Goal: Participate in discussion: Engage in conversation with other users on a specific topic

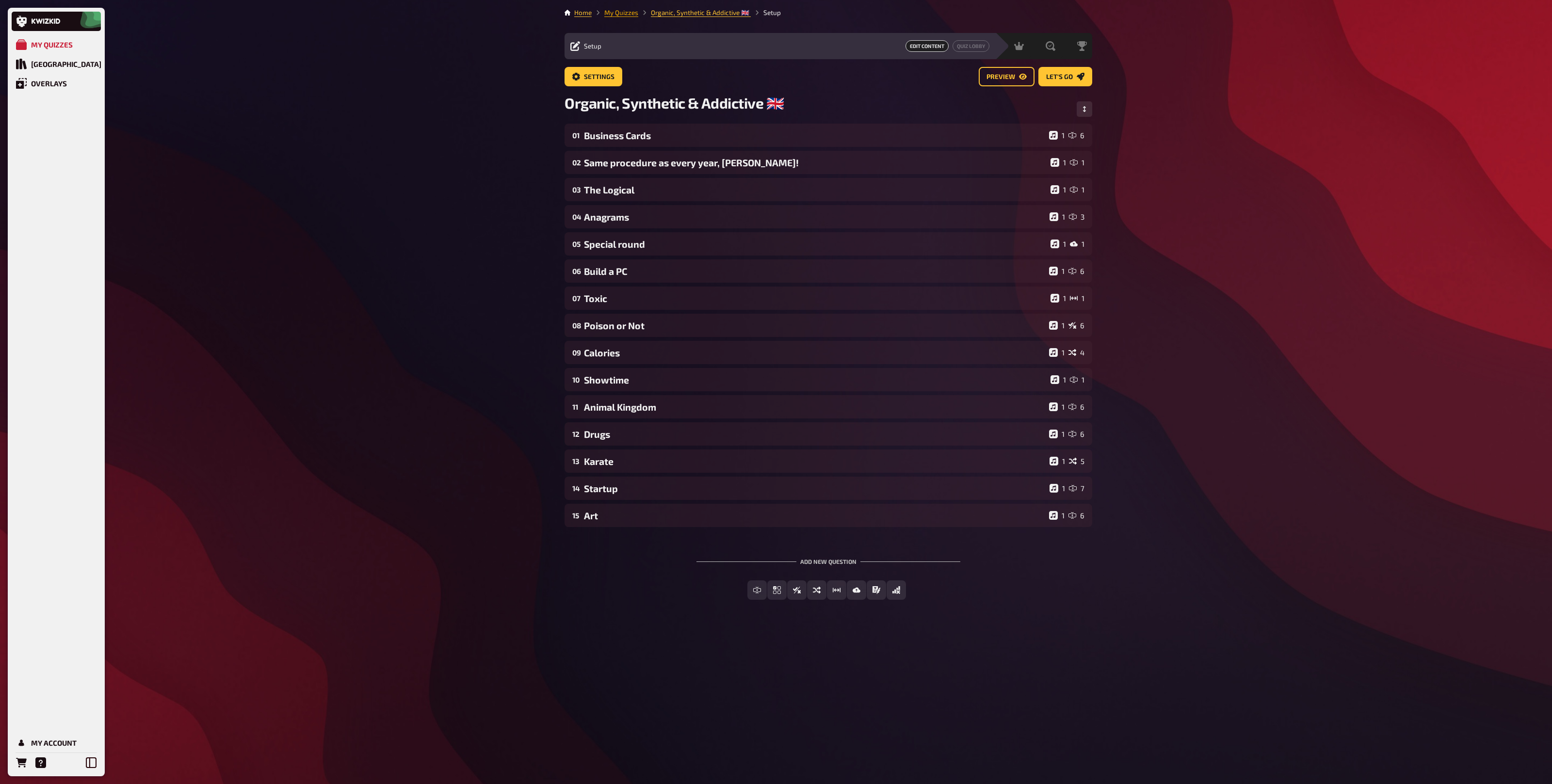
click at [627, 14] on link "My Quizzes" at bounding box center [621, 12] width 34 height 8
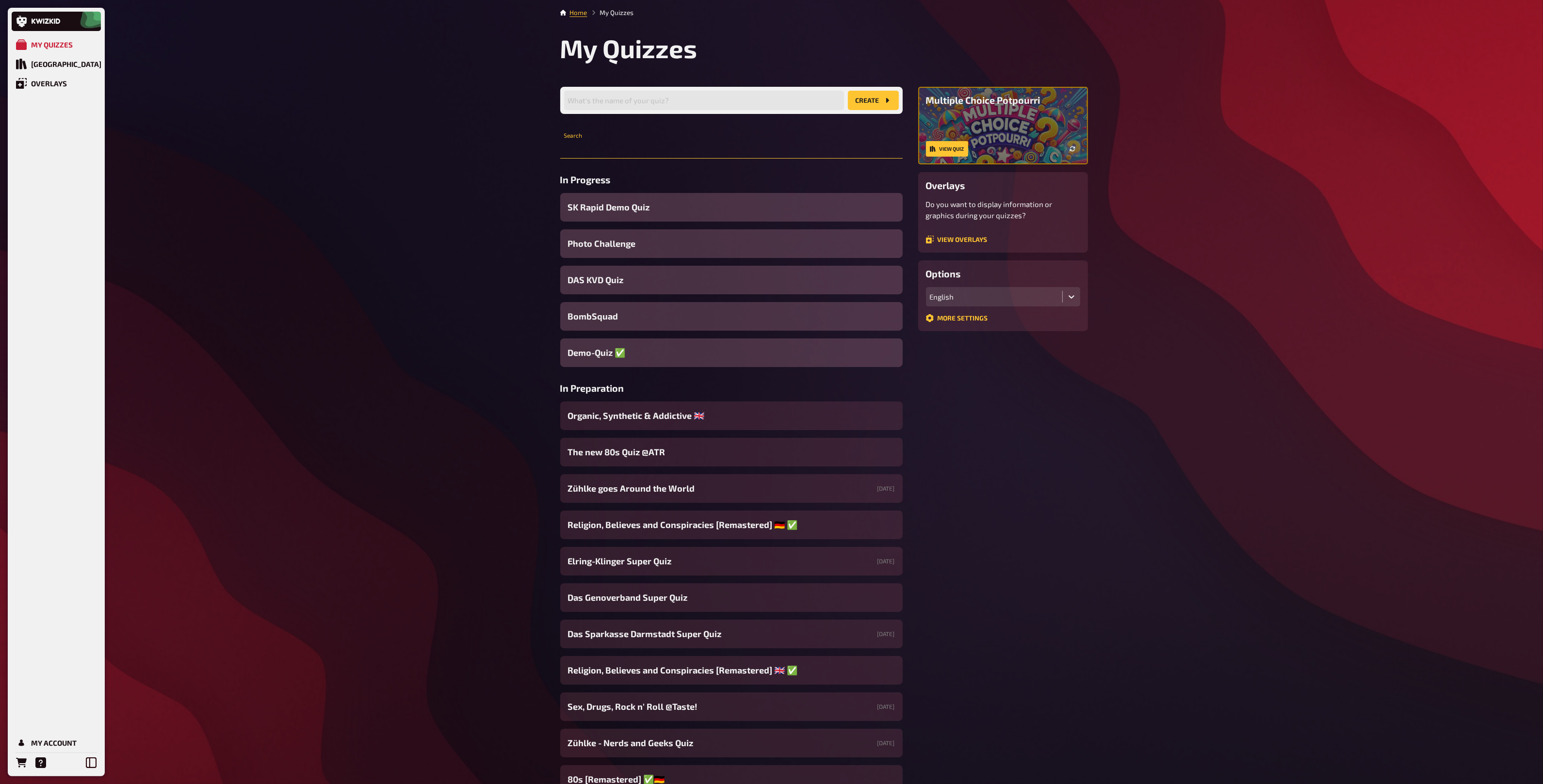
click at [612, 146] on input "text" at bounding box center [731, 149] width 342 height 19
click at [603, 354] on span "Demo-Quiz ✅​" at bounding box center [597, 353] width 58 height 13
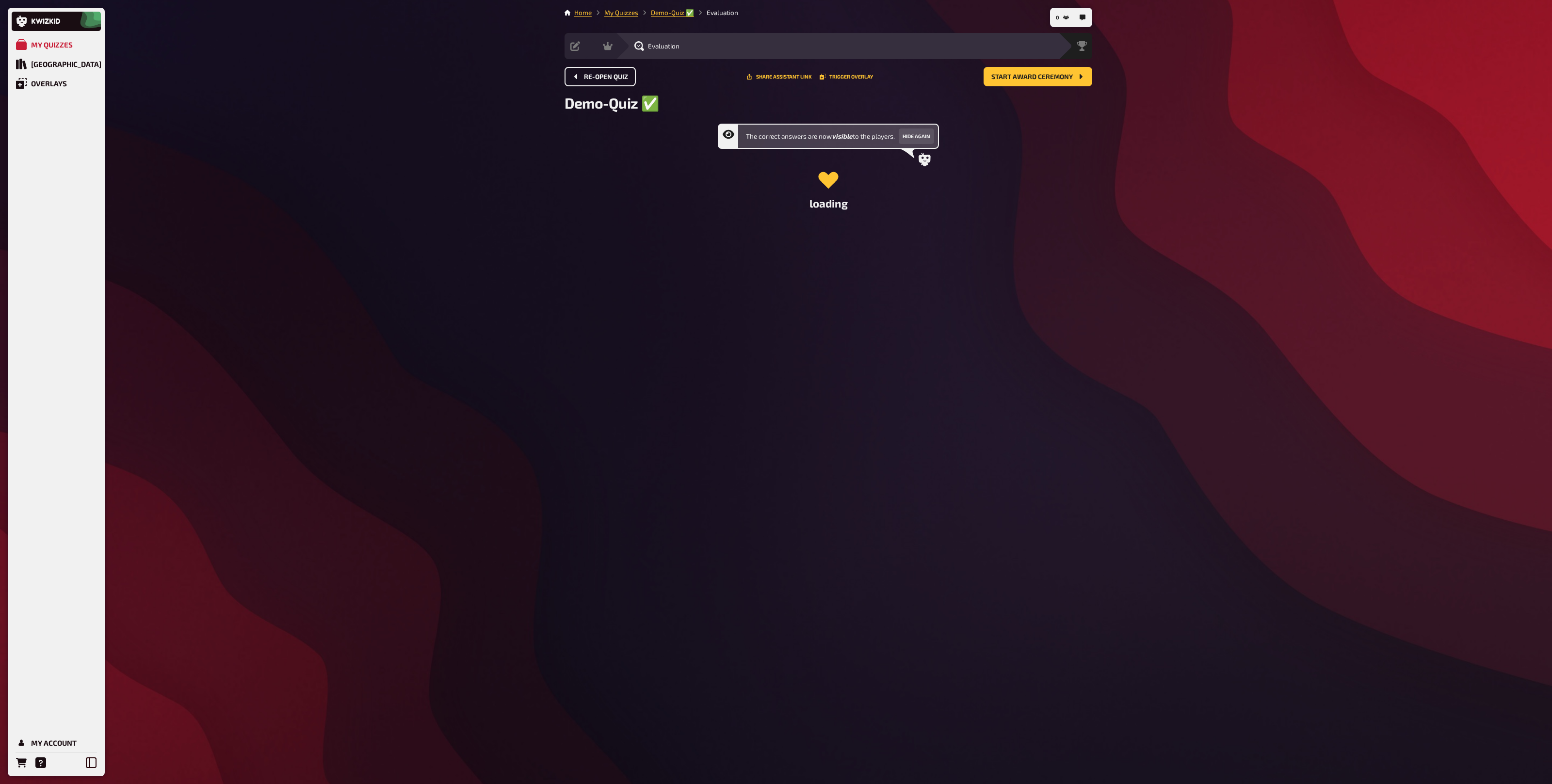
click at [604, 83] on button "Re-open Quiz" at bounding box center [600, 76] width 71 height 19
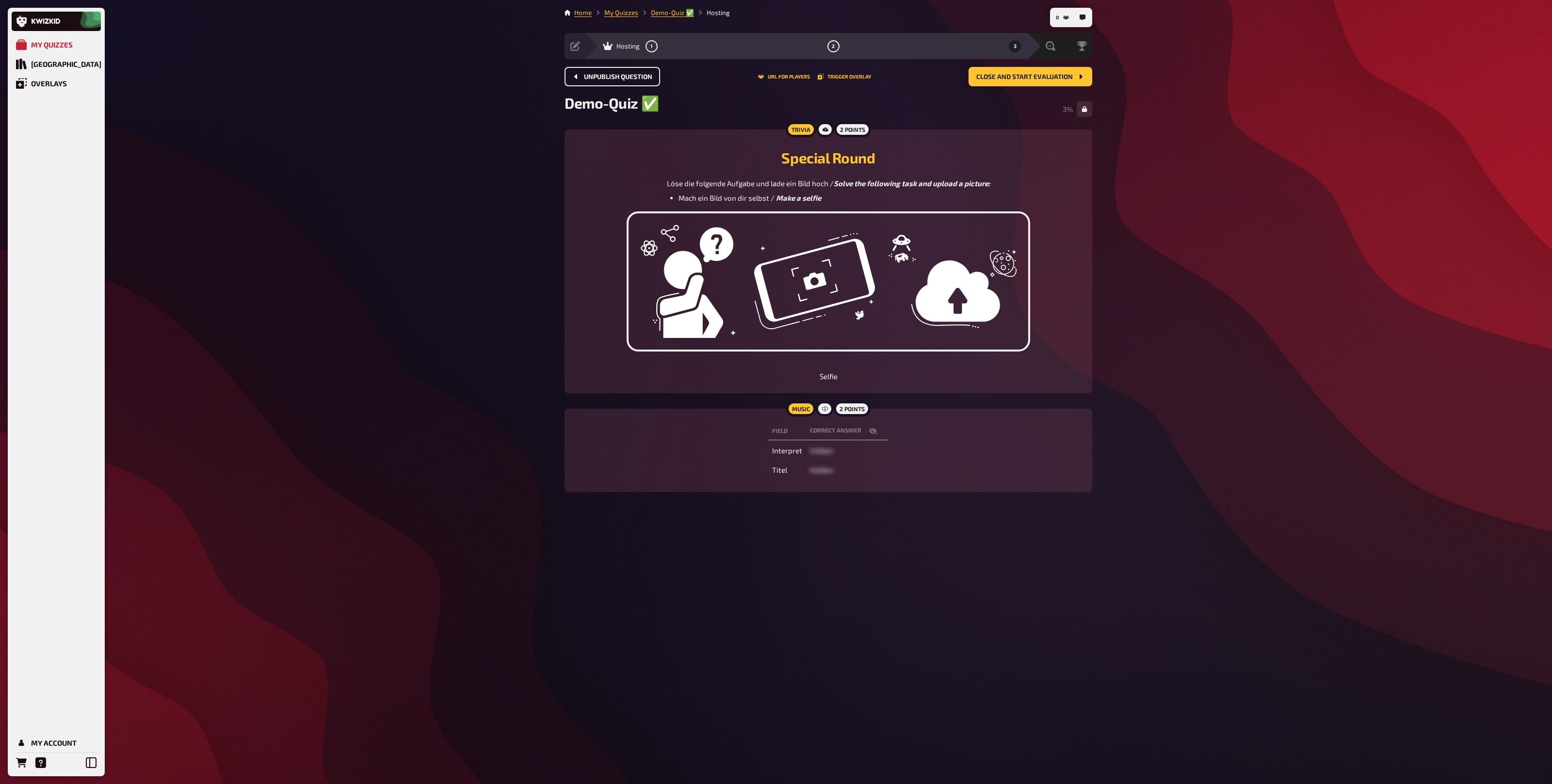
click at [604, 82] on button "Unpublish question" at bounding box center [612, 76] width 96 height 19
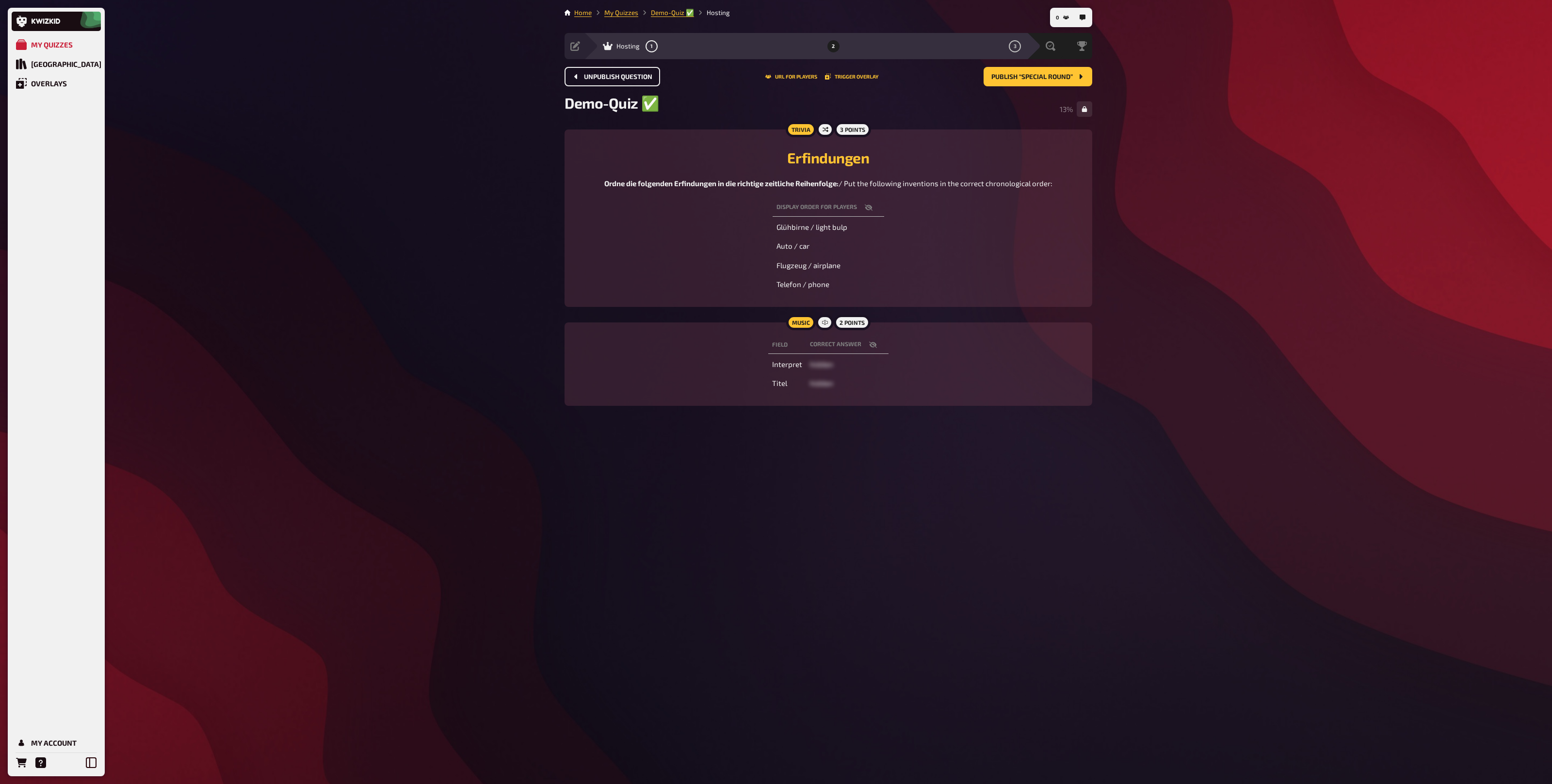
click at [604, 82] on button "Unpublish question" at bounding box center [612, 76] width 96 height 19
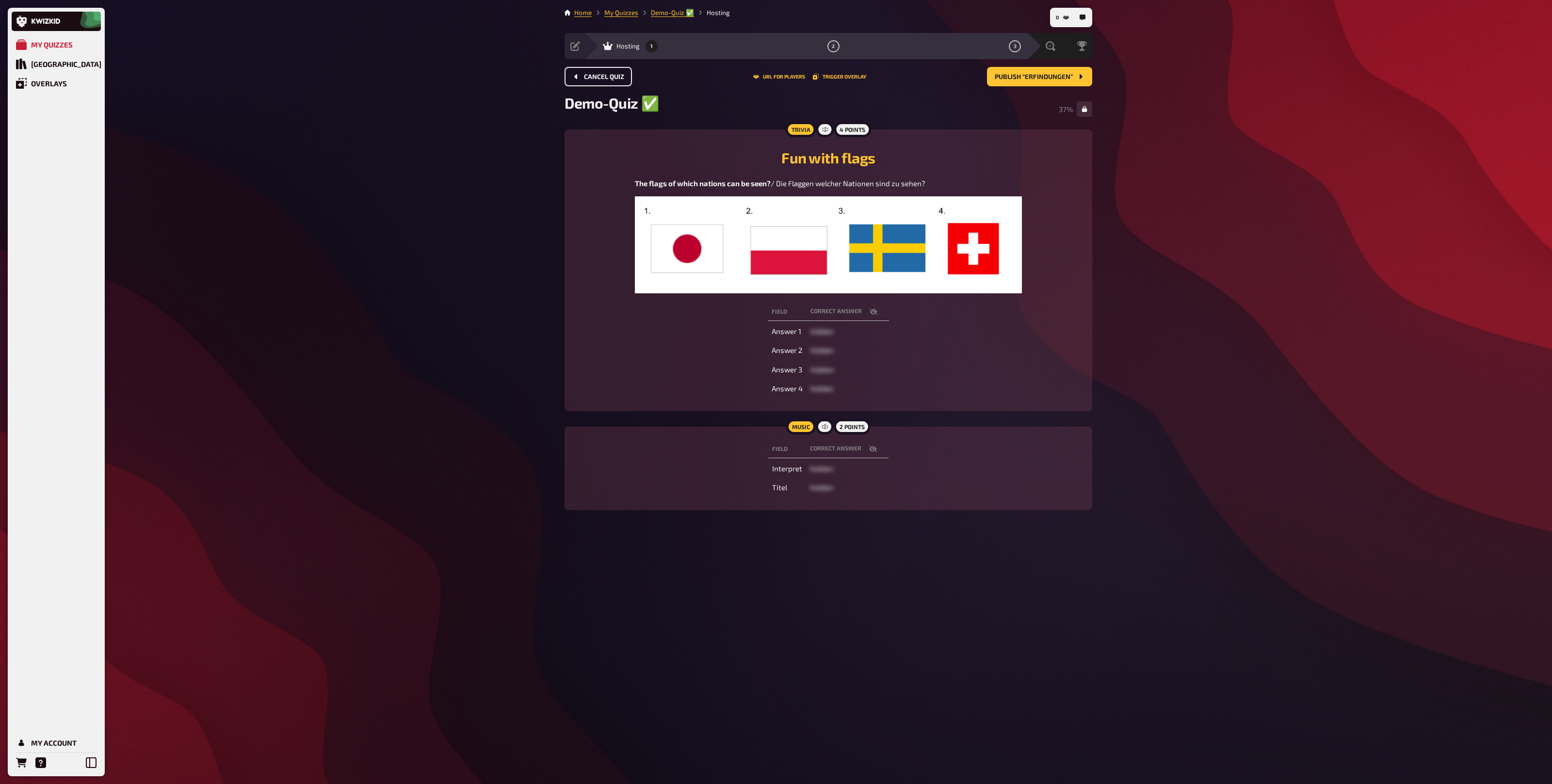
click at [604, 82] on button "Cancel Quiz" at bounding box center [598, 76] width 67 height 19
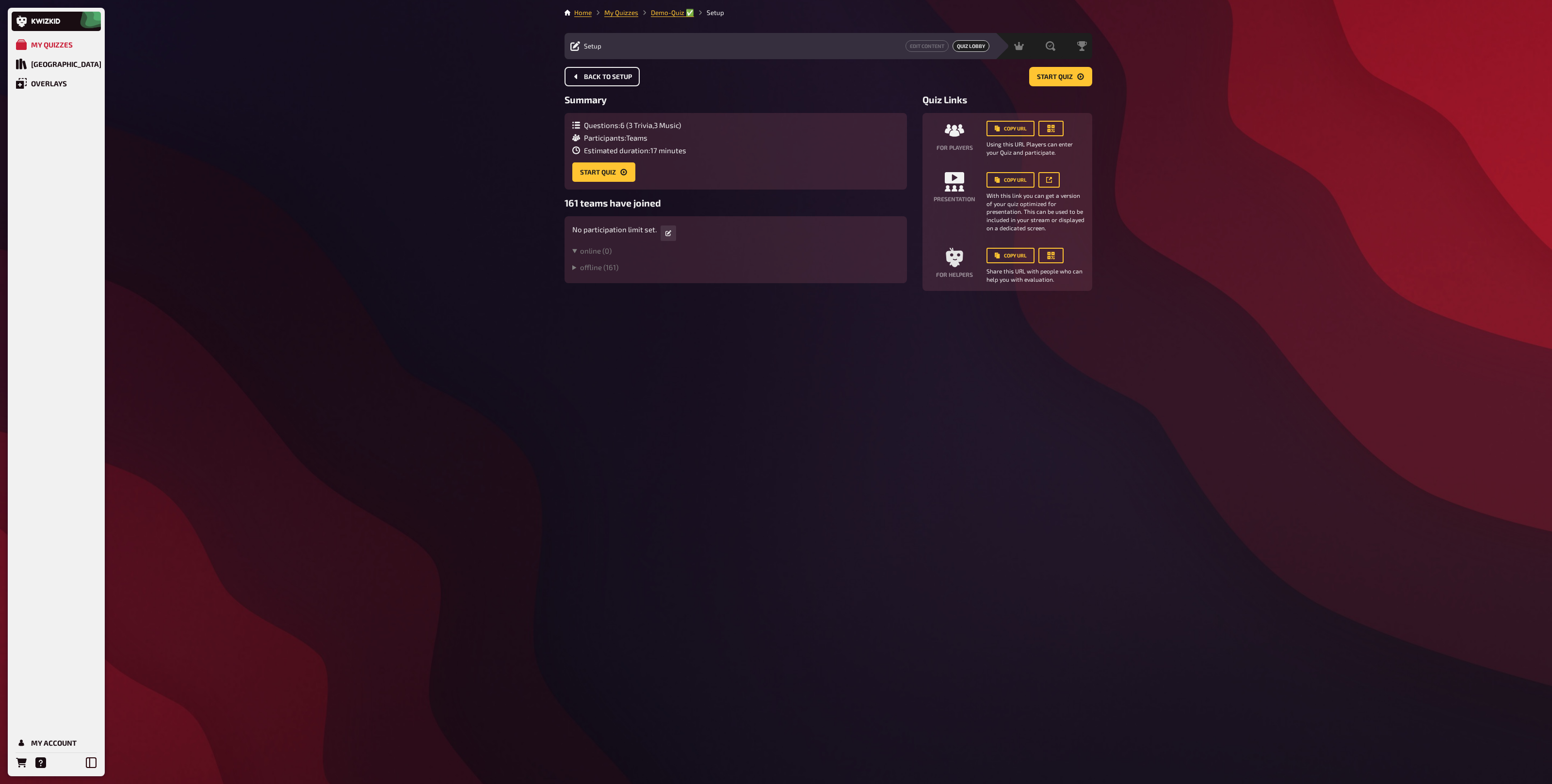
click at [604, 82] on button "Back to setup" at bounding box center [602, 76] width 75 height 19
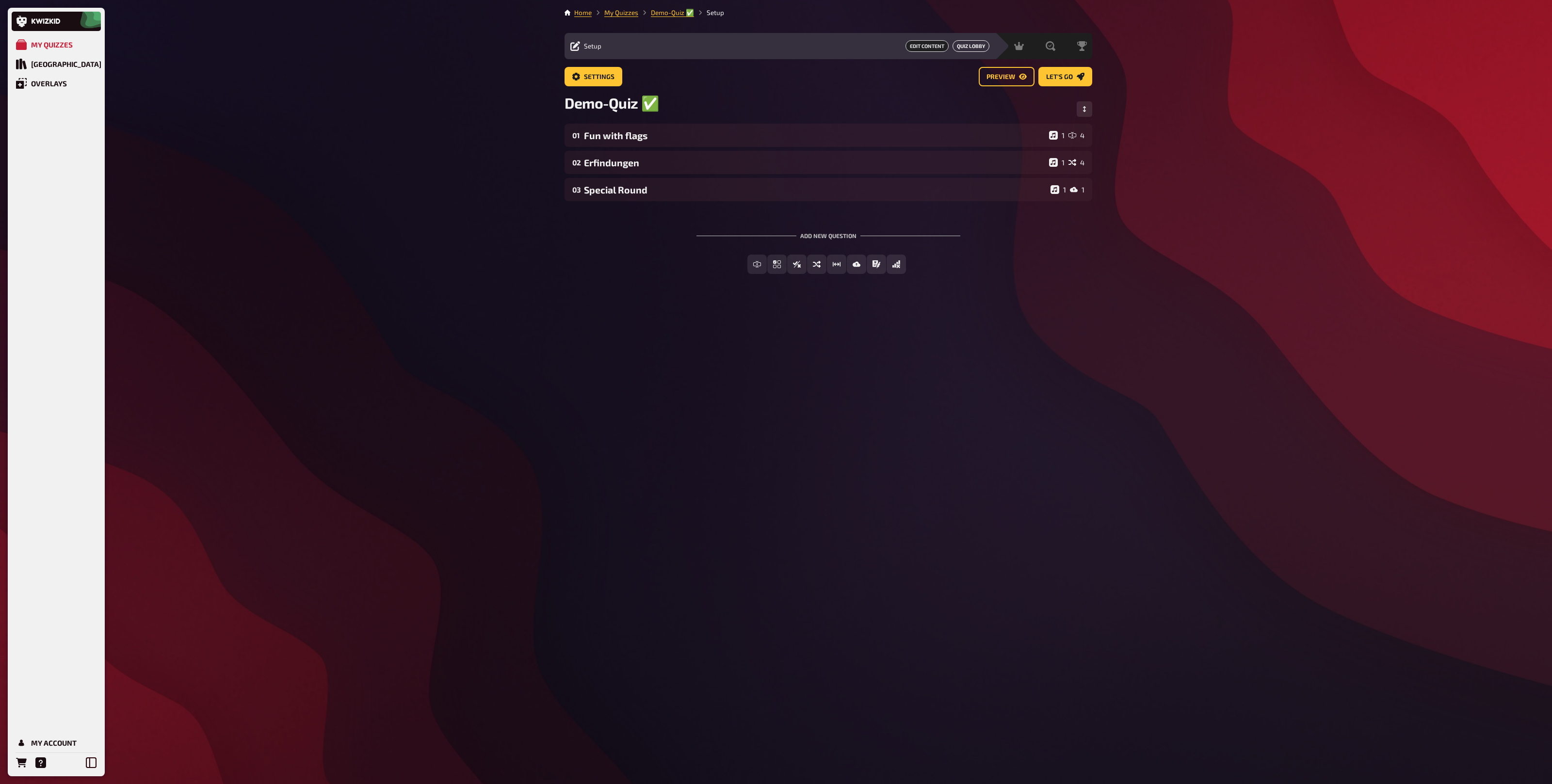
click at [964, 42] on link "Quiz Lobby" at bounding box center [971, 46] width 37 height 11
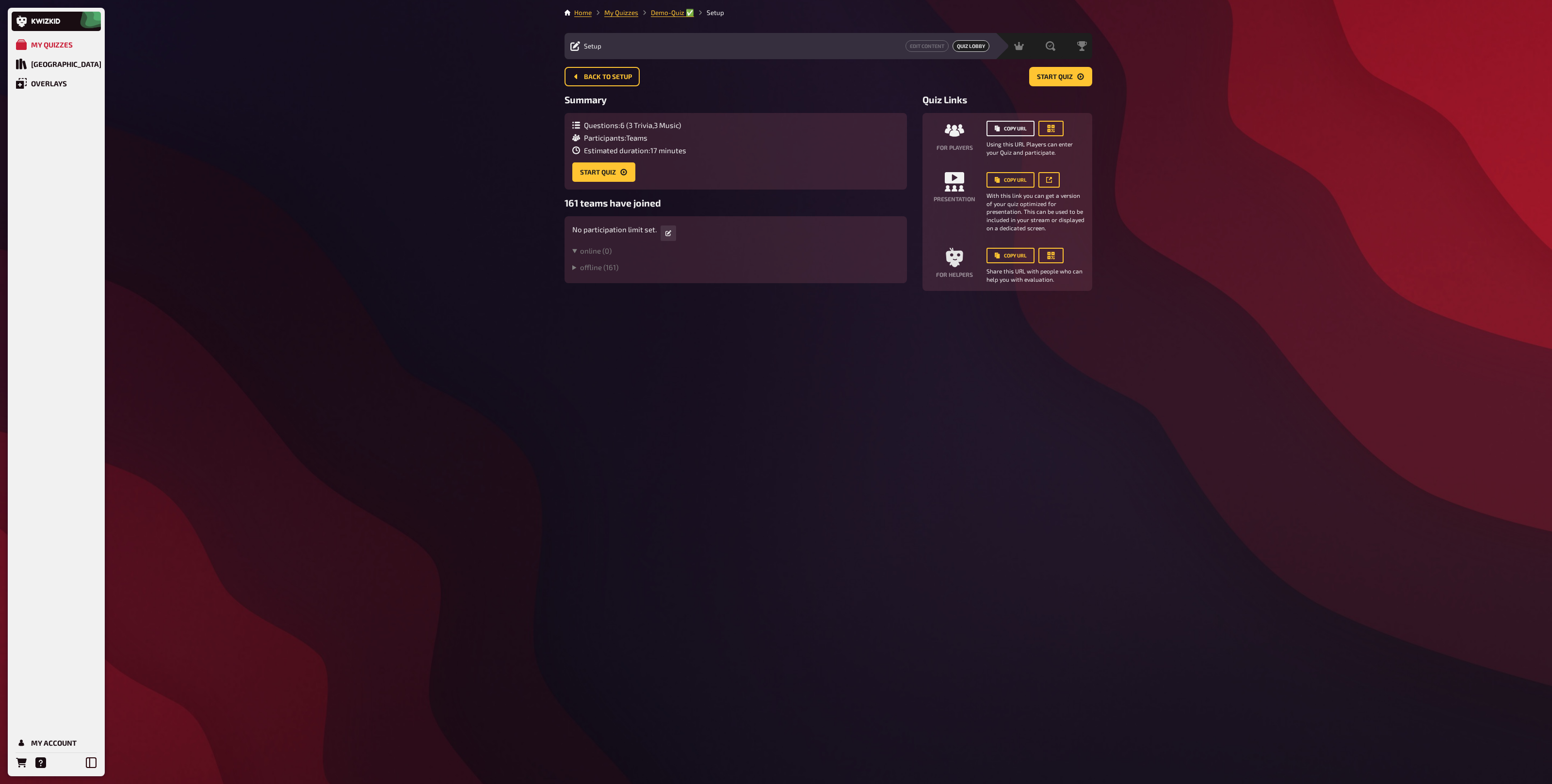
click at [1020, 131] on button "Copy URL" at bounding box center [1010, 128] width 48 height 16
click at [1074, 78] on button "Start Quiz" at bounding box center [1060, 76] width 63 height 19
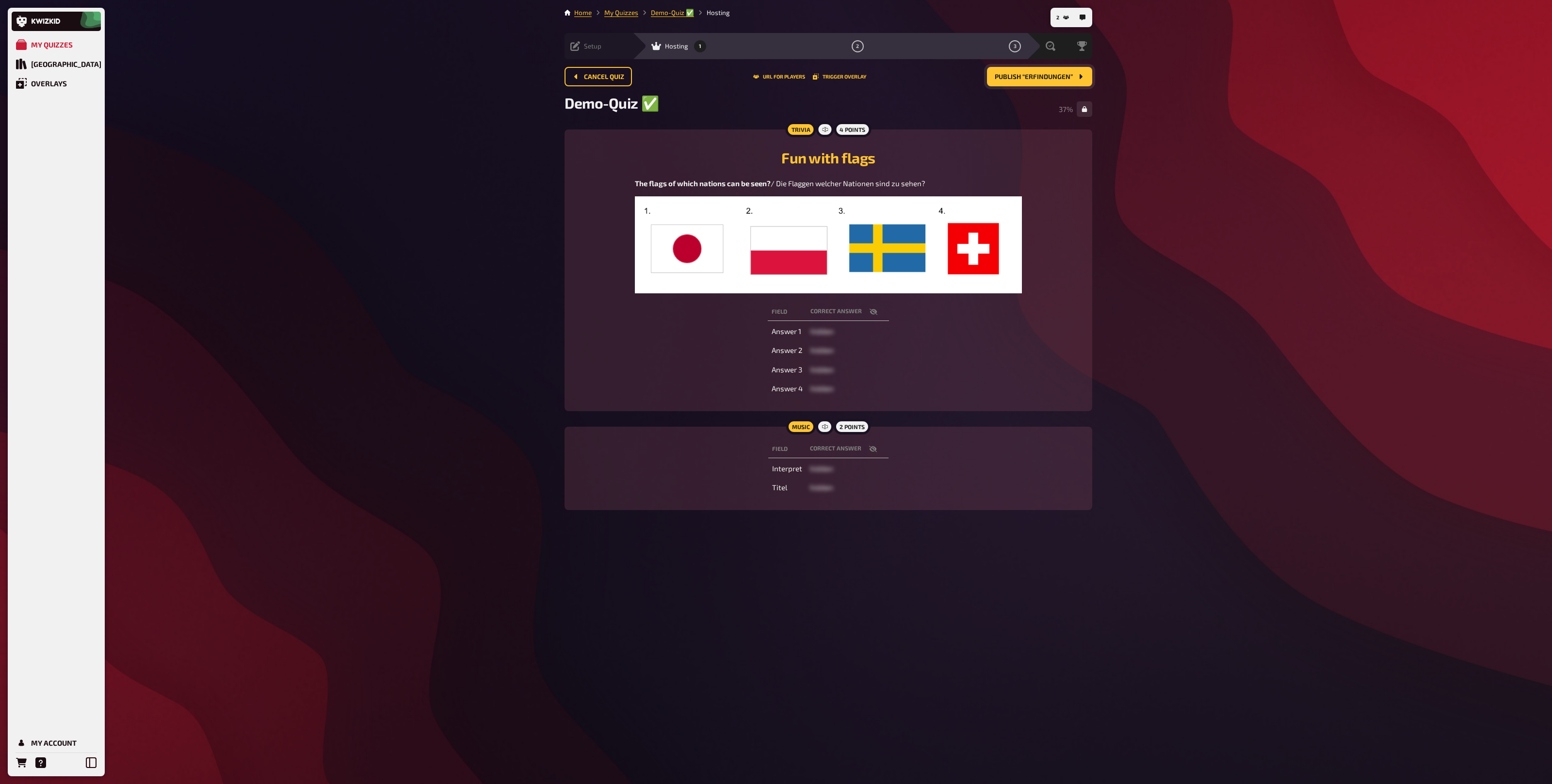
click at [1033, 79] on span "Publish “Erfindungen”" at bounding box center [1034, 76] width 78 height 7
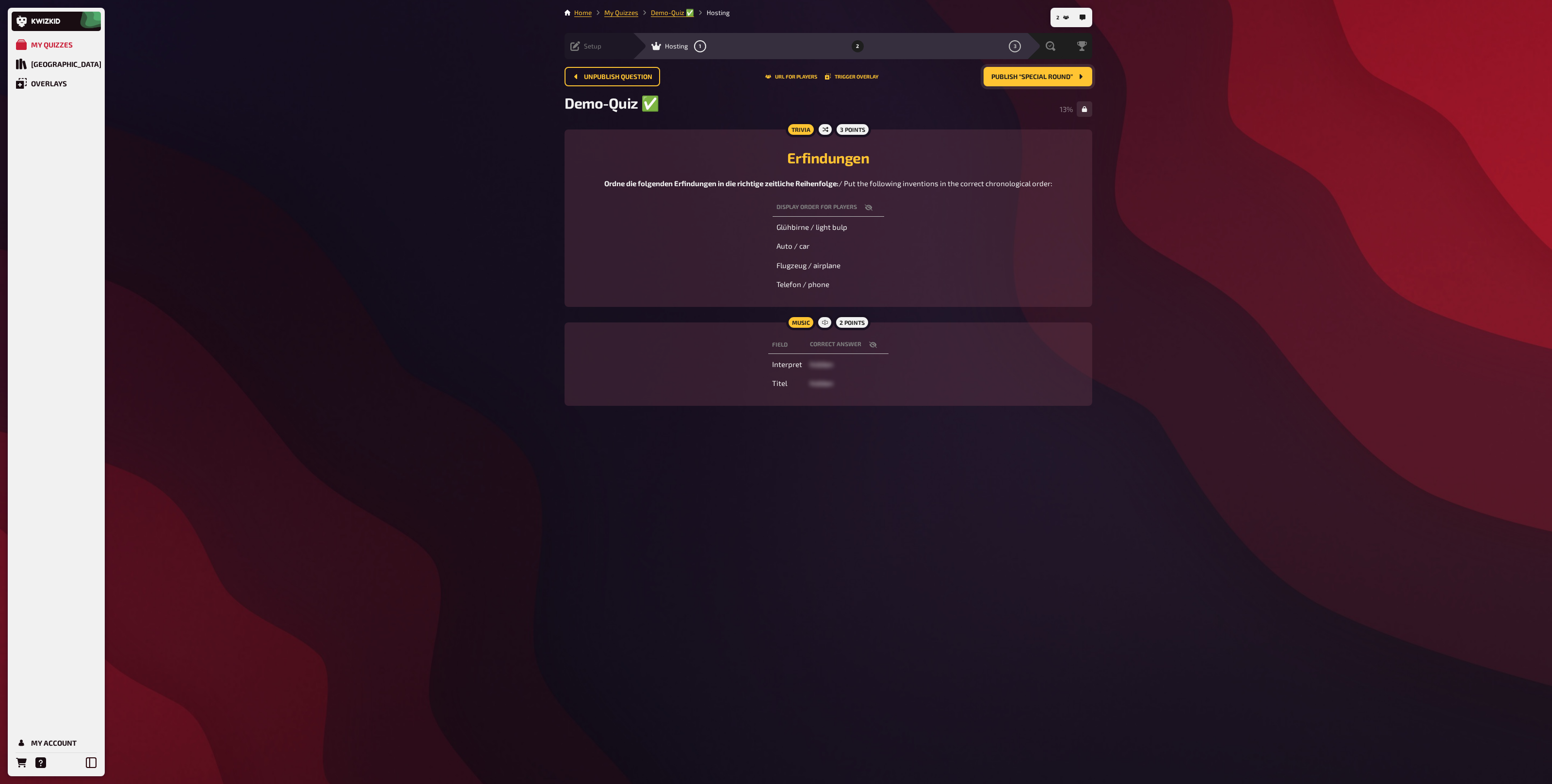
click at [1050, 79] on span "Publish “Special Round”" at bounding box center [1031, 76] width 81 height 7
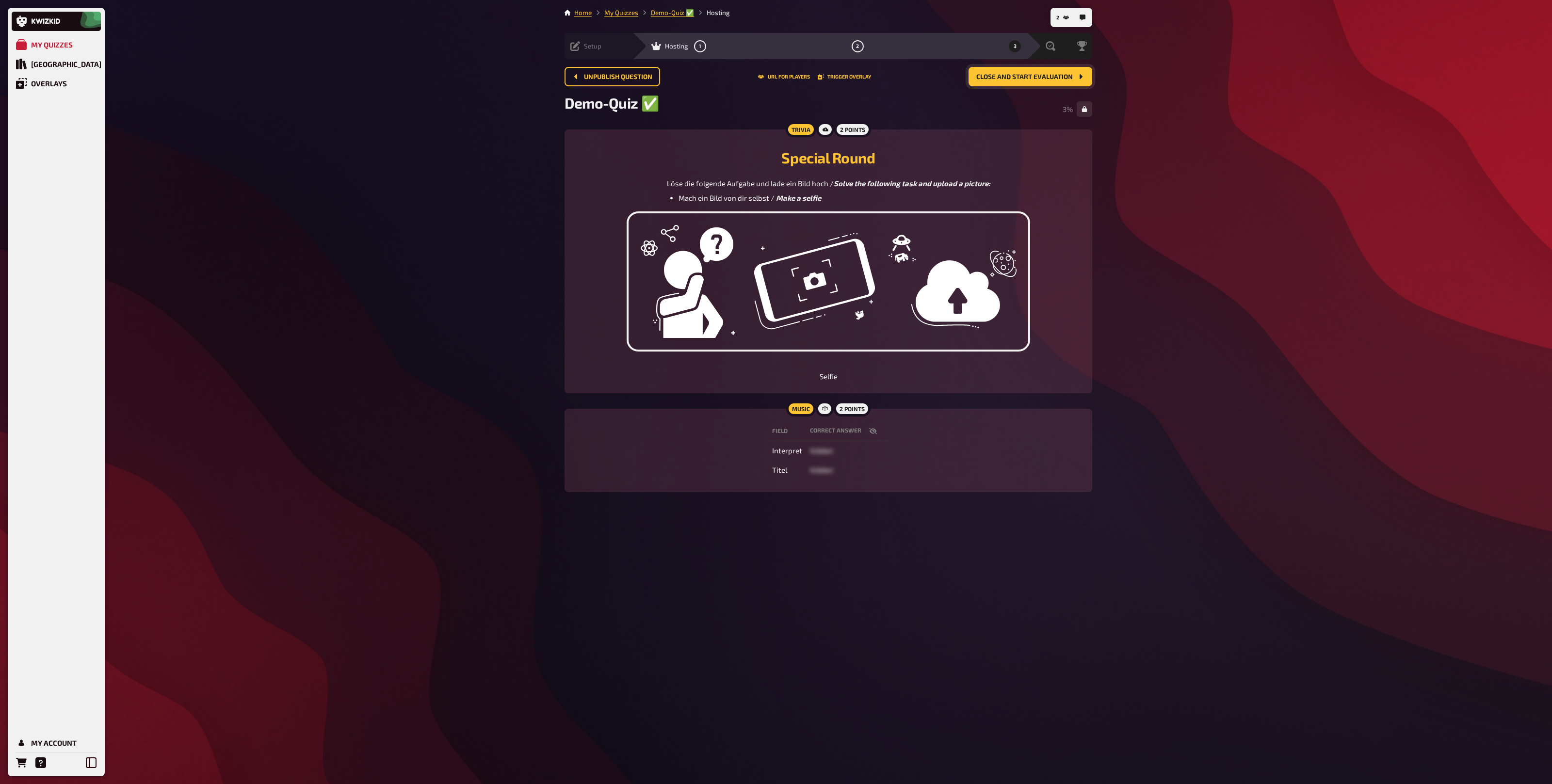
click at [1031, 78] on span "Close and start evaluation" at bounding box center [1024, 76] width 96 height 7
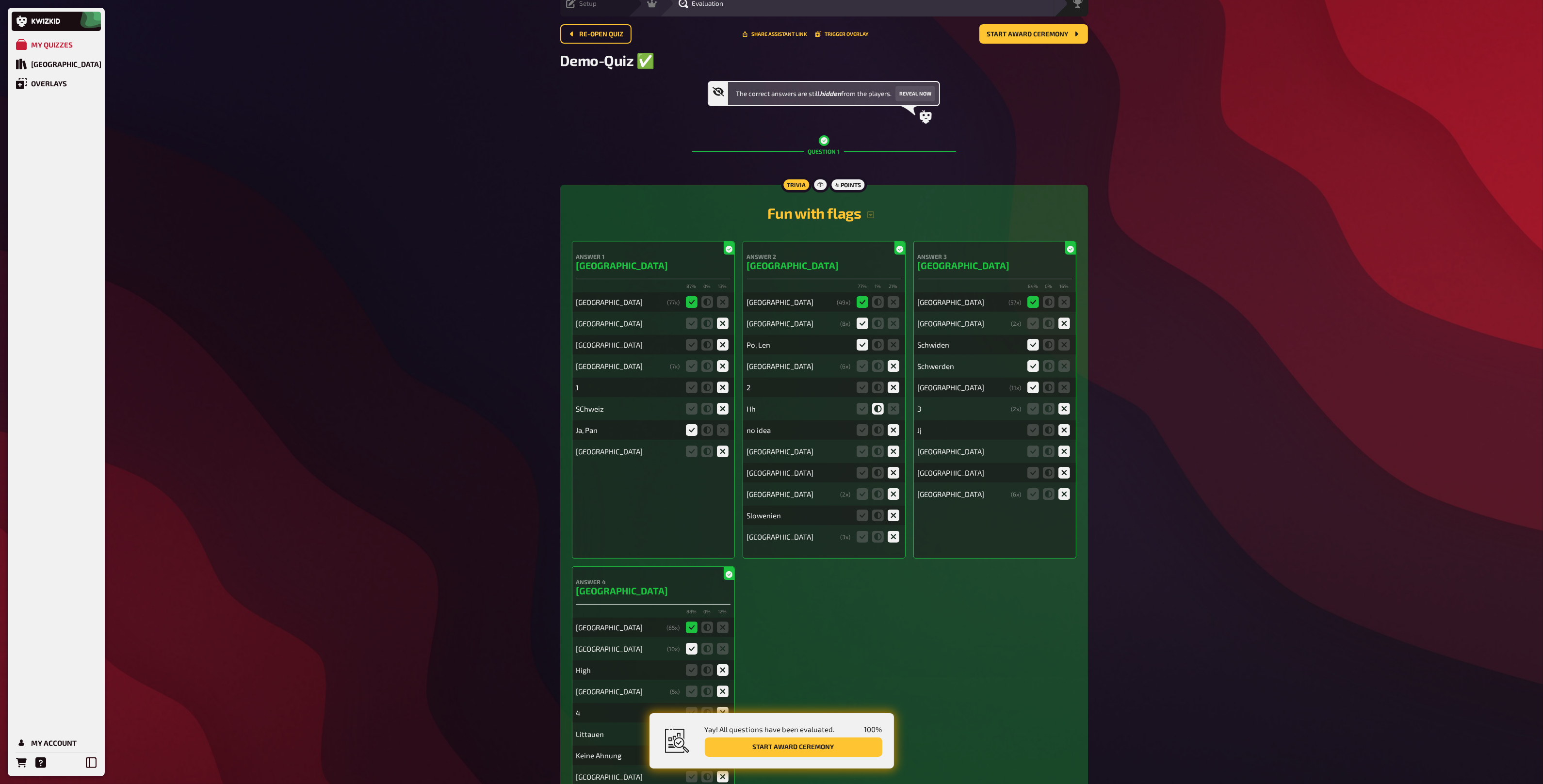
scroll to position [54, 0]
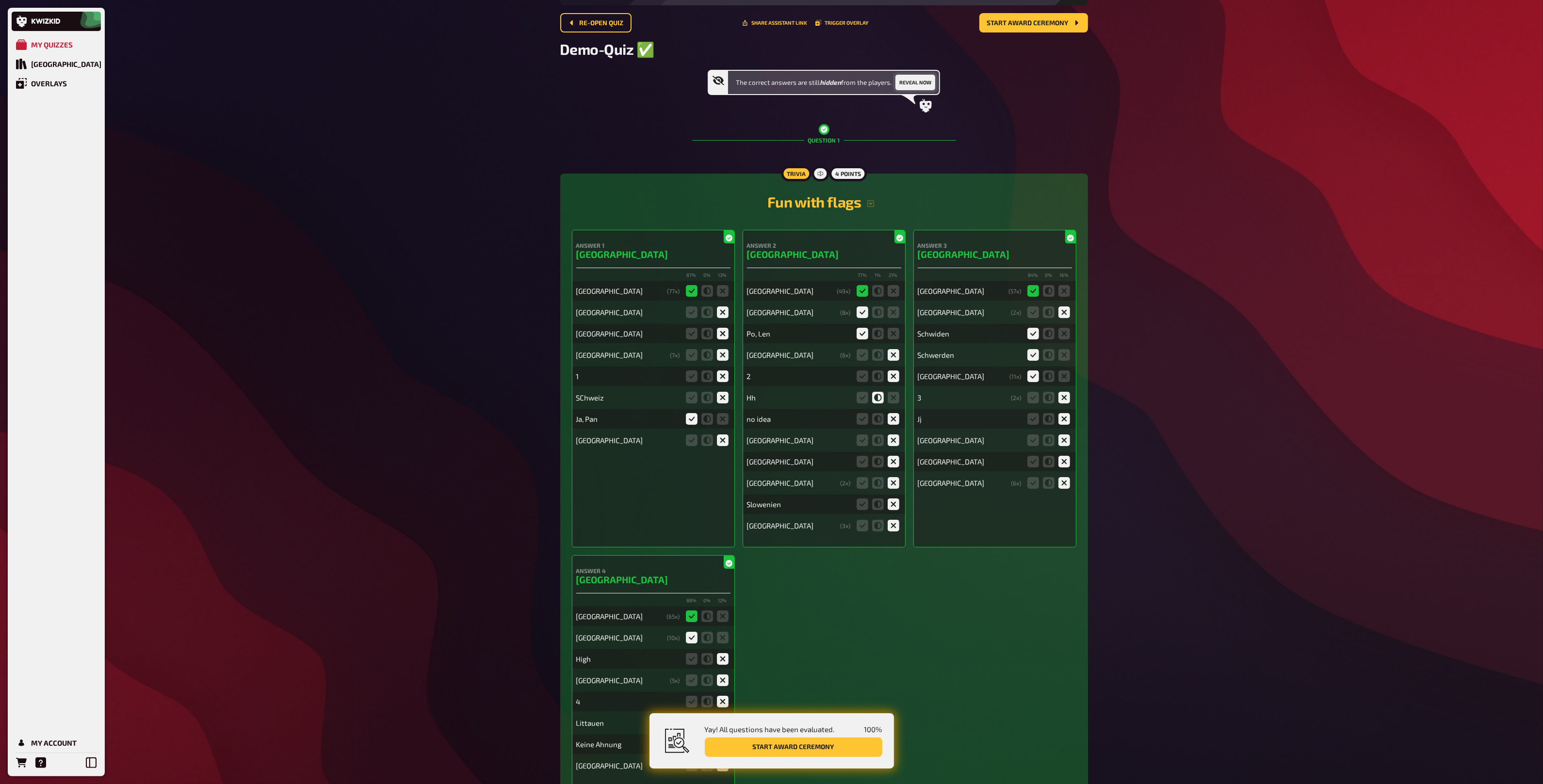
click at [927, 79] on button "Reveal now" at bounding box center [915, 82] width 40 height 16
click at [1024, 23] on span "Start award ceremony" at bounding box center [1027, 23] width 81 height 7
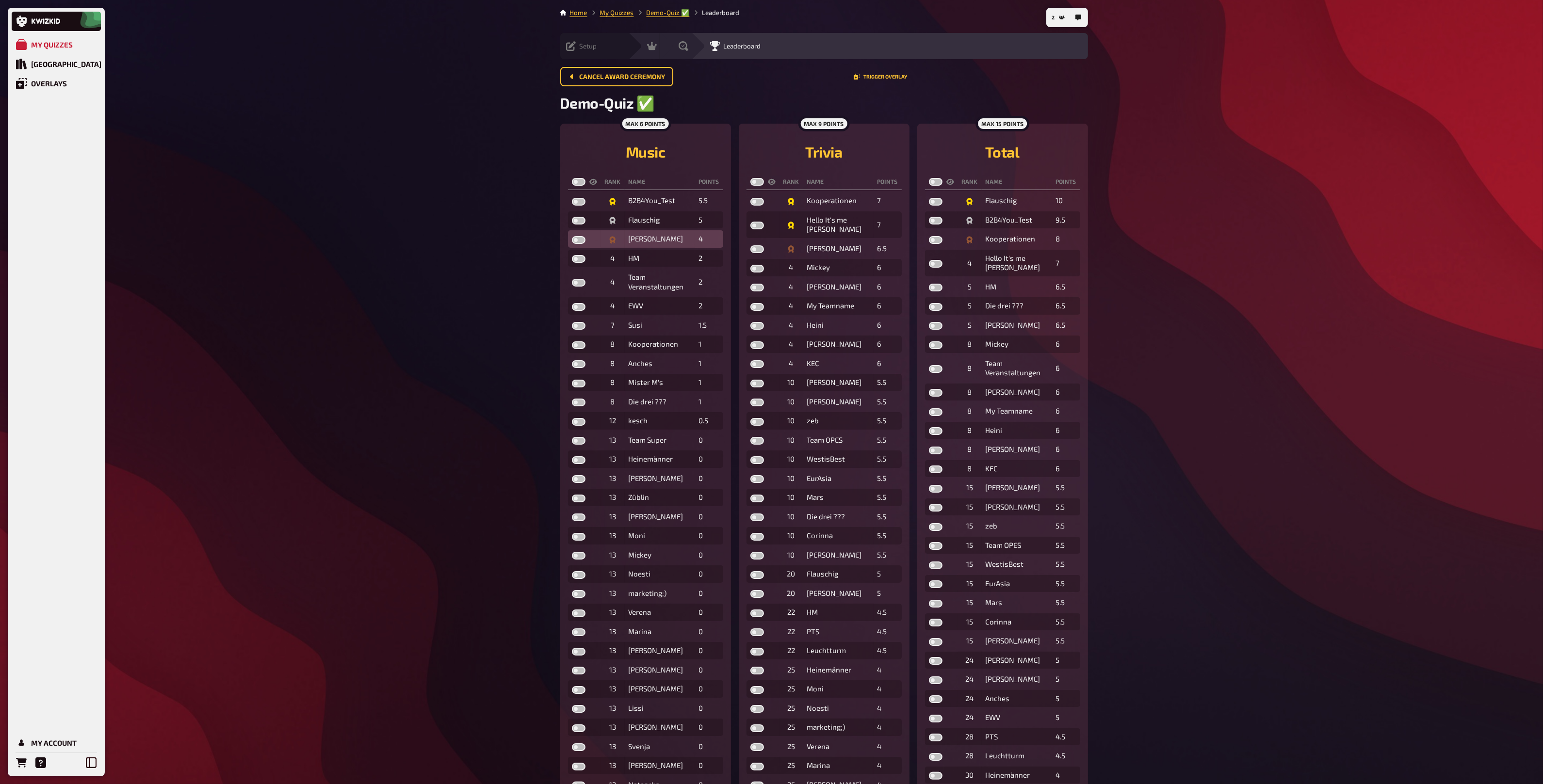
click at [574, 237] on label at bounding box center [578, 240] width 14 height 8
click at [572, 236] on input "checkbox" at bounding box center [571, 235] width 1 height 1
checkbox input "true"
click at [578, 222] on label at bounding box center [578, 220] width 14 height 8
click at [572, 217] on input "checkbox" at bounding box center [571, 216] width 1 height 1
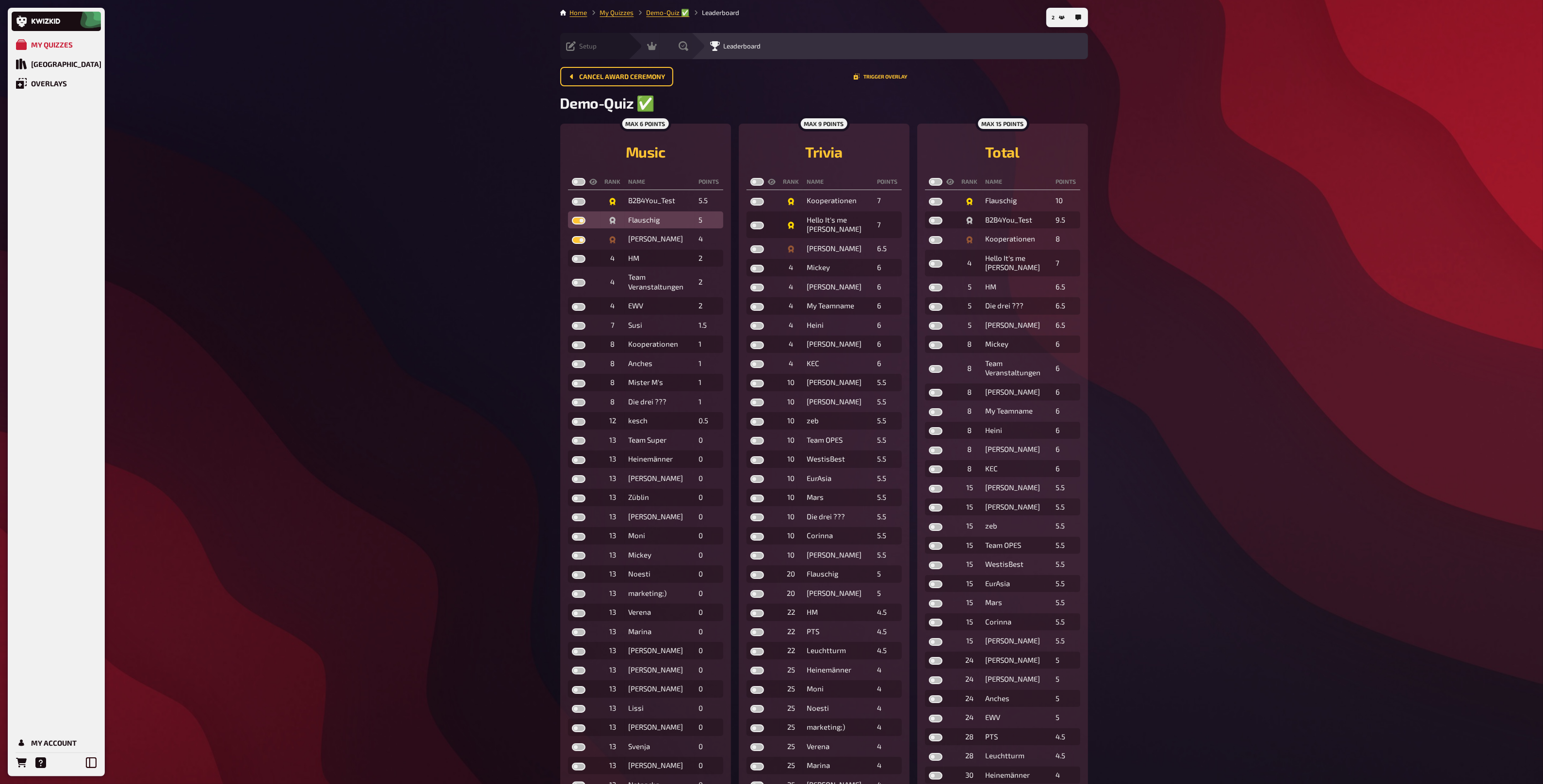
checkbox input "true"
click at [578, 193] on td at bounding box center [584, 201] width 33 height 17
click at [576, 202] on label at bounding box center [578, 201] width 14 height 8
click at [572, 198] on input "checkbox" at bounding box center [571, 198] width 1 height 1
checkbox input "true"
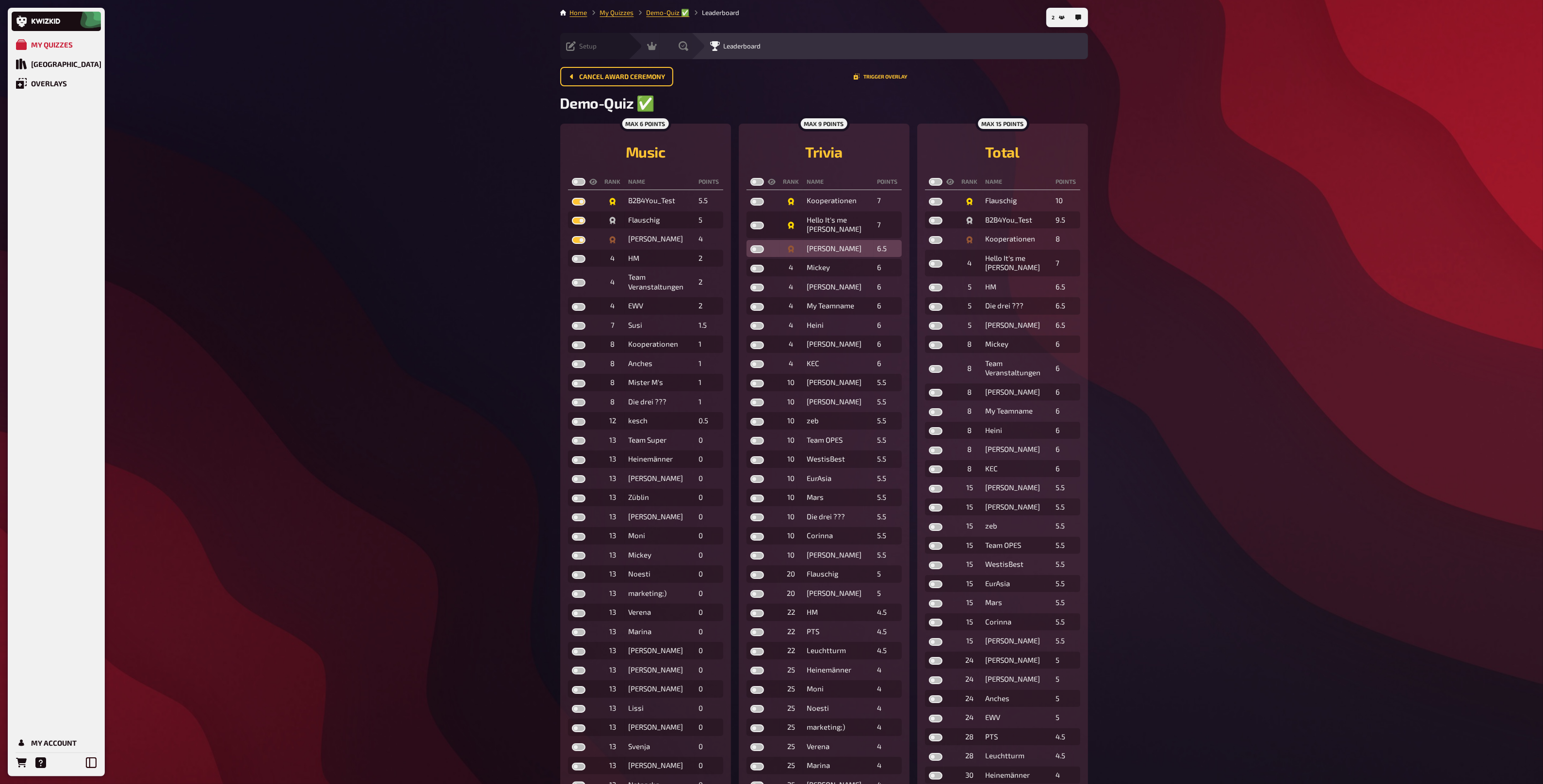
click at [756, 248] on label at bounding box center [757, 249] width 14 height 8
click at [750, 245] on input "checkbox" at bounding box center [750, 245] width 1 height 1
checkbox input "true"
click at [757, 229] on label at bounding box center [757, 225] width 14 height 8
click at [750, 222] on input "checkbox" at bounding box center [750, 221] width 1 height 1
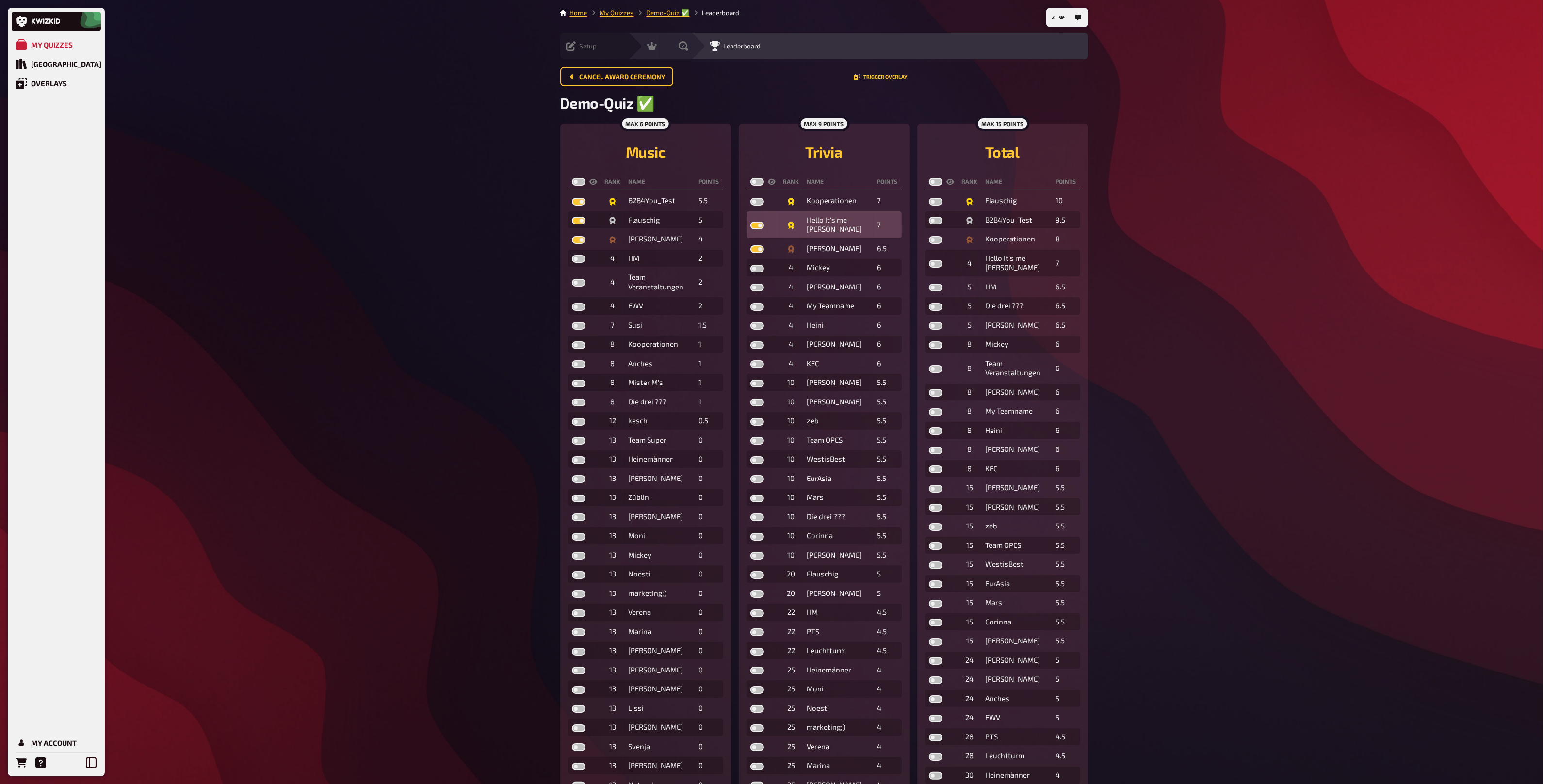
checkbox input "true"
click at [755, 204] on label at bounding box center [757, 201] width 14 height 8
click at [750, 198] on input "checkbox" at bounding box center [750, 198] width 1 height 1
checkbox input "true"
click at [933, 242] on label at bounding box center [936, 240] width 14 height 8
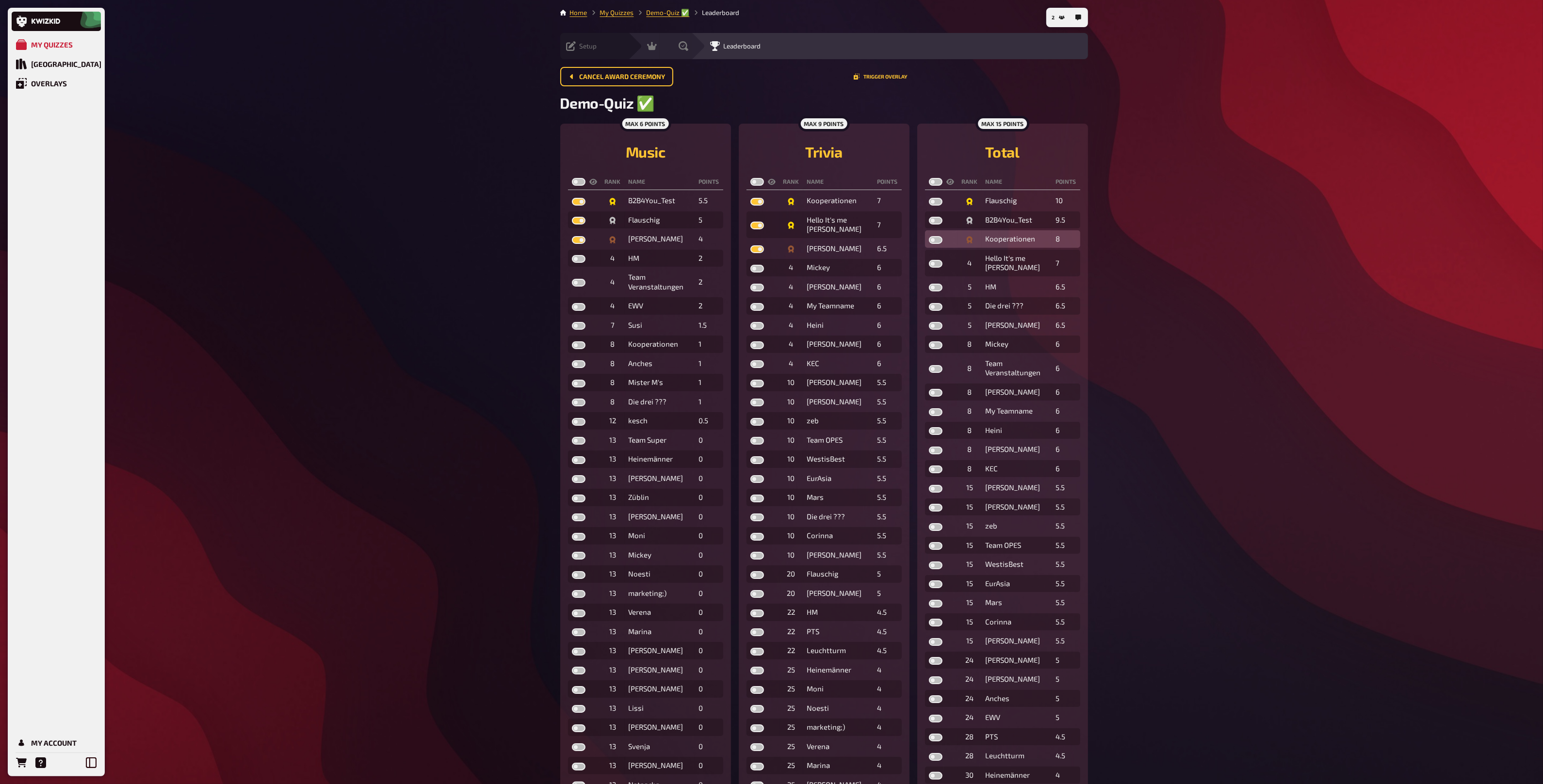
click at [929, 236] on input "checkbox" at bounding box center [928, 235] width 1 height 1
checkbox input "true"
click at [934, 225] on td at bounding box center [941, 220] width 33 height 17
click at [936, 226] on td at bounding box center [941, 220] width 33 height 17
click at [934, 220] on label at bounding box center [936, 220] width 14 height 8
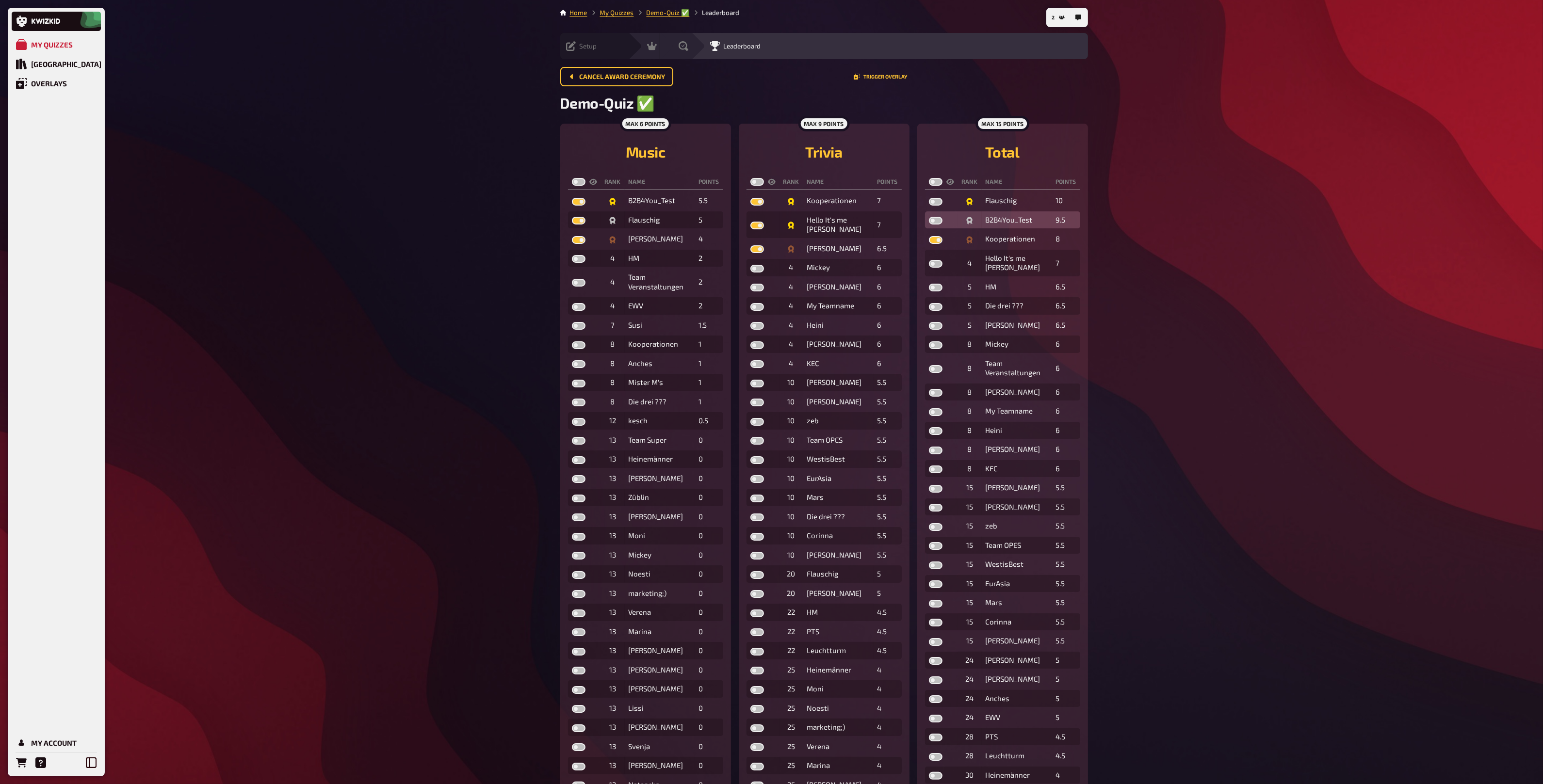
click at [929, 217] on input "checkbox" at bounding box center [928, 216] width 1 height 1
checkbox input "true"
click at [935, 202] on label at bounding box center [936, 201] width 14 height 8
click at [929, 198] on input "checkbox" at bounding box center [928, 198] width 1 height 1
checkbox input "true"
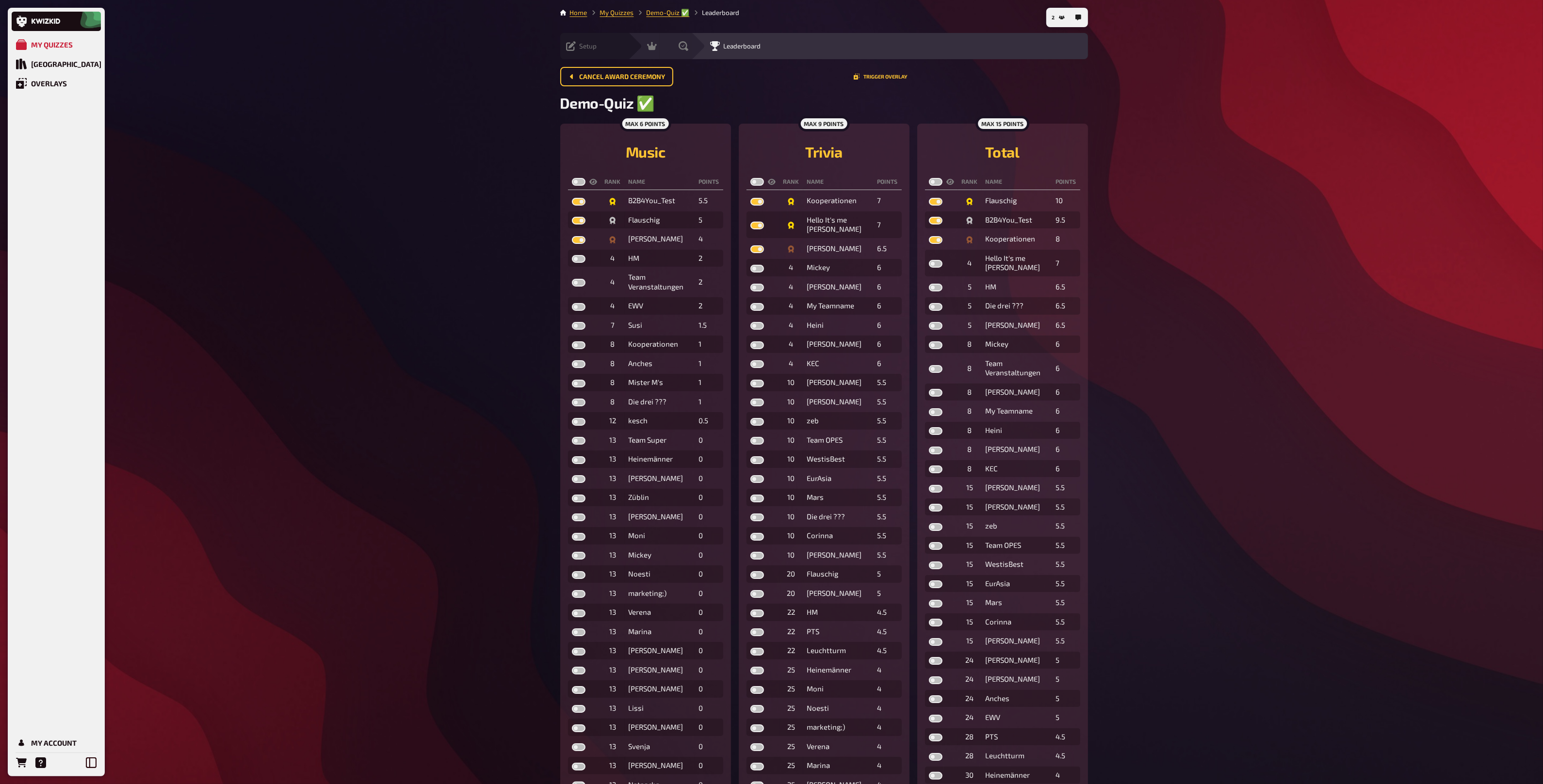
click at [580, 182] on label at bounding box center [578, 181] width 14 height 8
click at [572, 178] on input "checkbox" at bounding box center [571, 178] width 1 height 1
checkbox input "true"
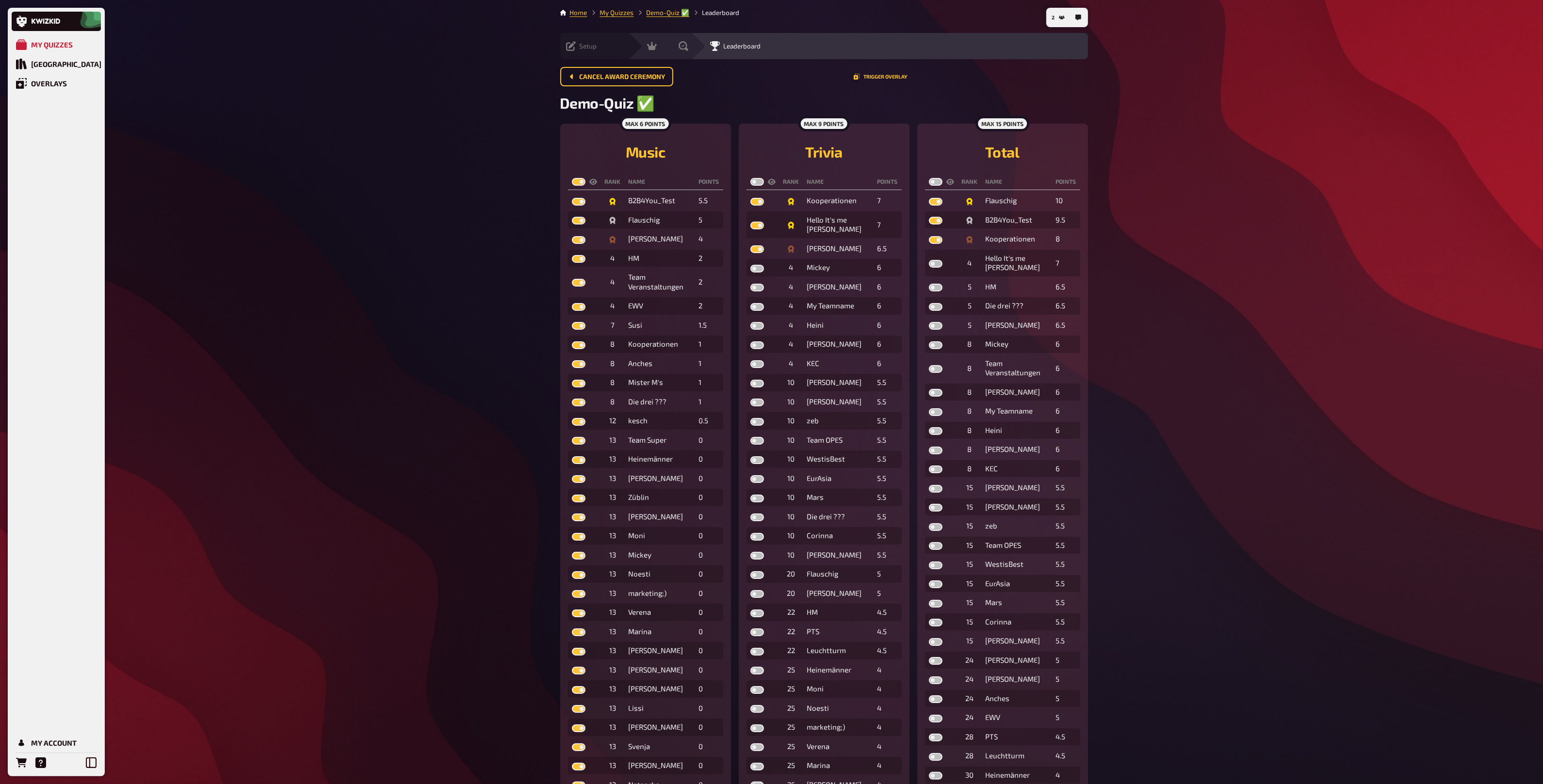
checkbox input "true"
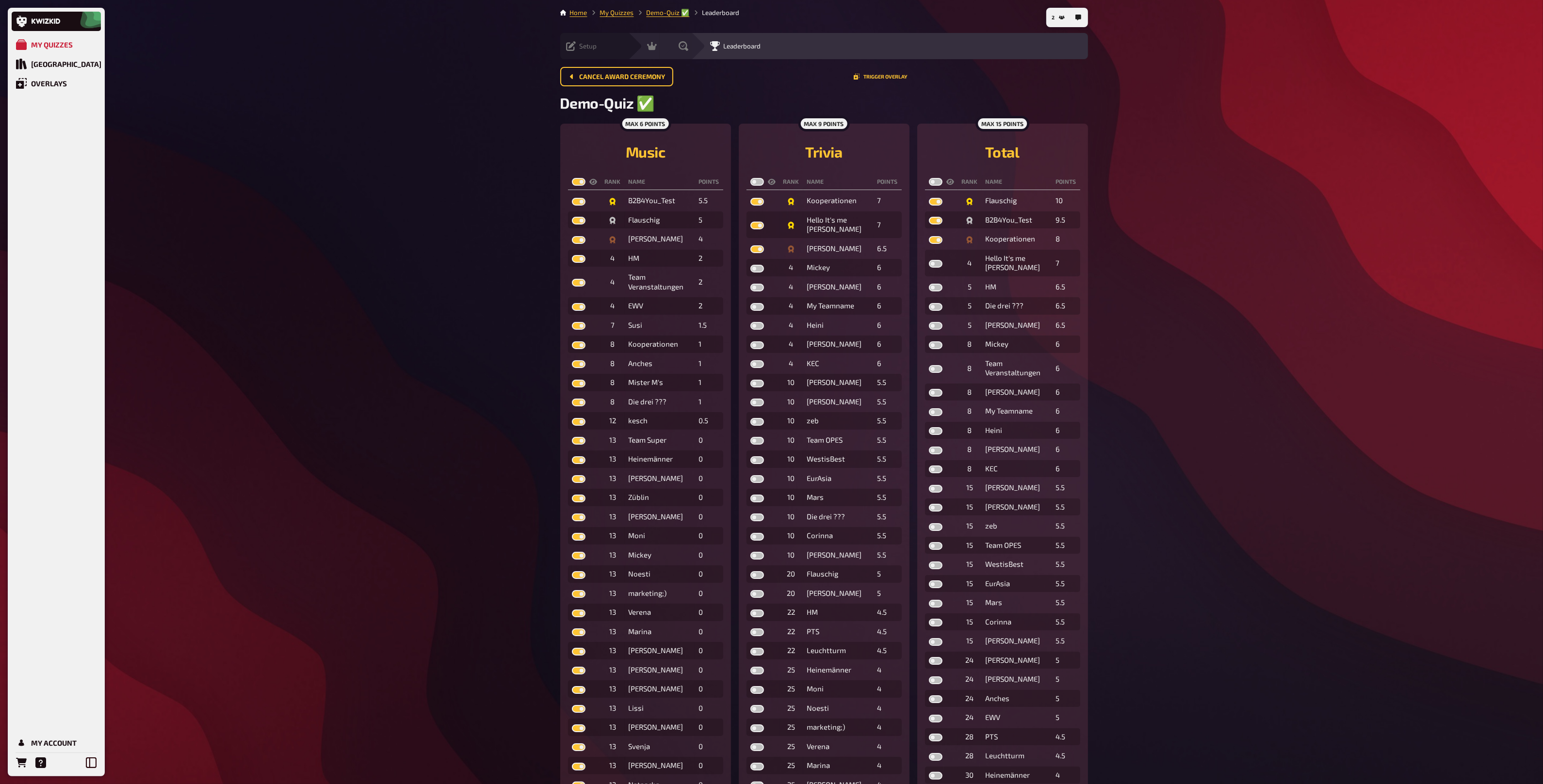
checkbox input "true"
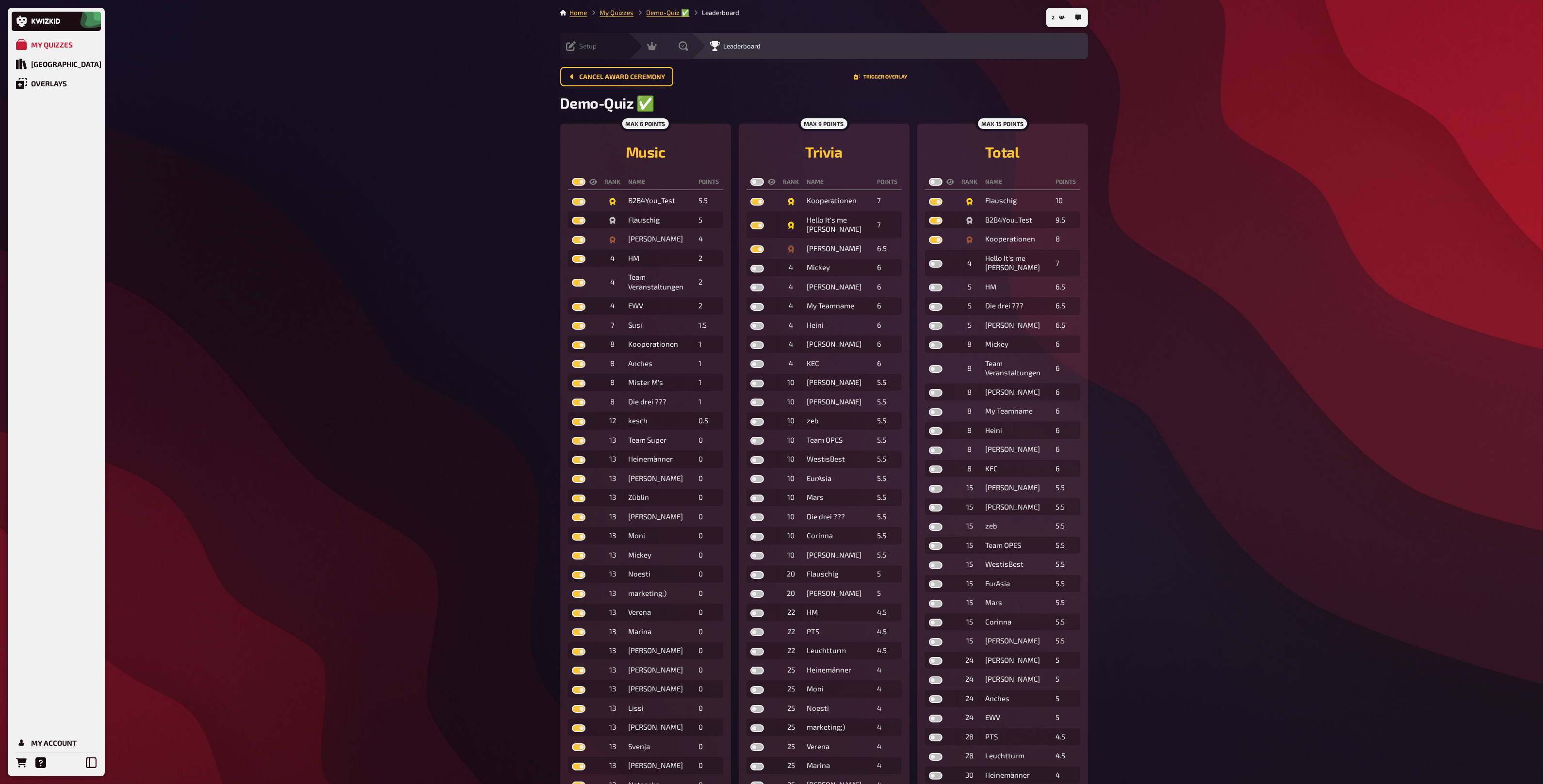
checkbox input "true"
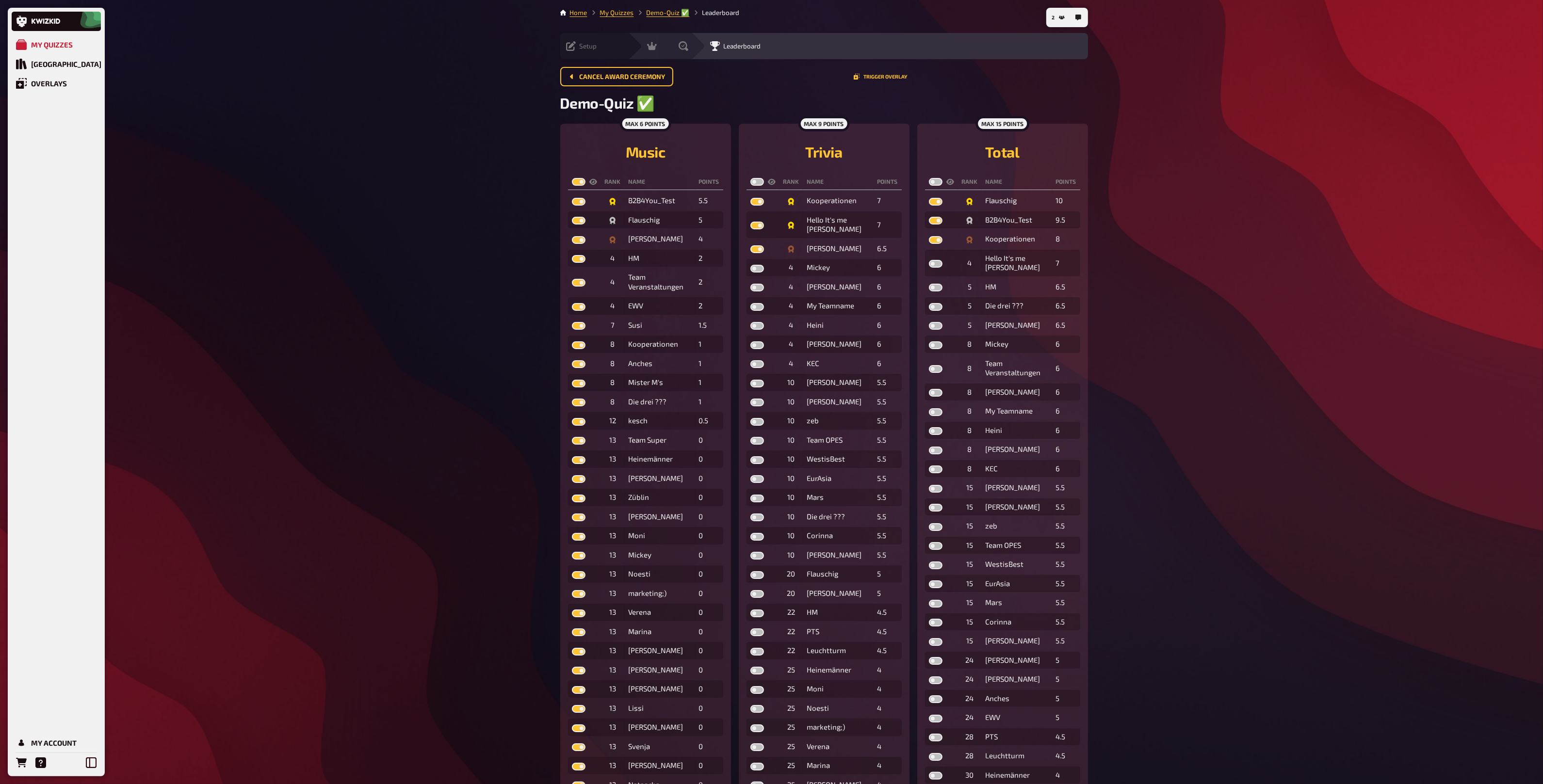
checkbox input "true"
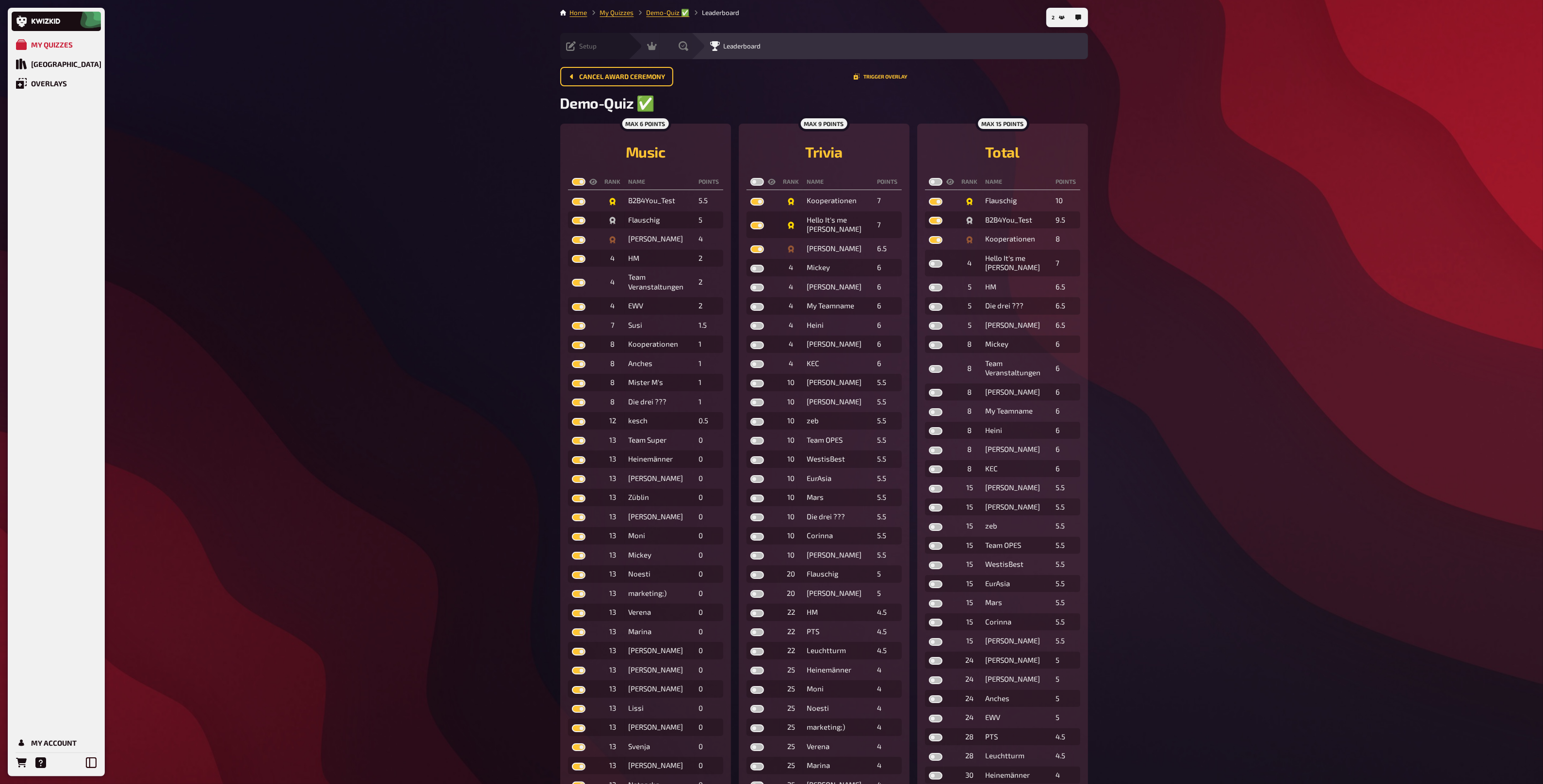
checkbox input "true"
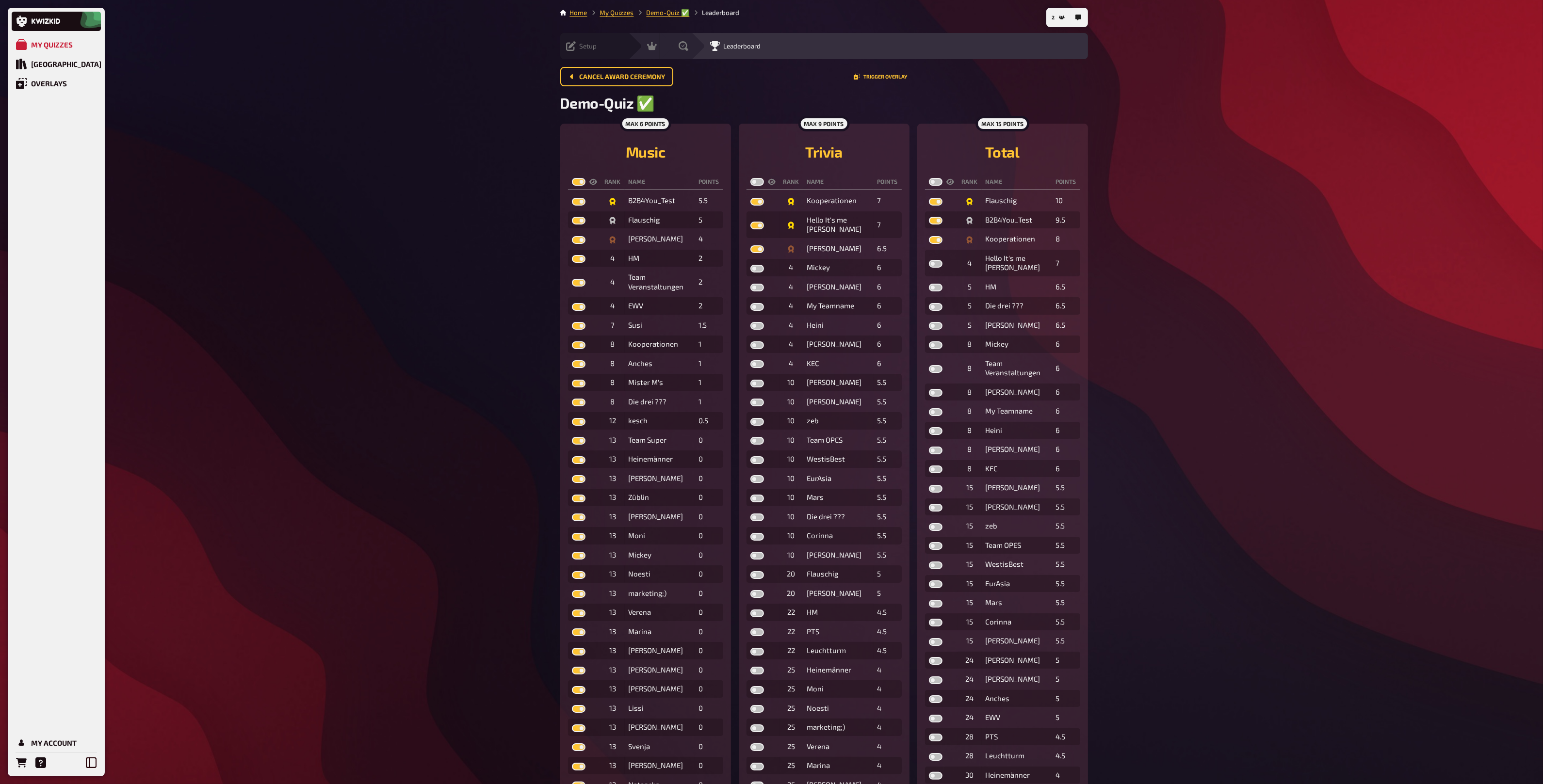
checkbox input "true"
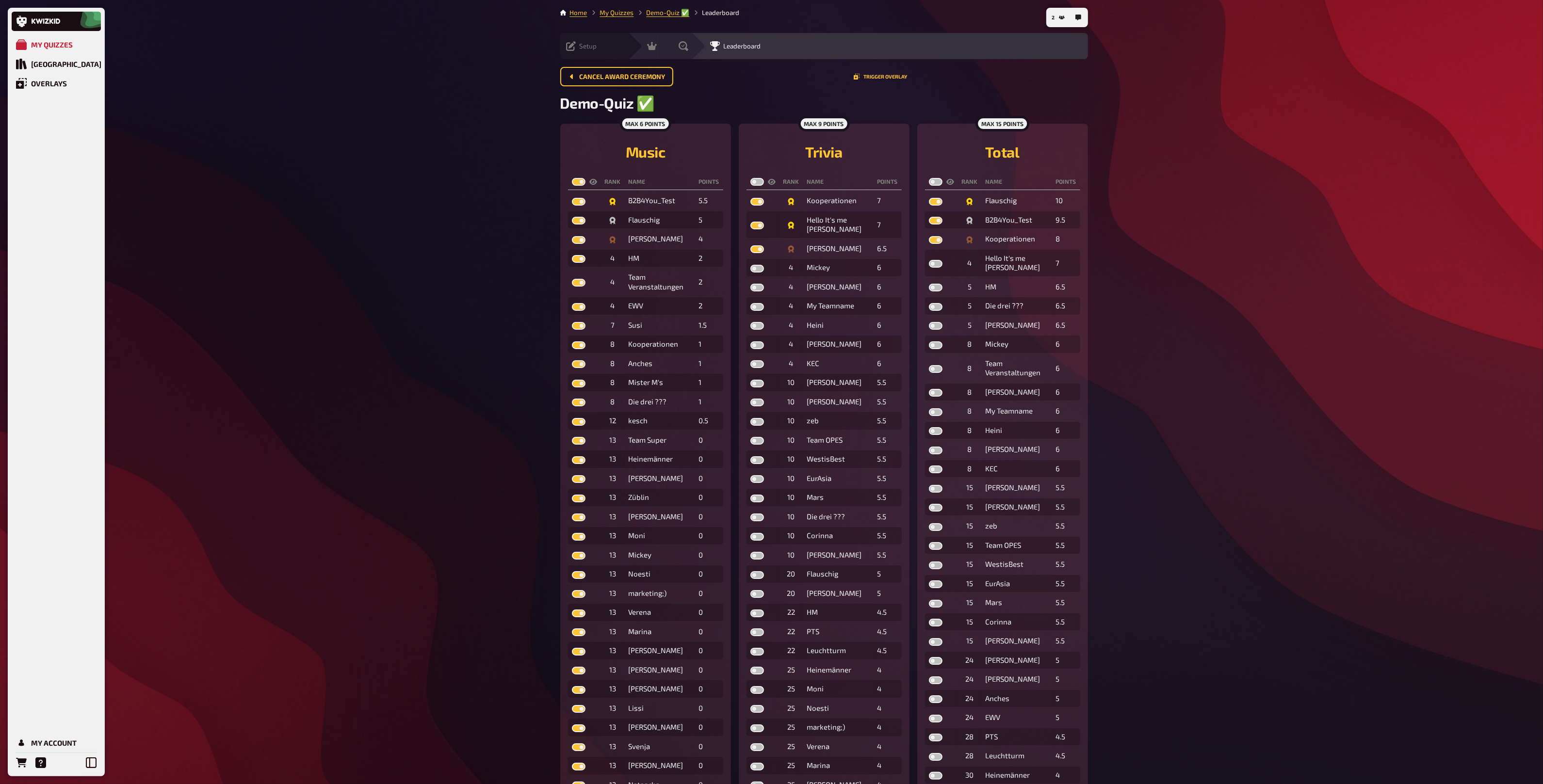
checkbox input "true"
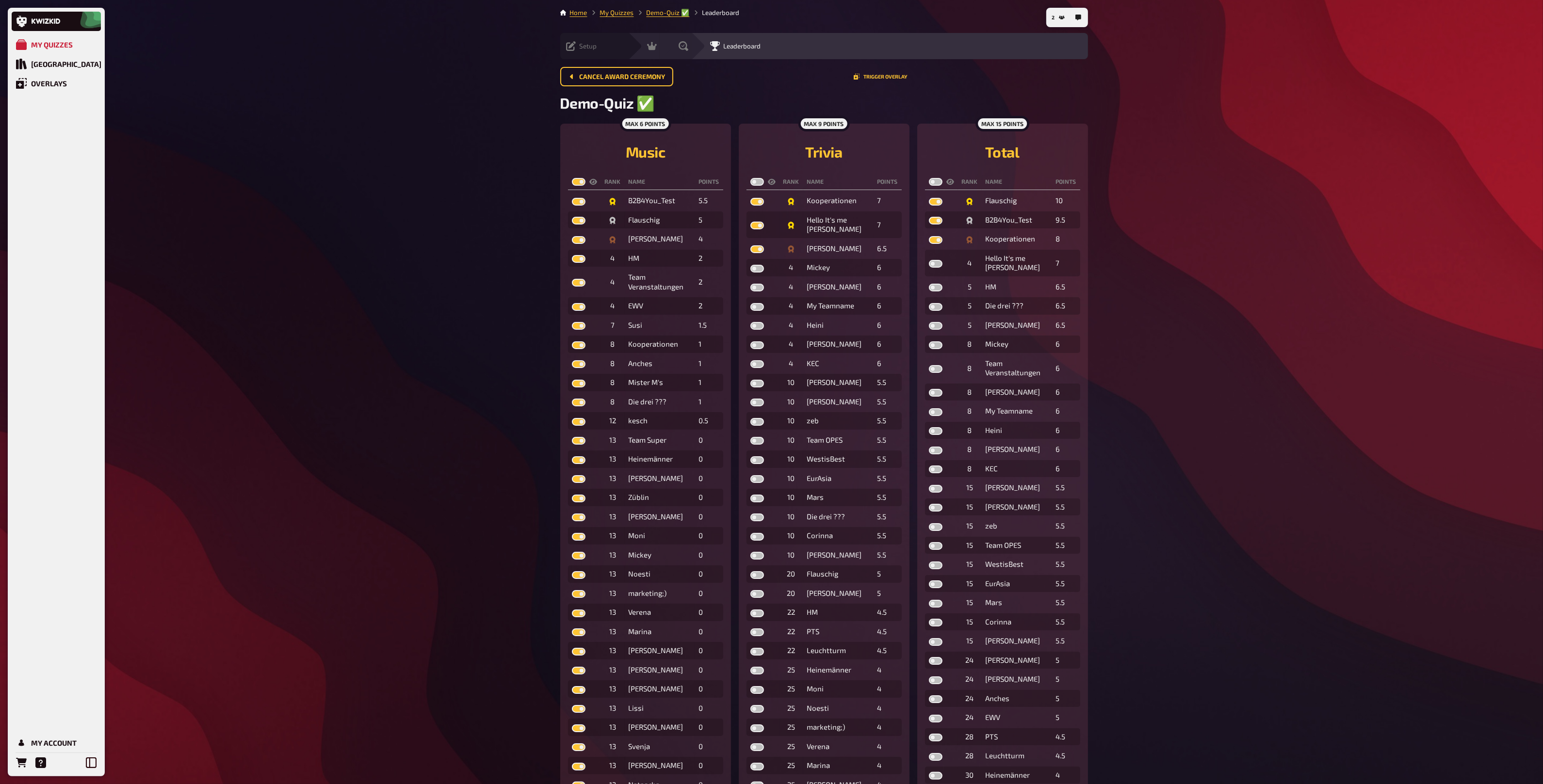
checkbox input "true"
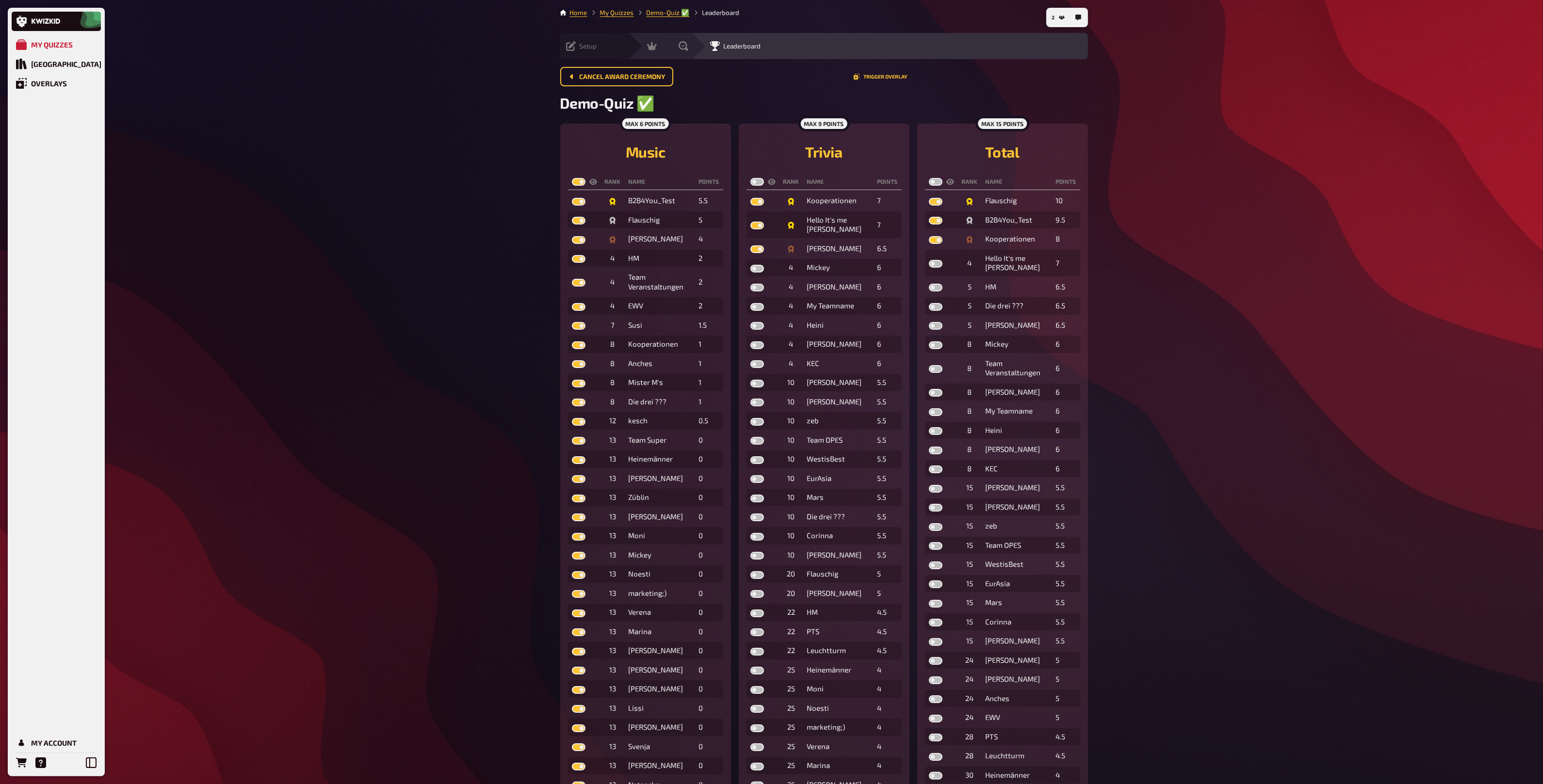
checkbox input "true"
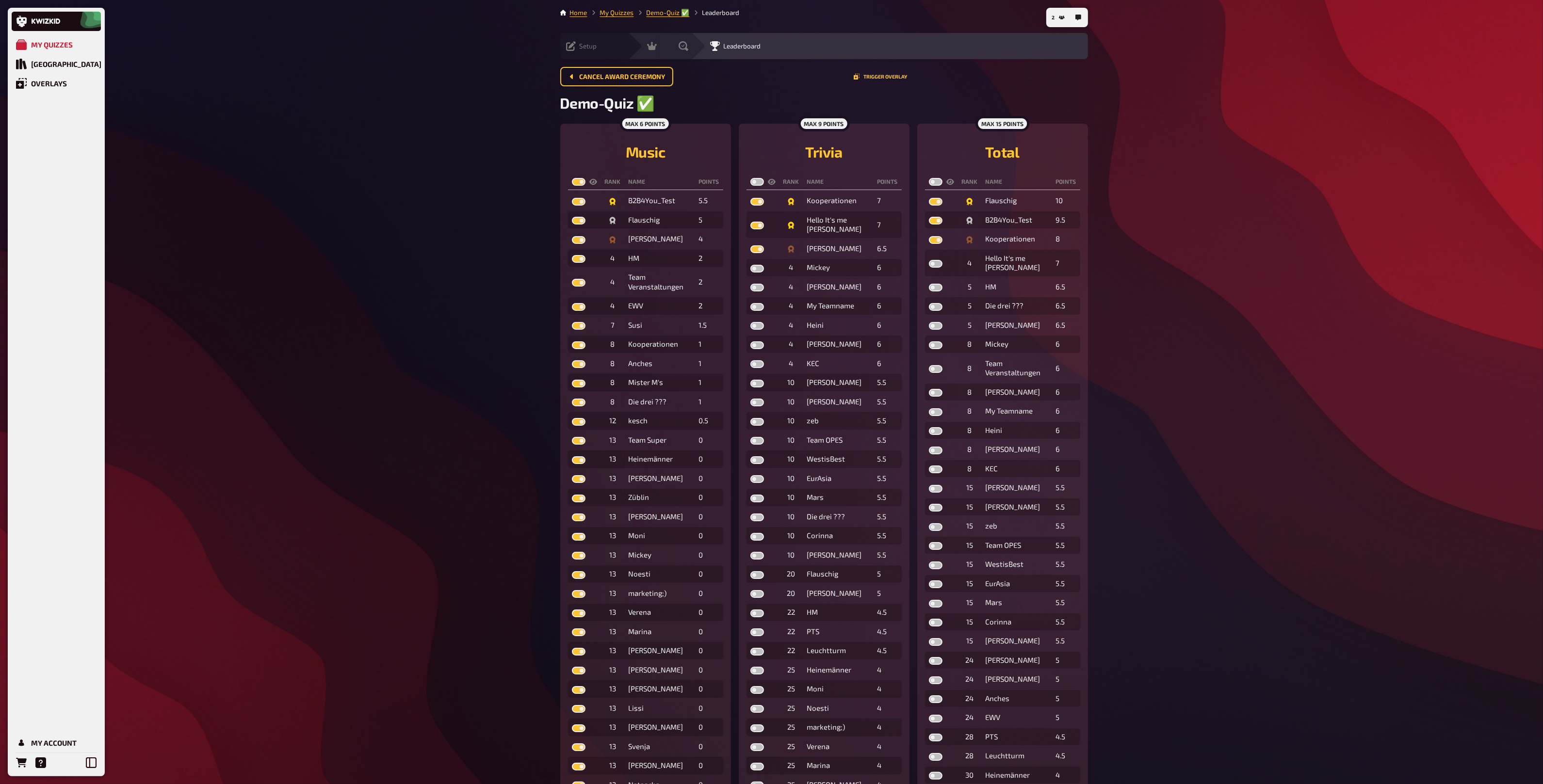
checkbox input "true"
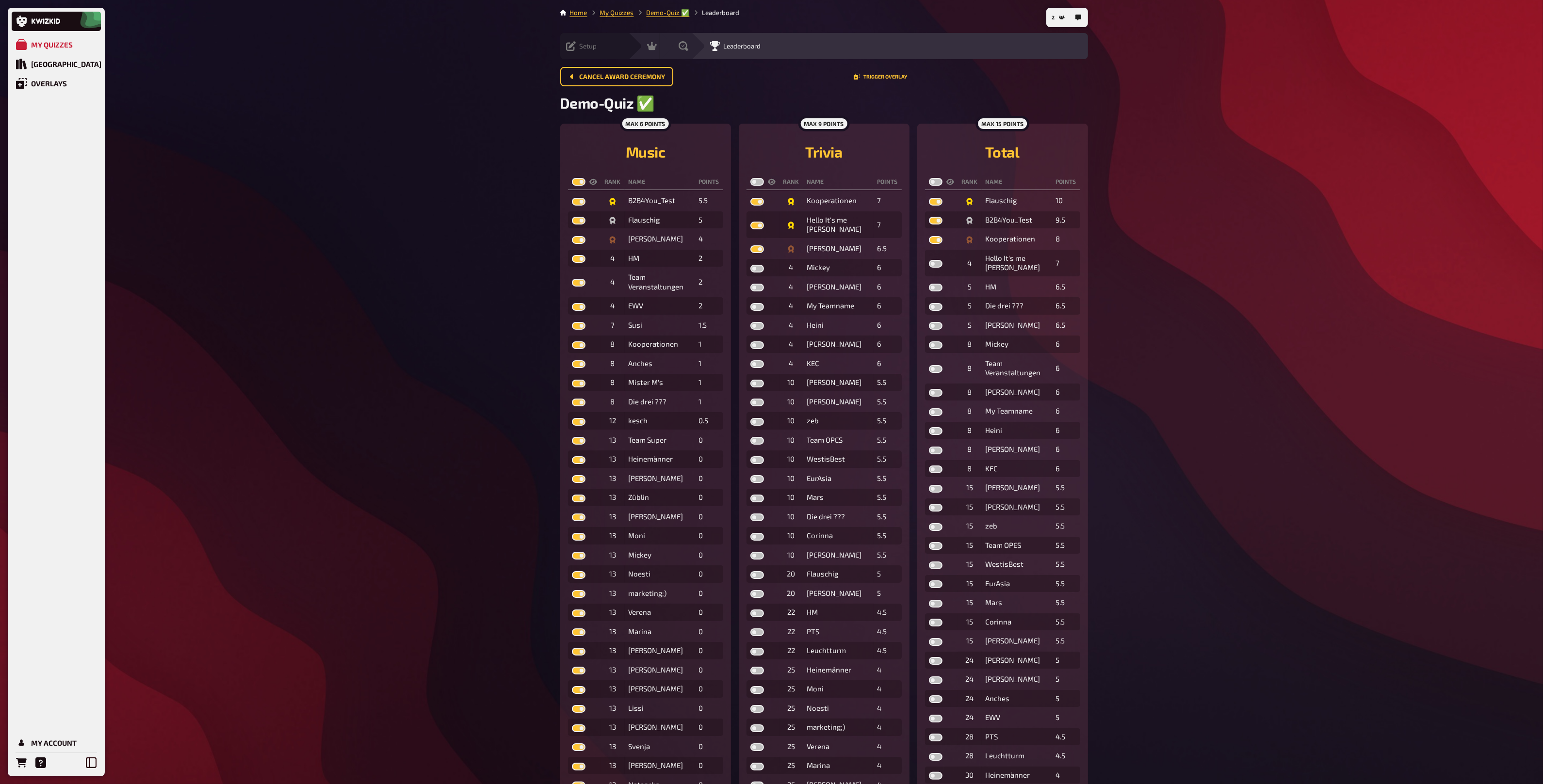
checkbox input "true"
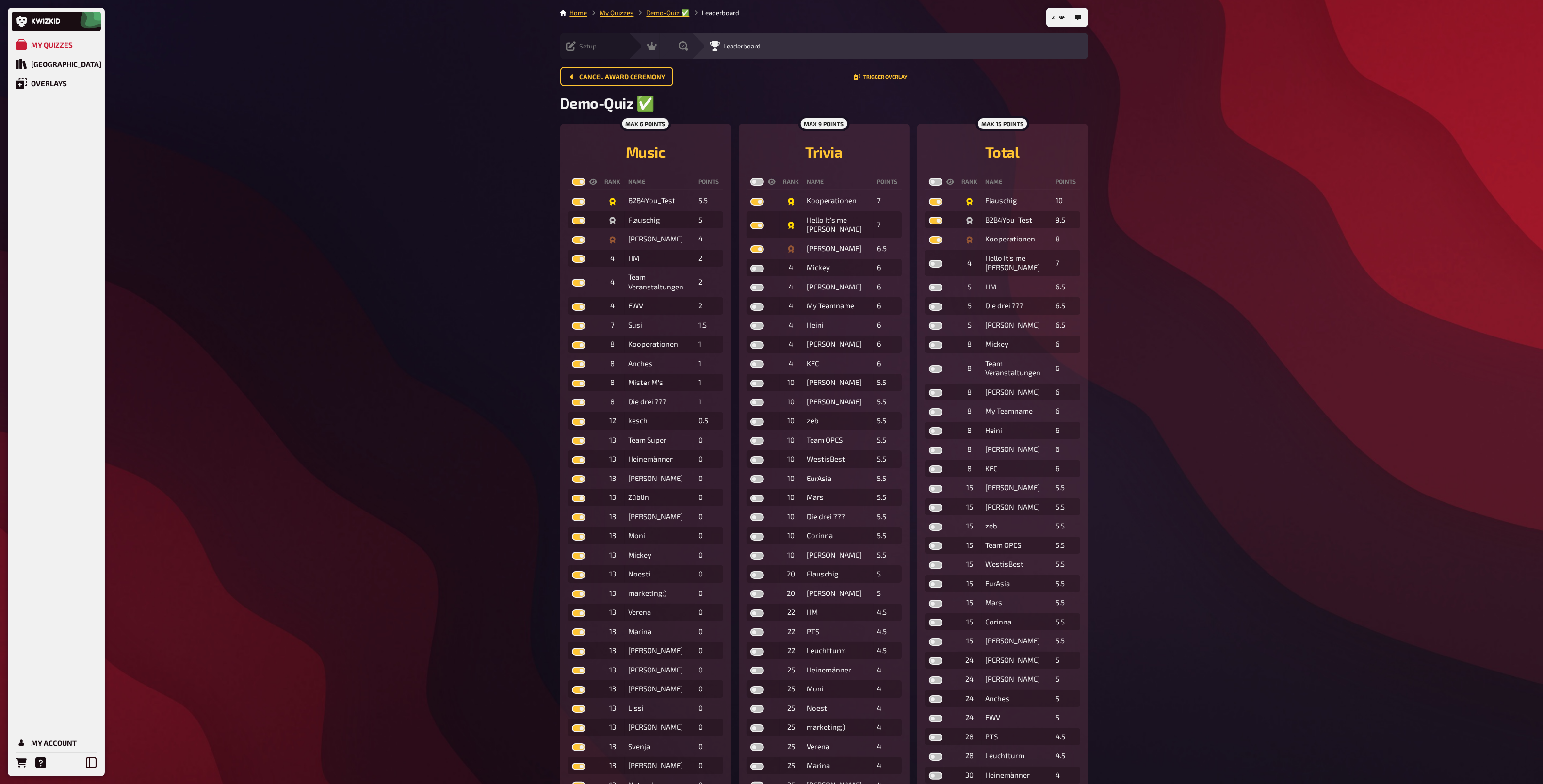
checkbox input "true"
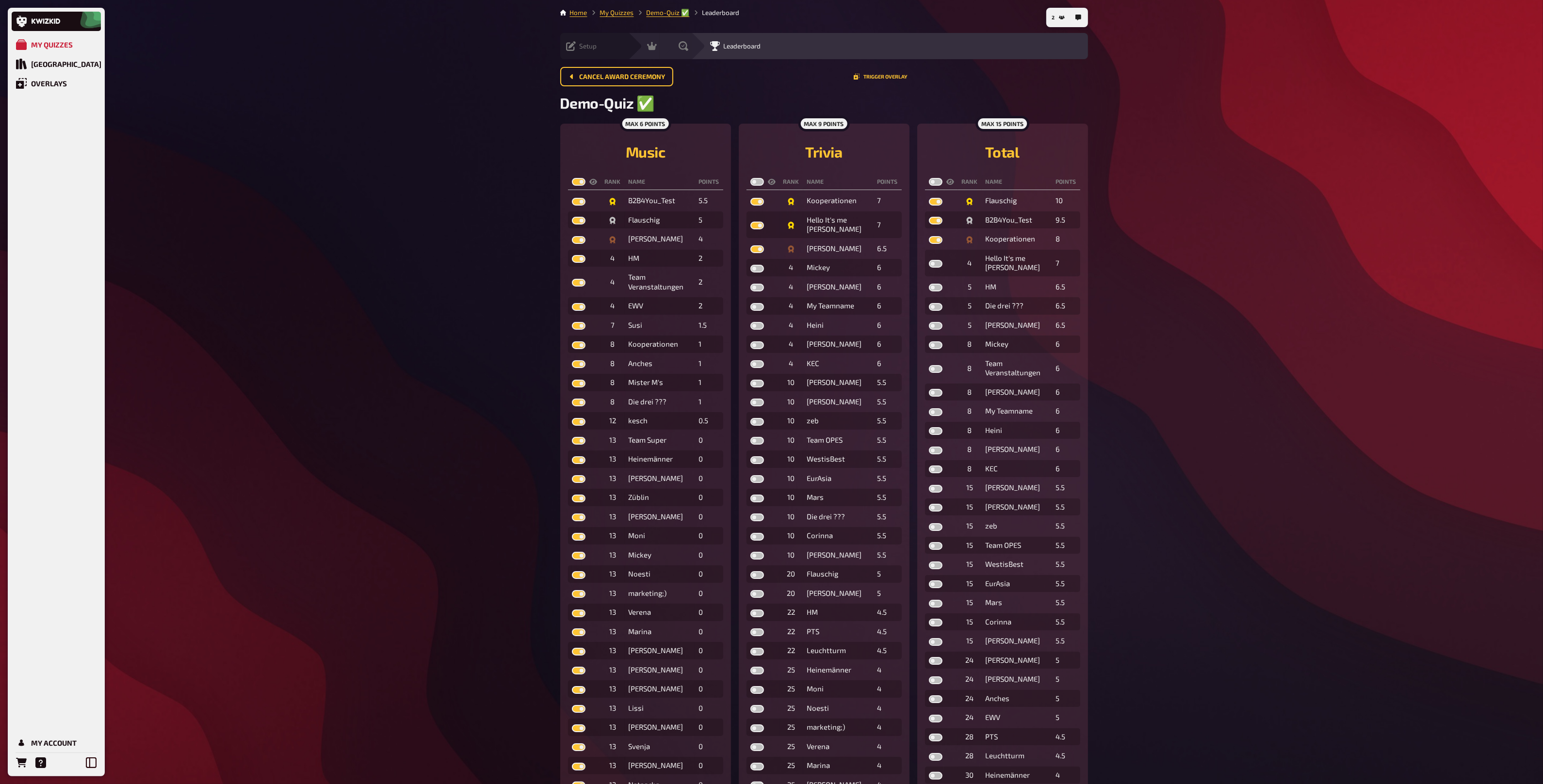
checkbox input "true"
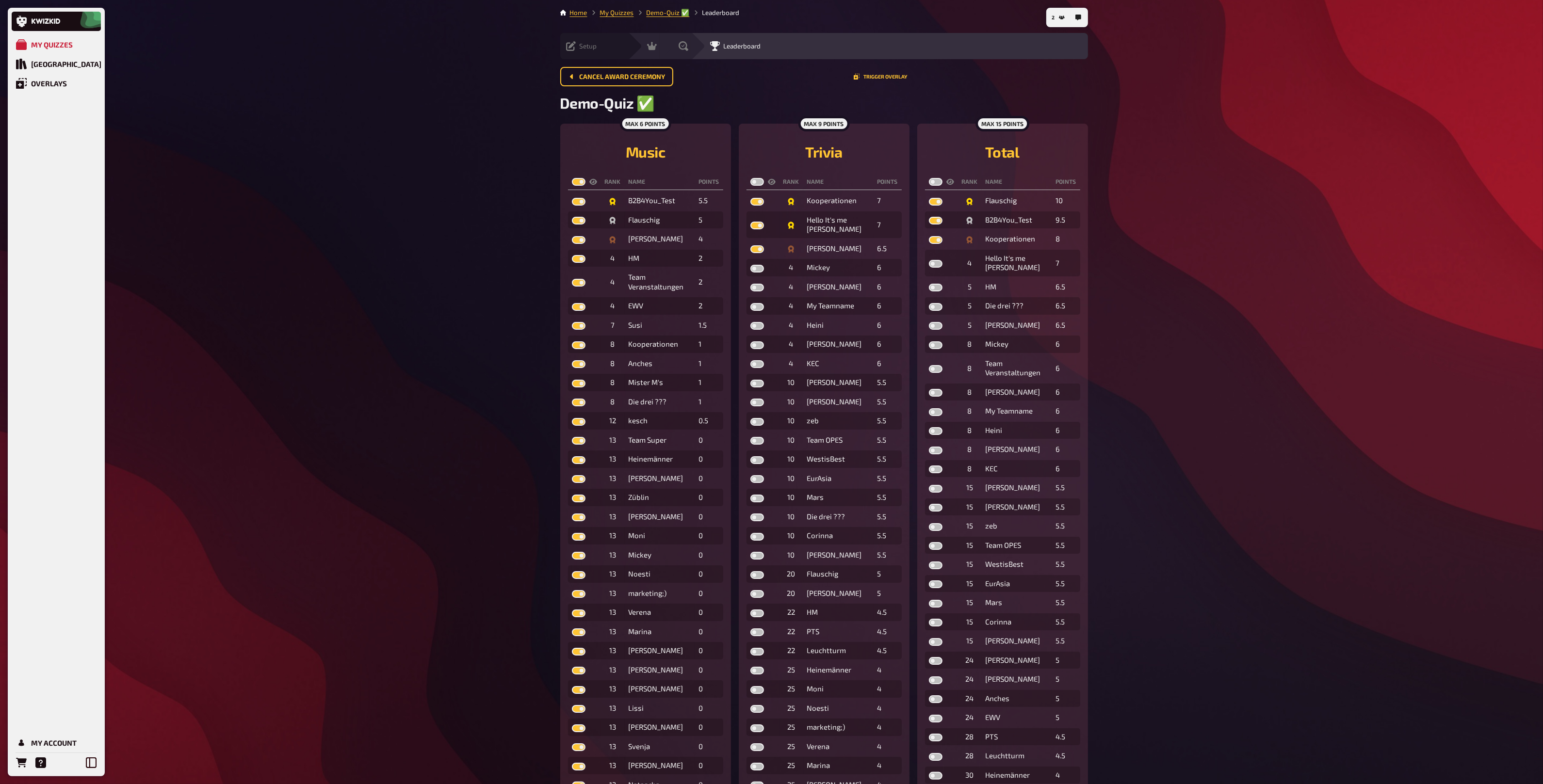
checkbox input "true"
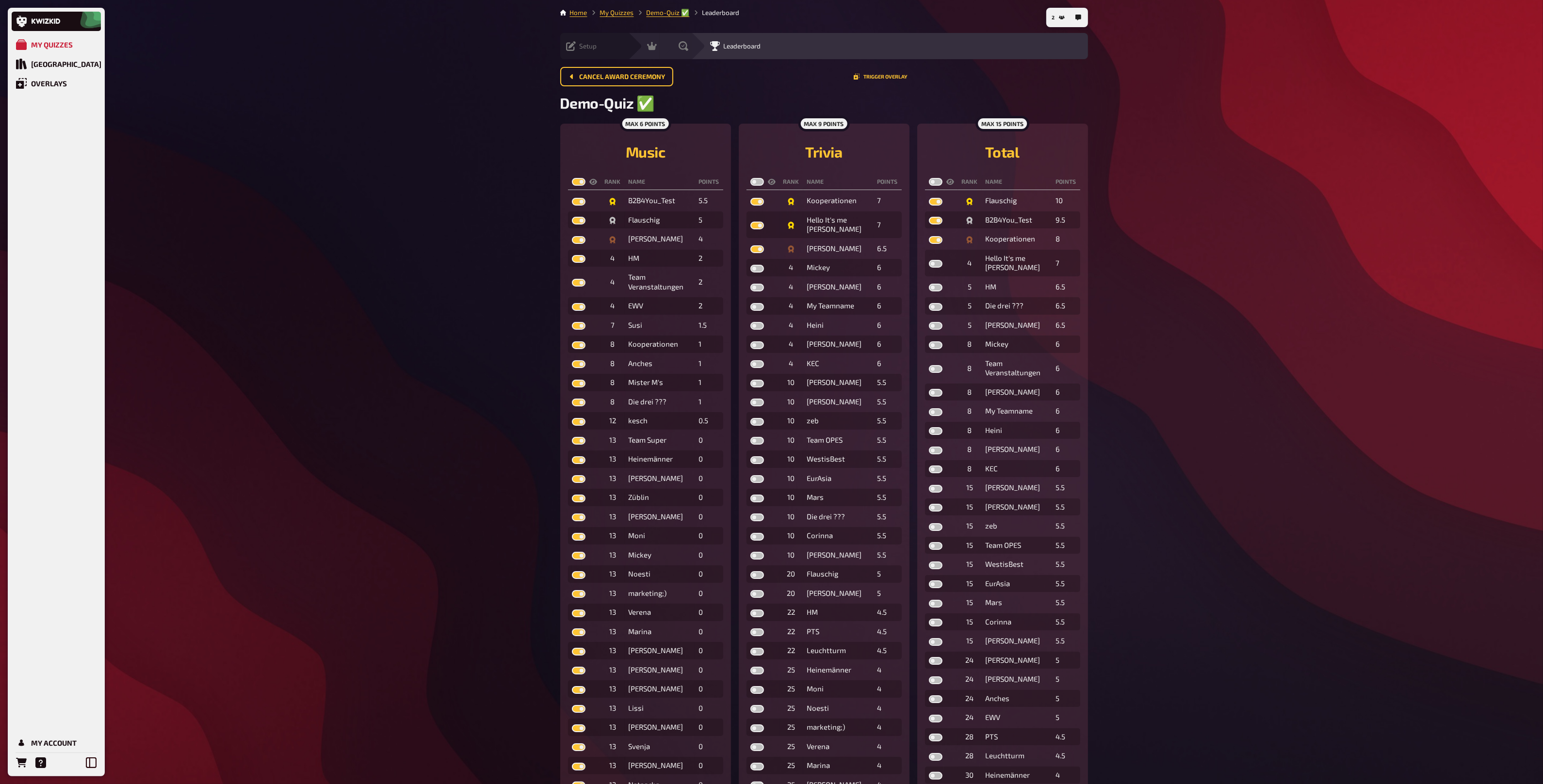
checkbox input "true"
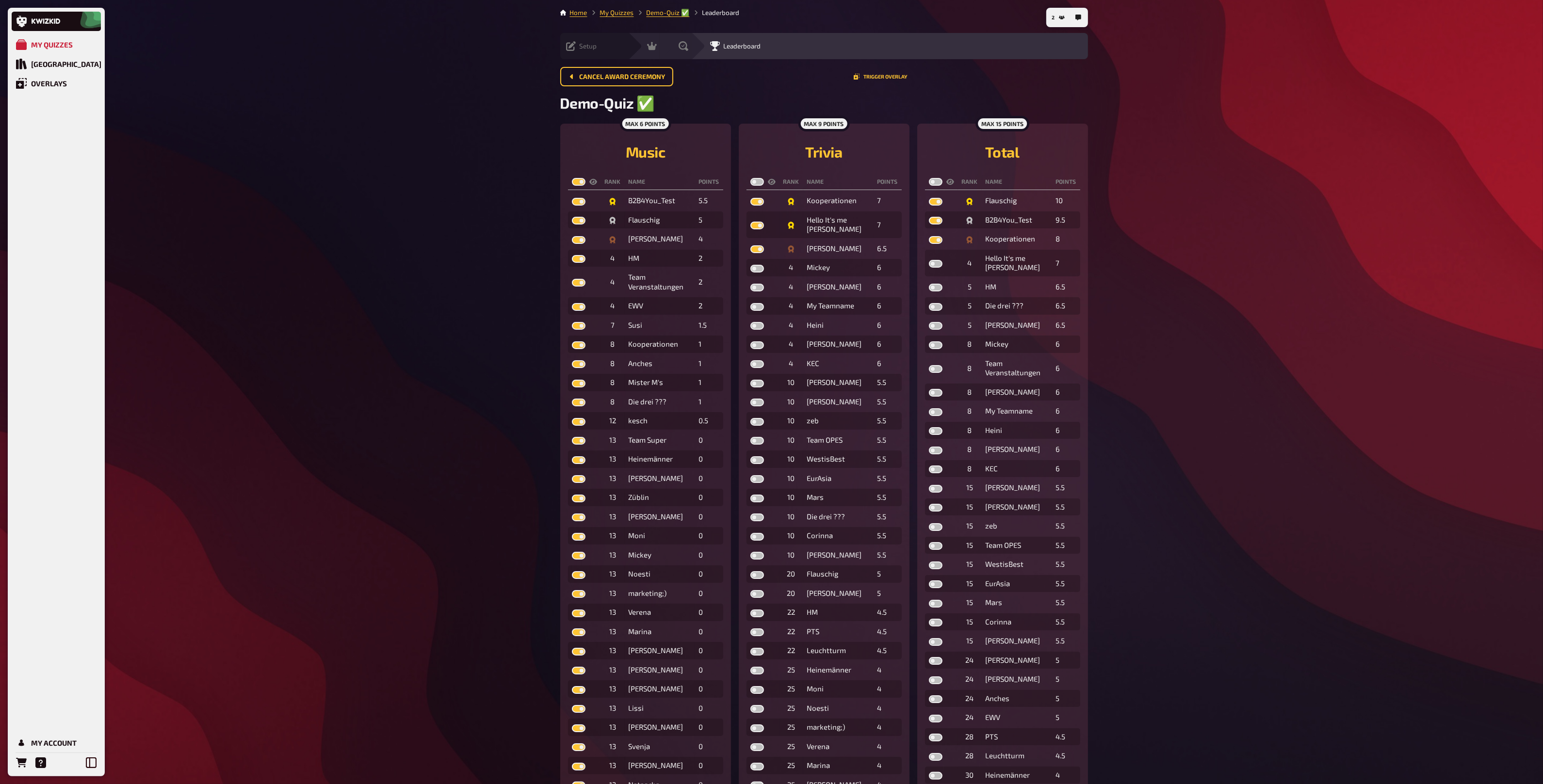
checkbox input "true"
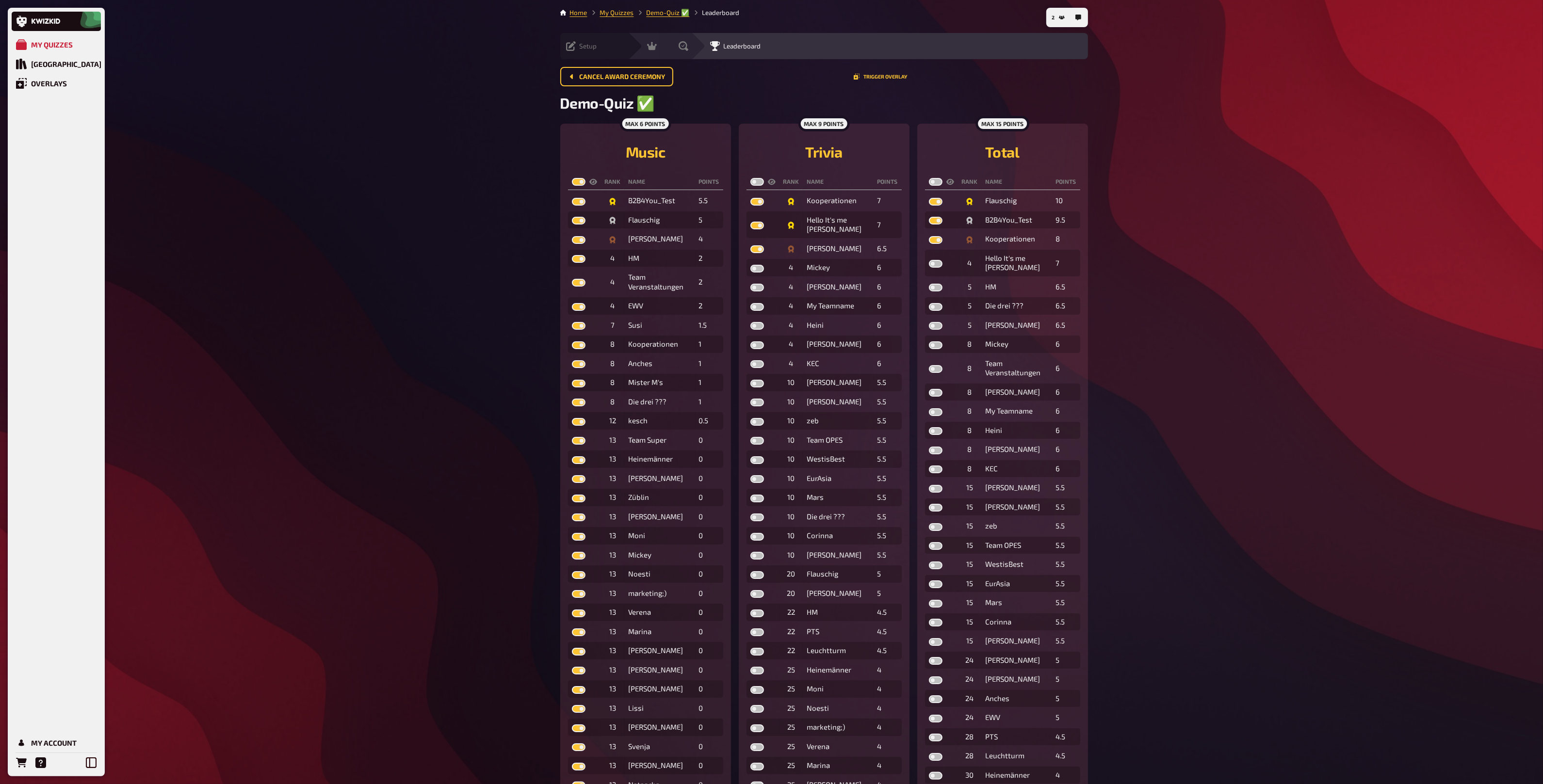
checkbox input "true"
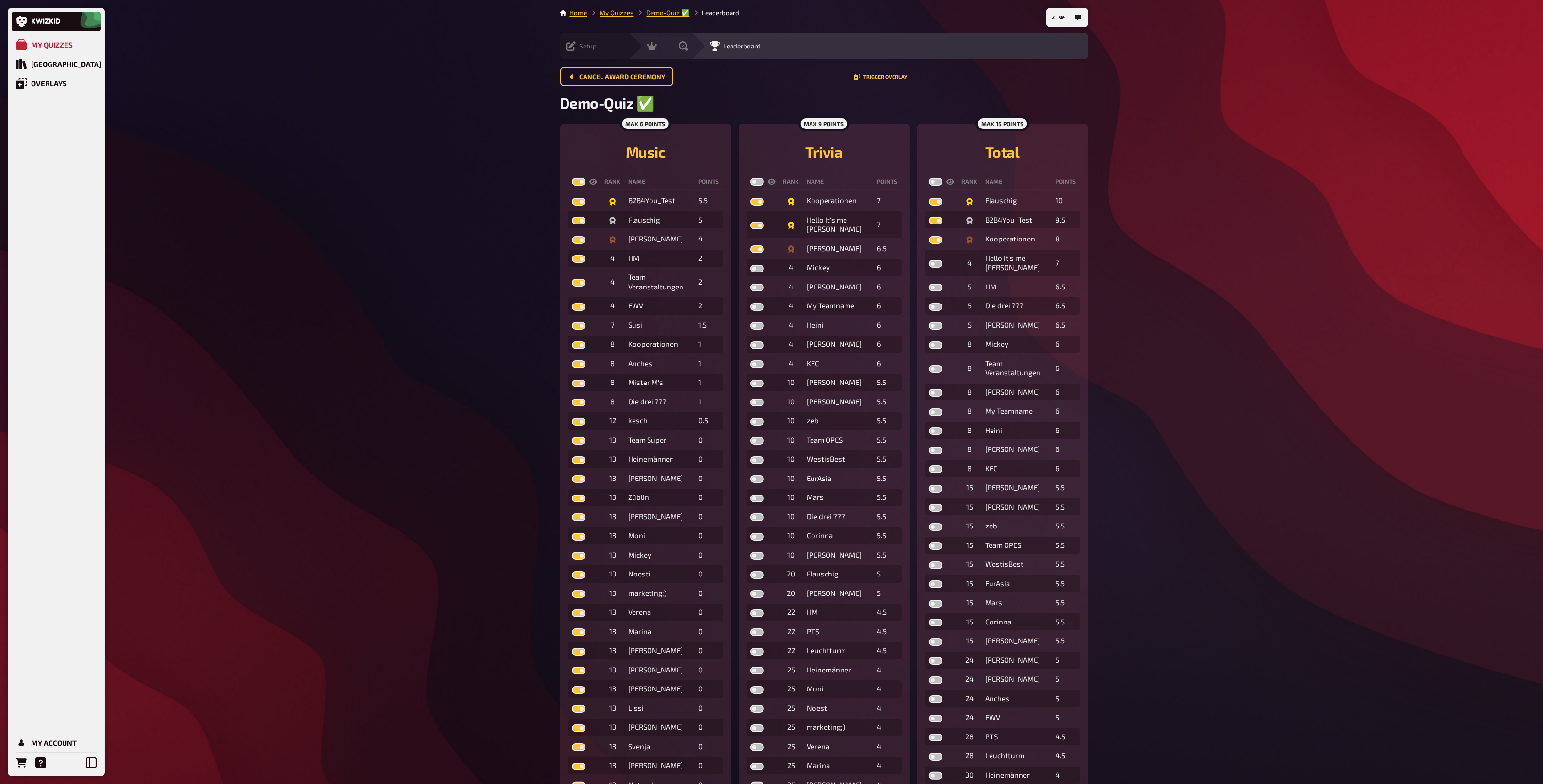
checkbox input "true"
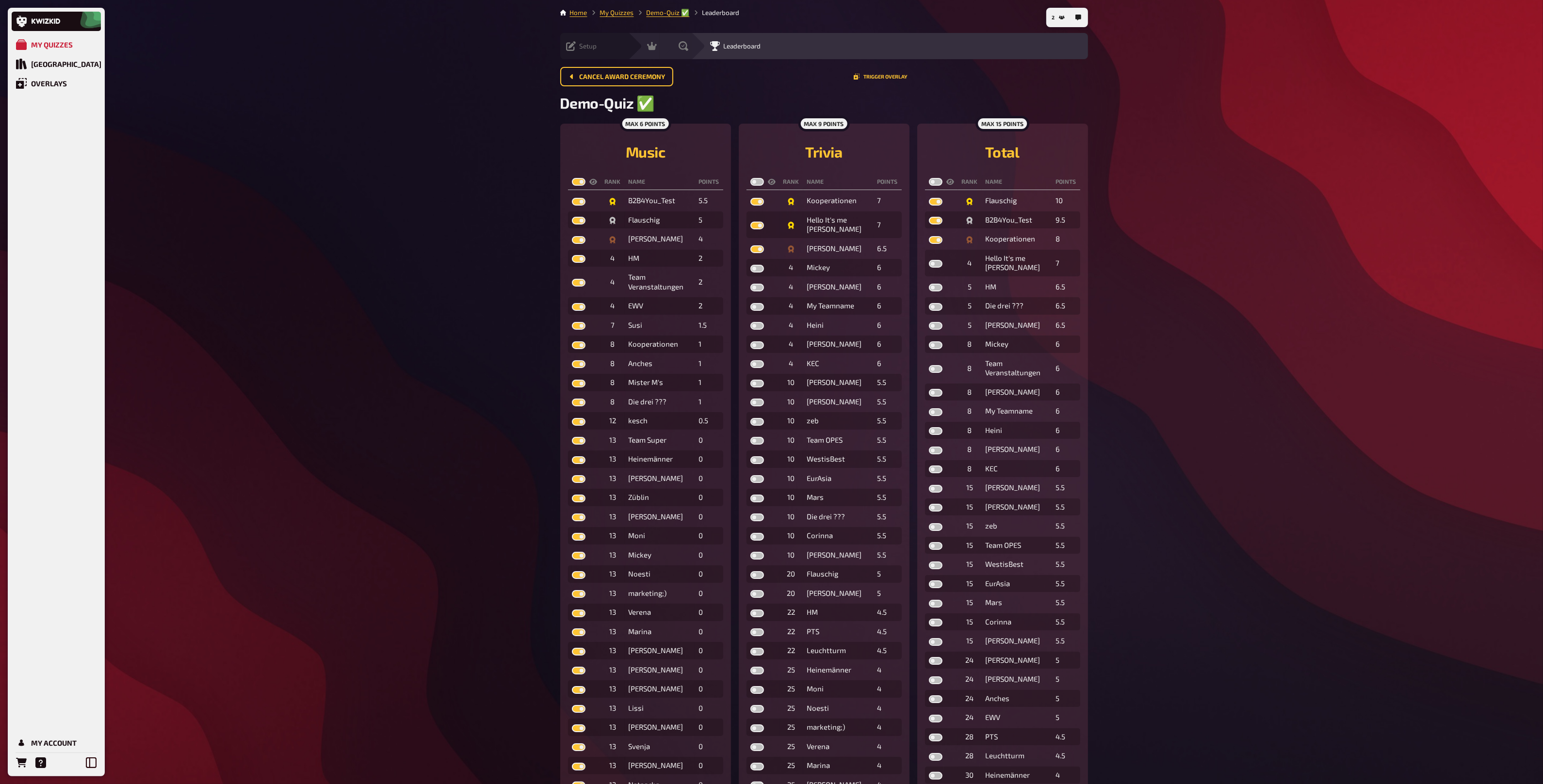
checkbox input "true"
click at [756, 182] on label at bounding box center [757, 181] width 14 height 8
click at [750, 178] on input "checkbox" at bounding box center [750, 178] width 1 height 1
checkbox input "true"
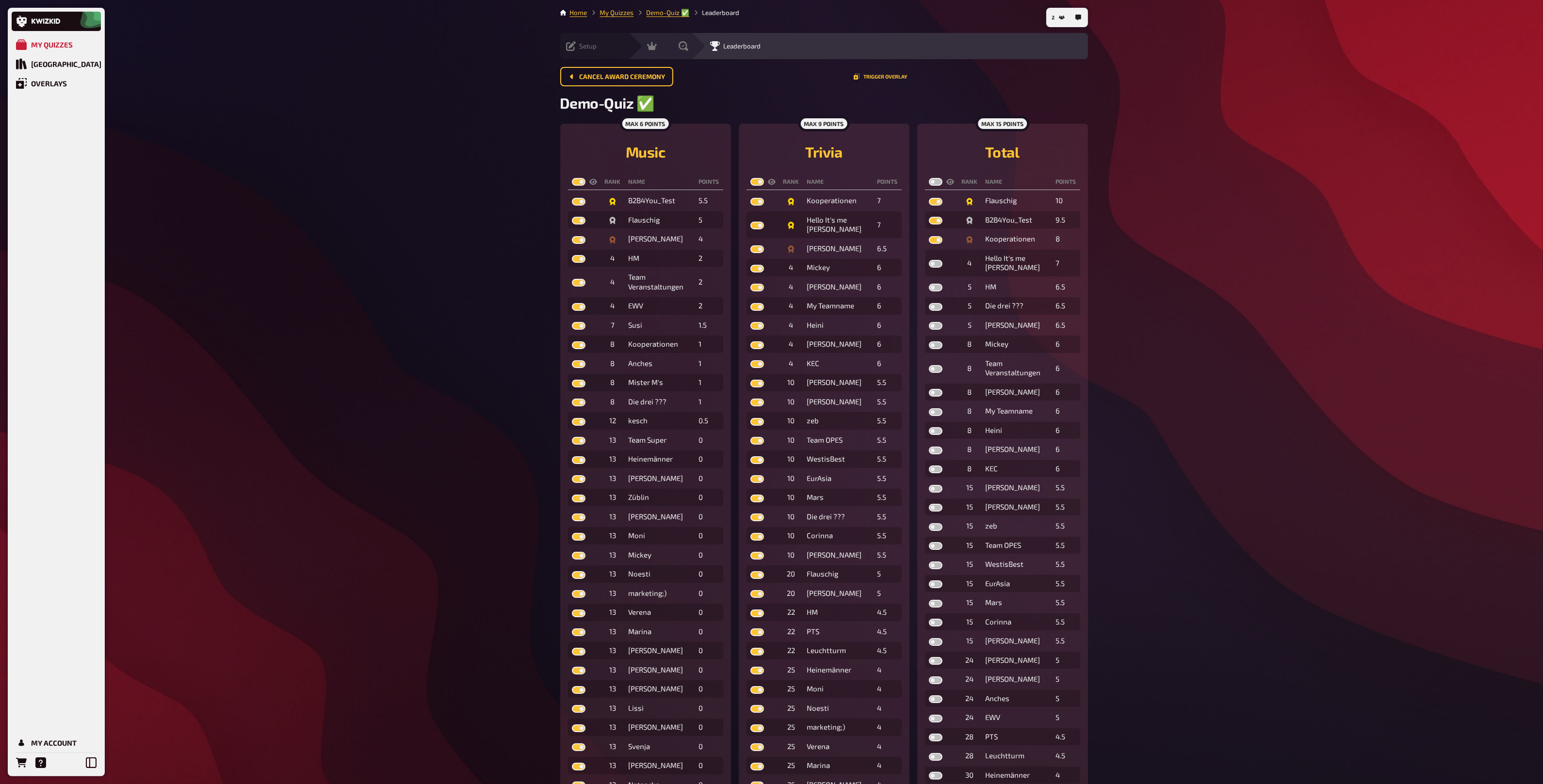
checkbox input "true"
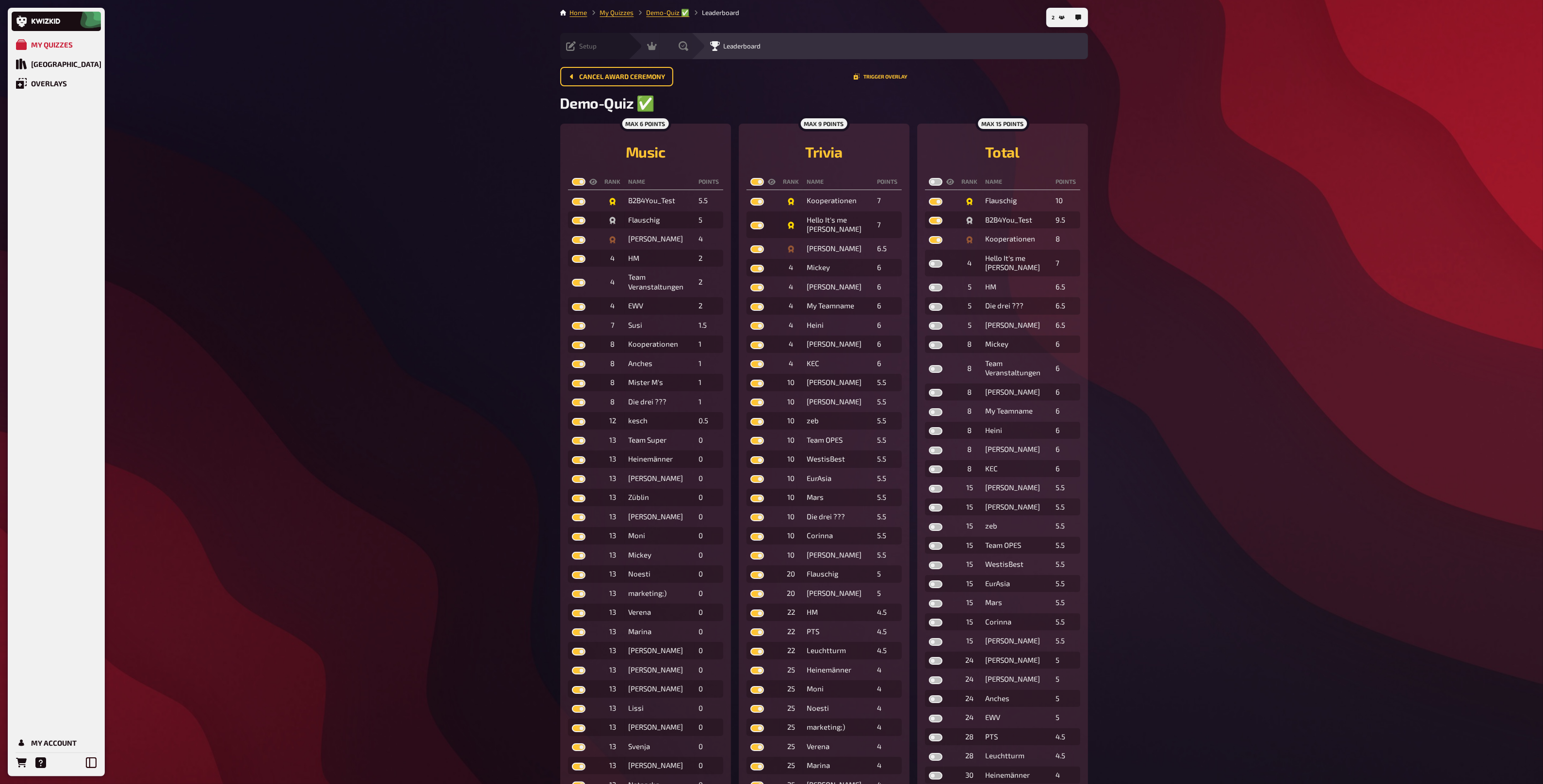
checkbox input "true"
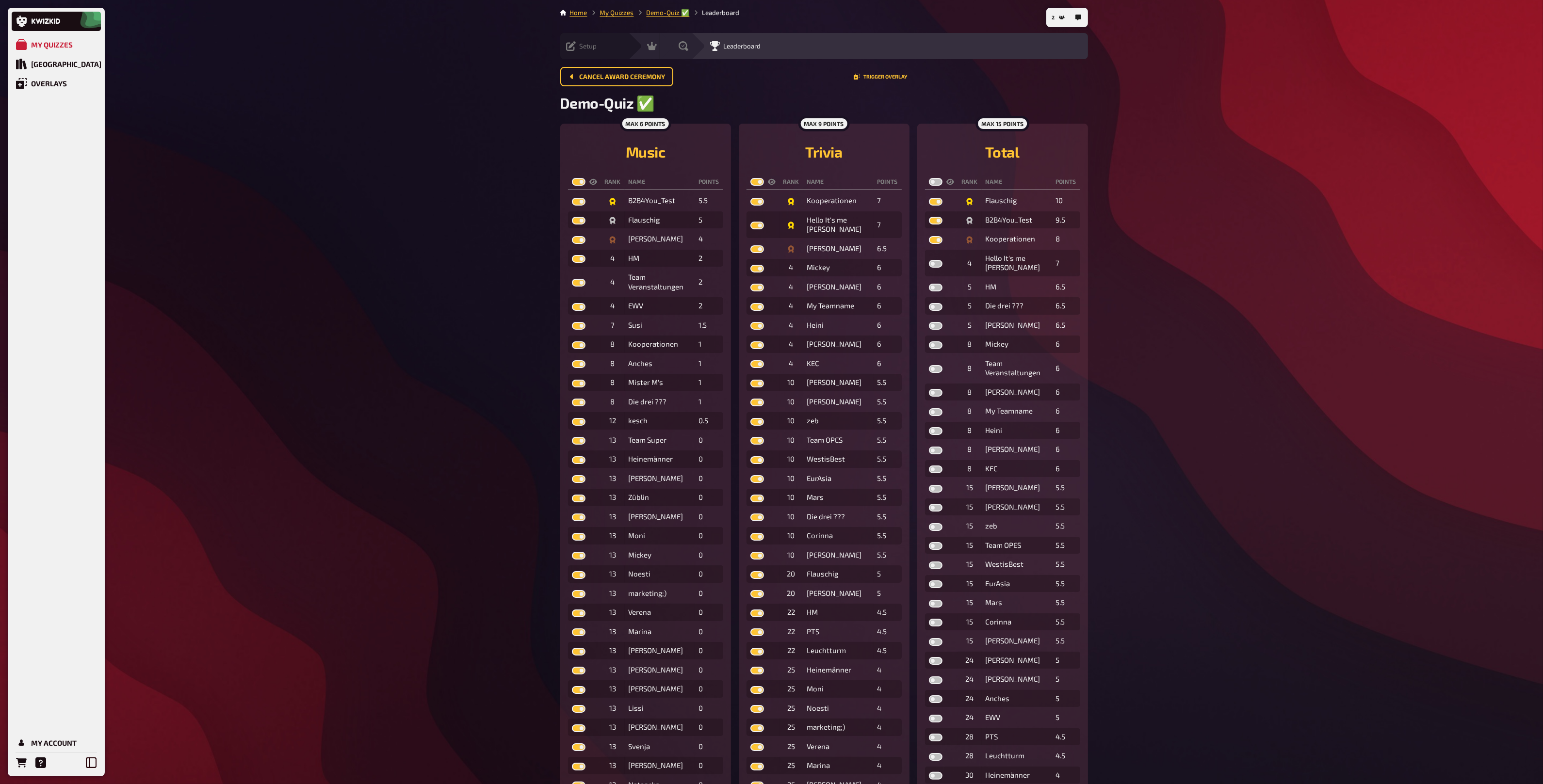
checkbox input "true"
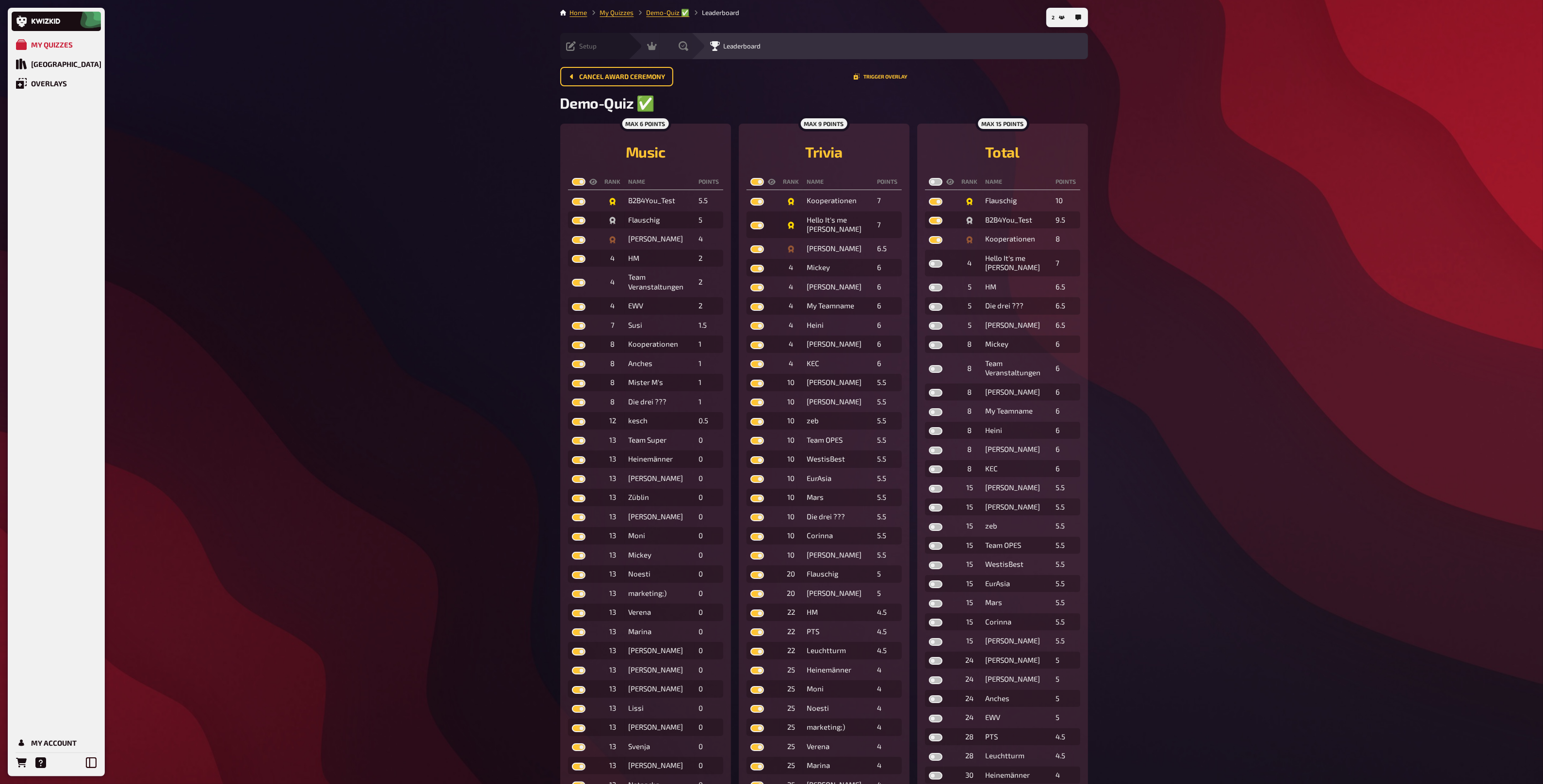
checkbox input "true"
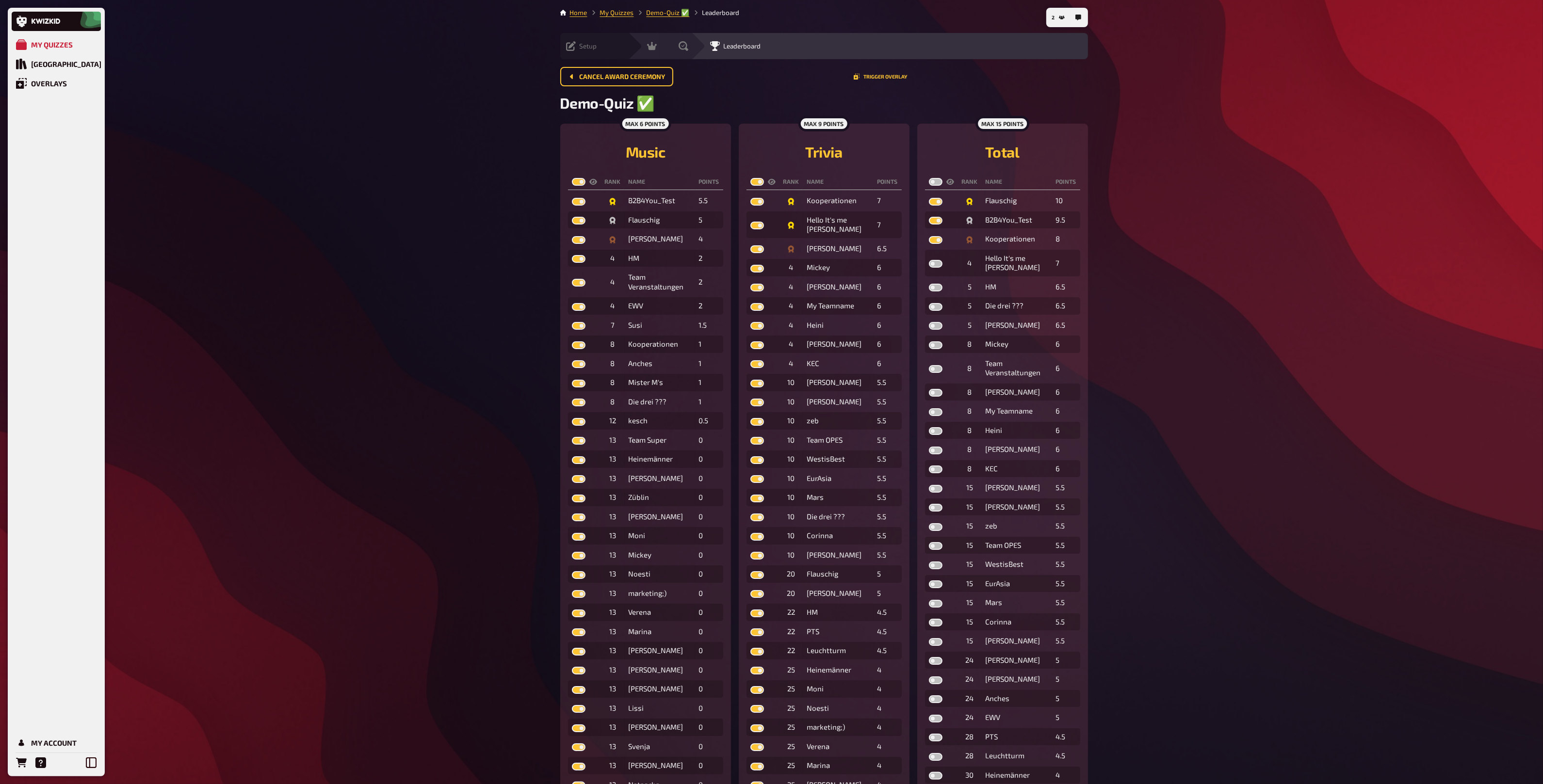
checkbox input "true"
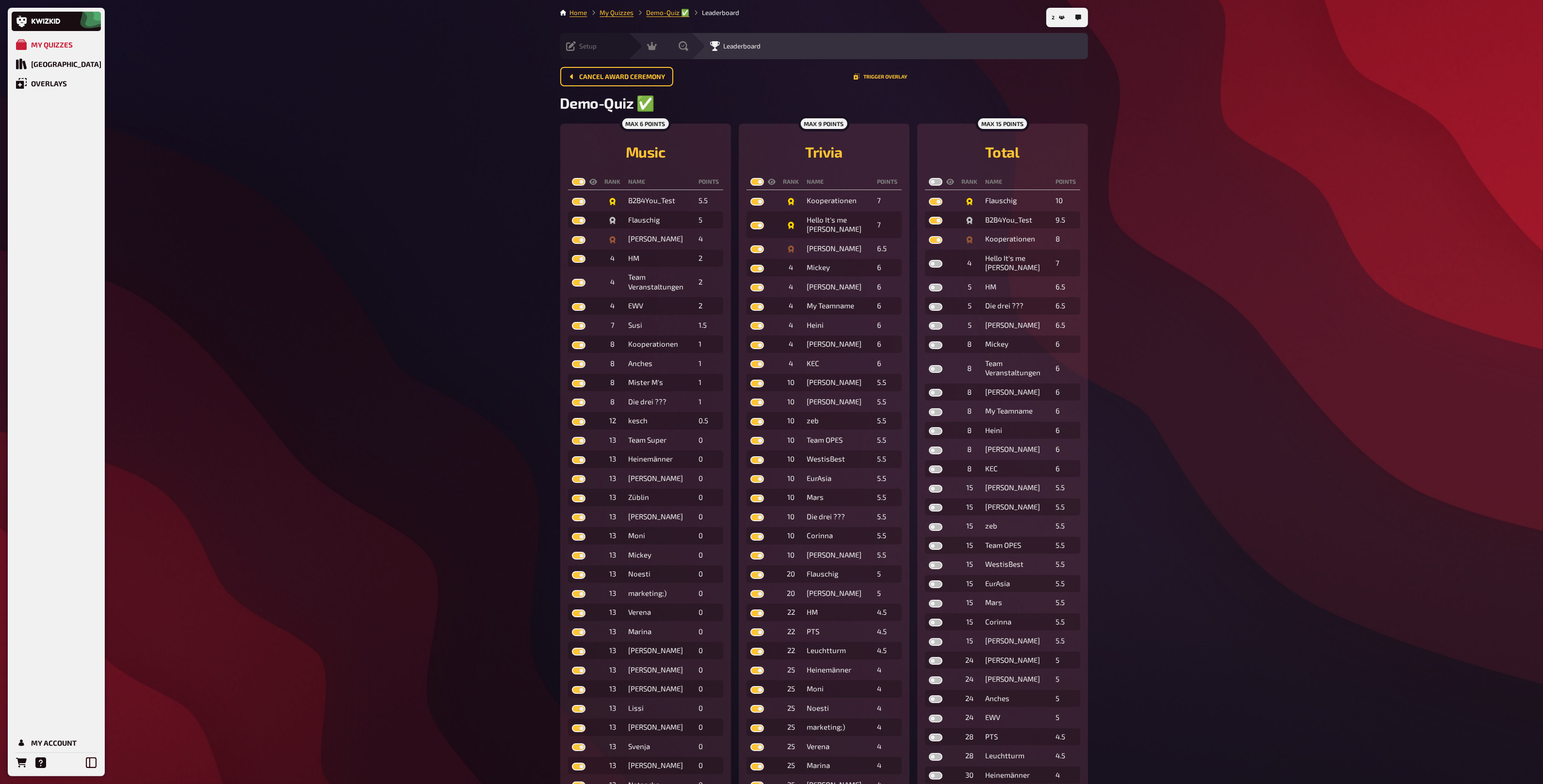
checkbox input "true"
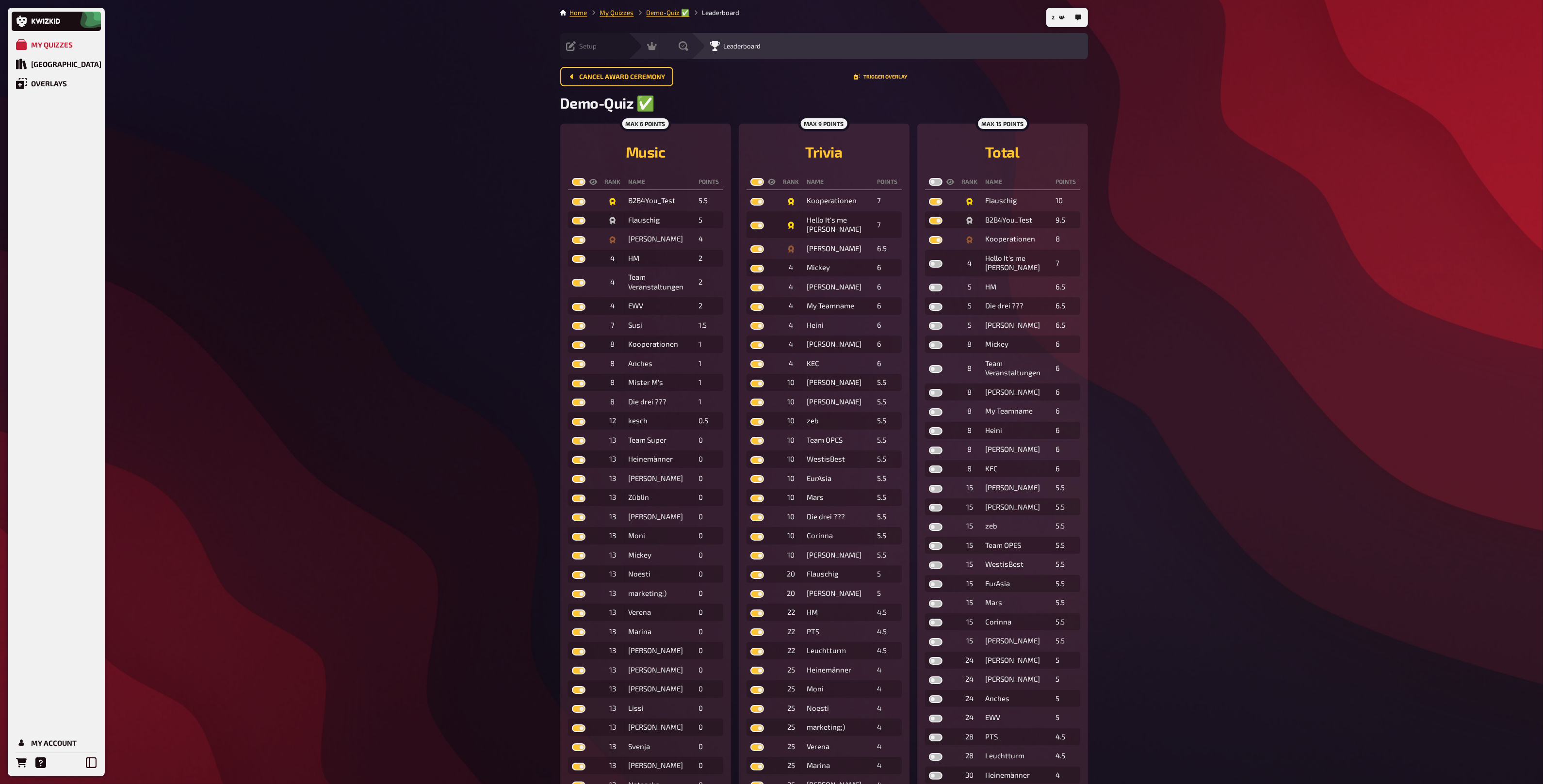
checkbox input "true"
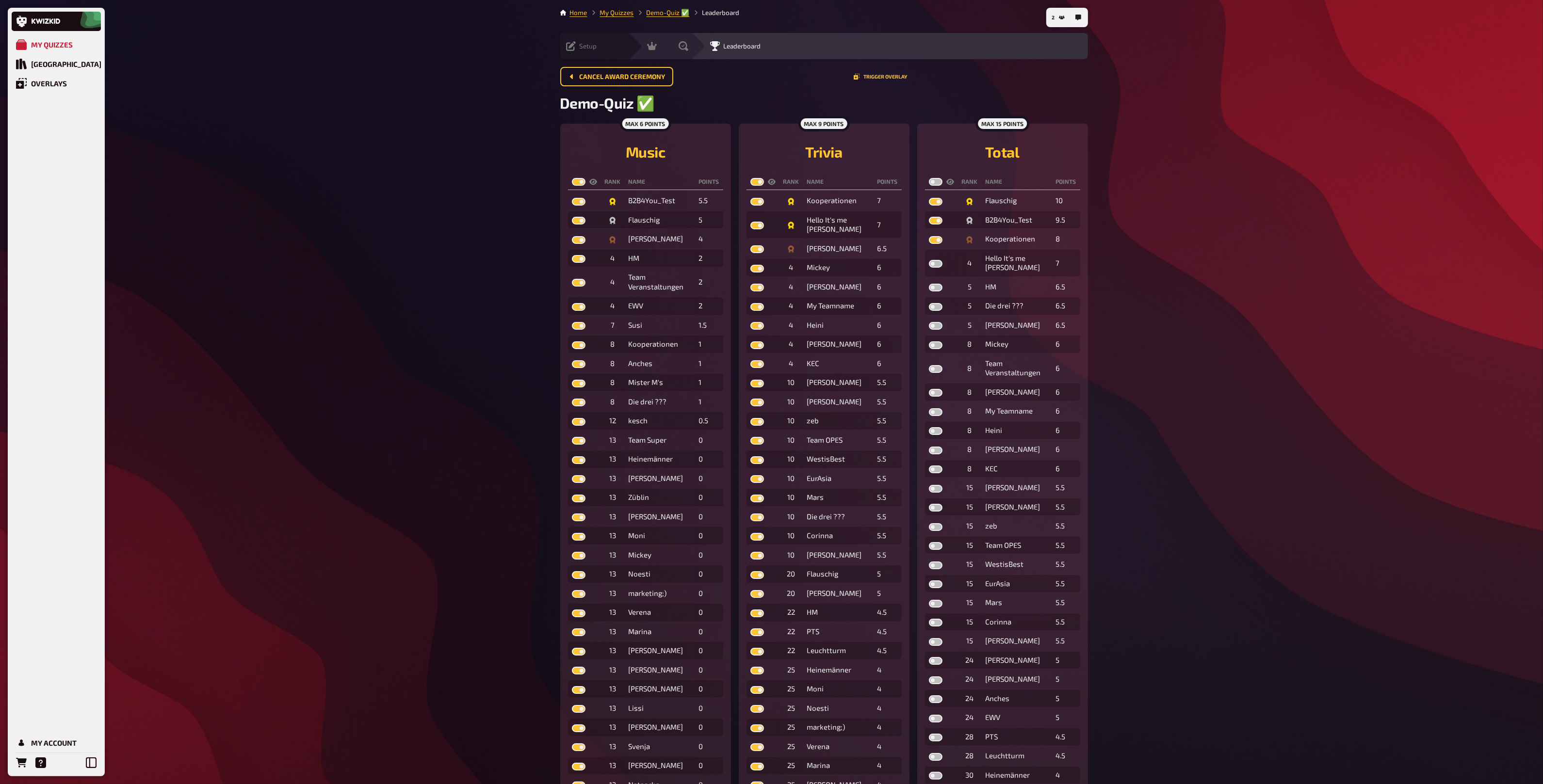
checkbox input "true"
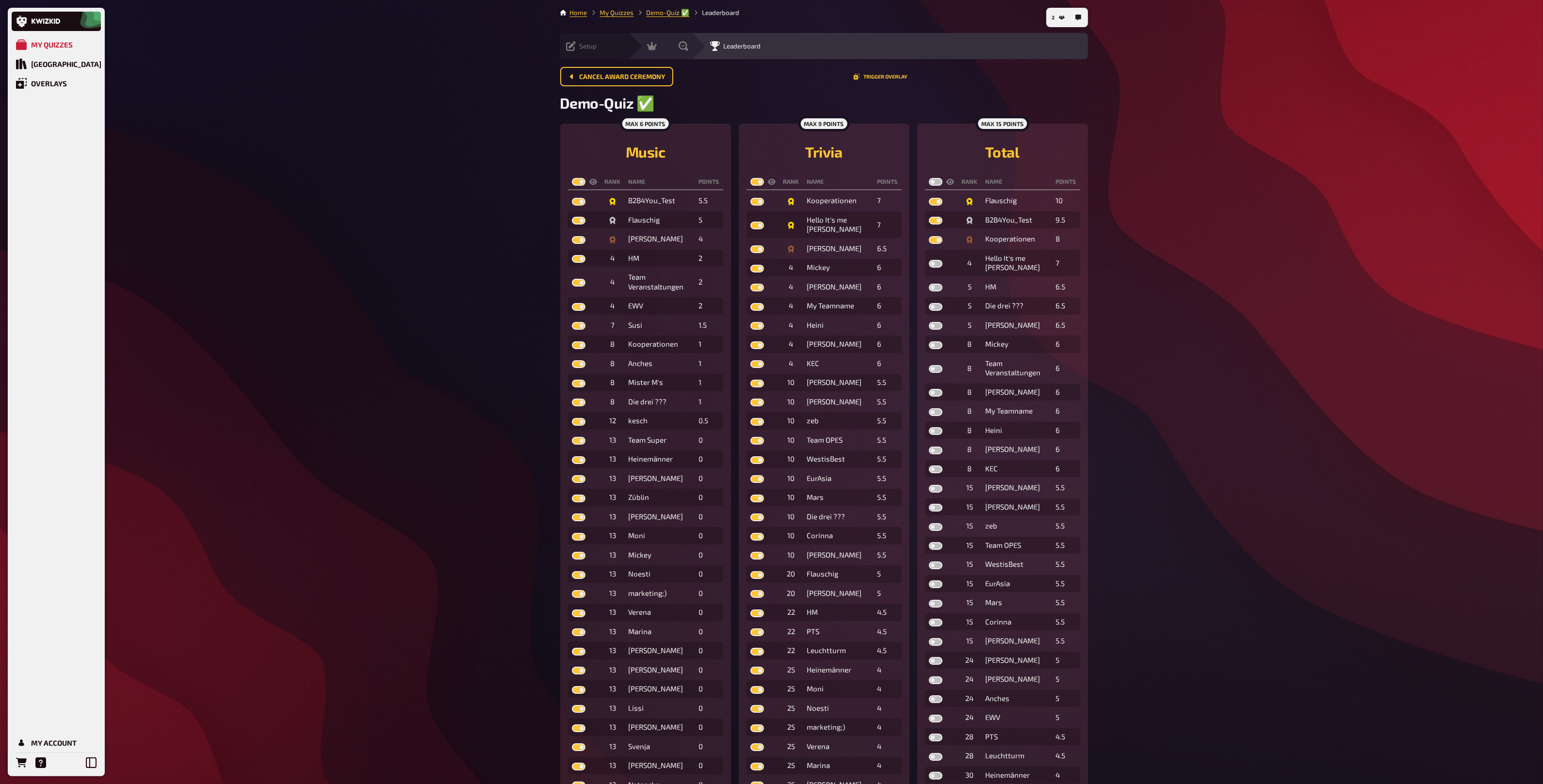
checkbox input "true"
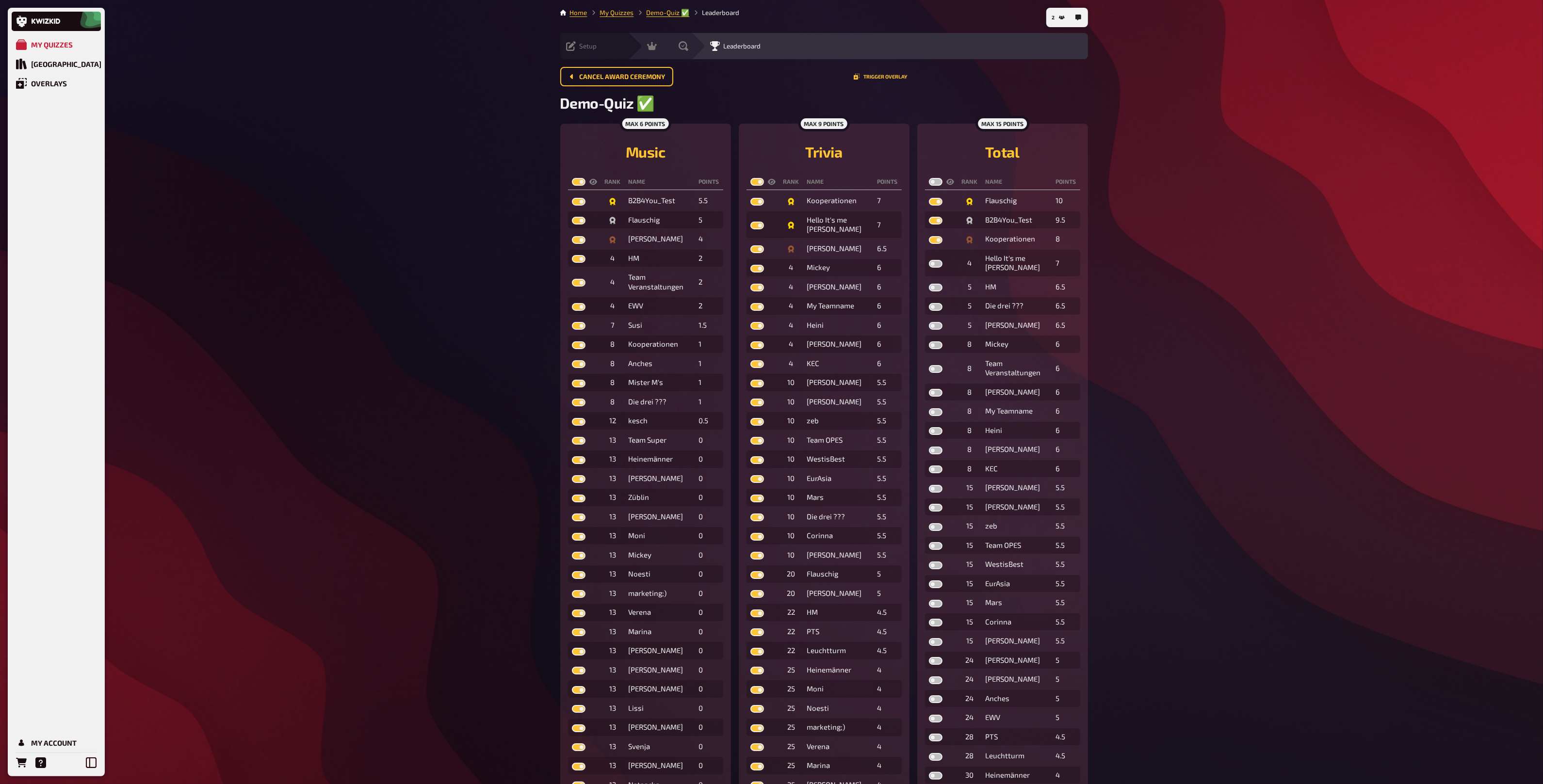
checkbox input "true"
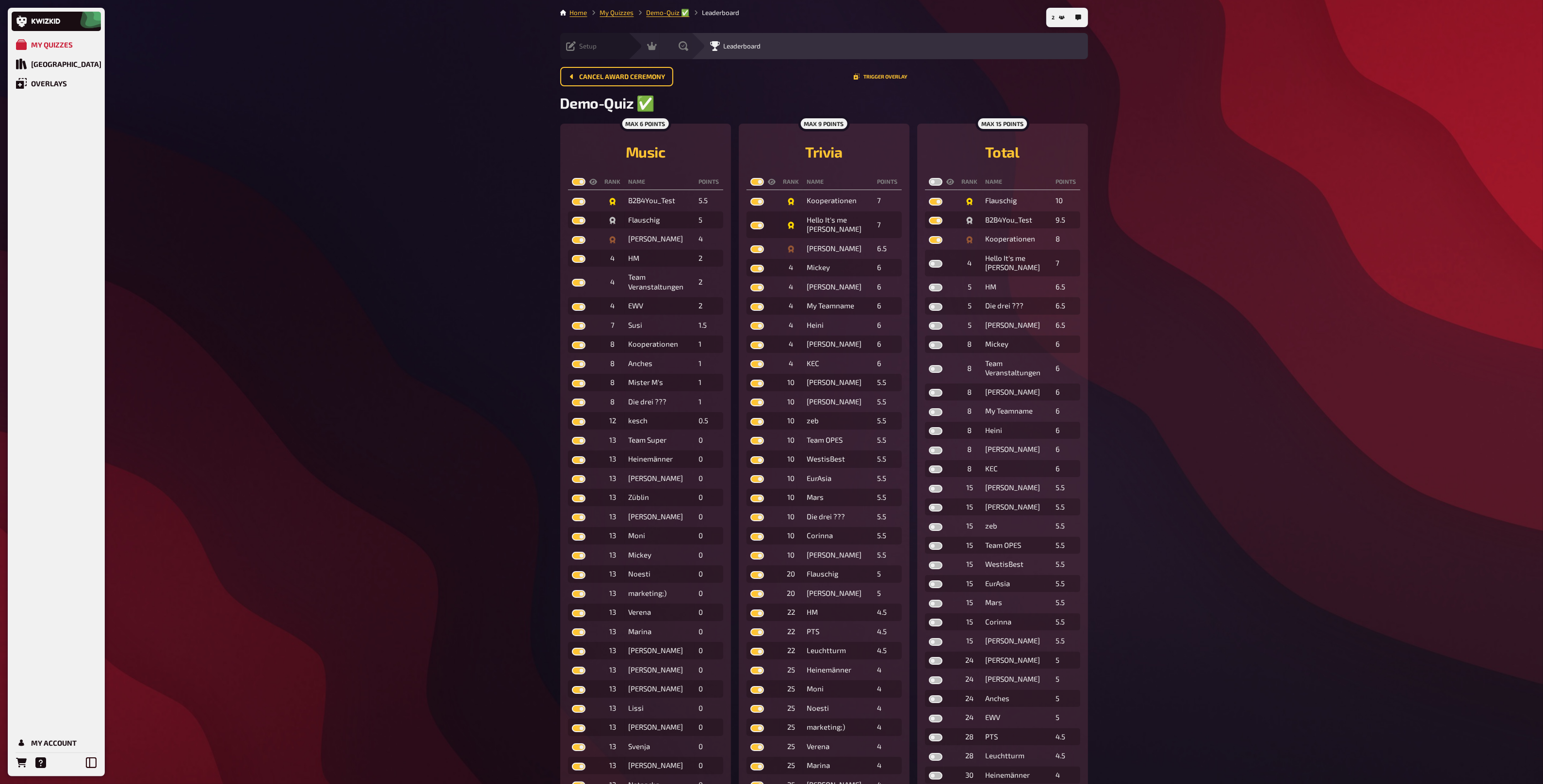
checkbox input "true"
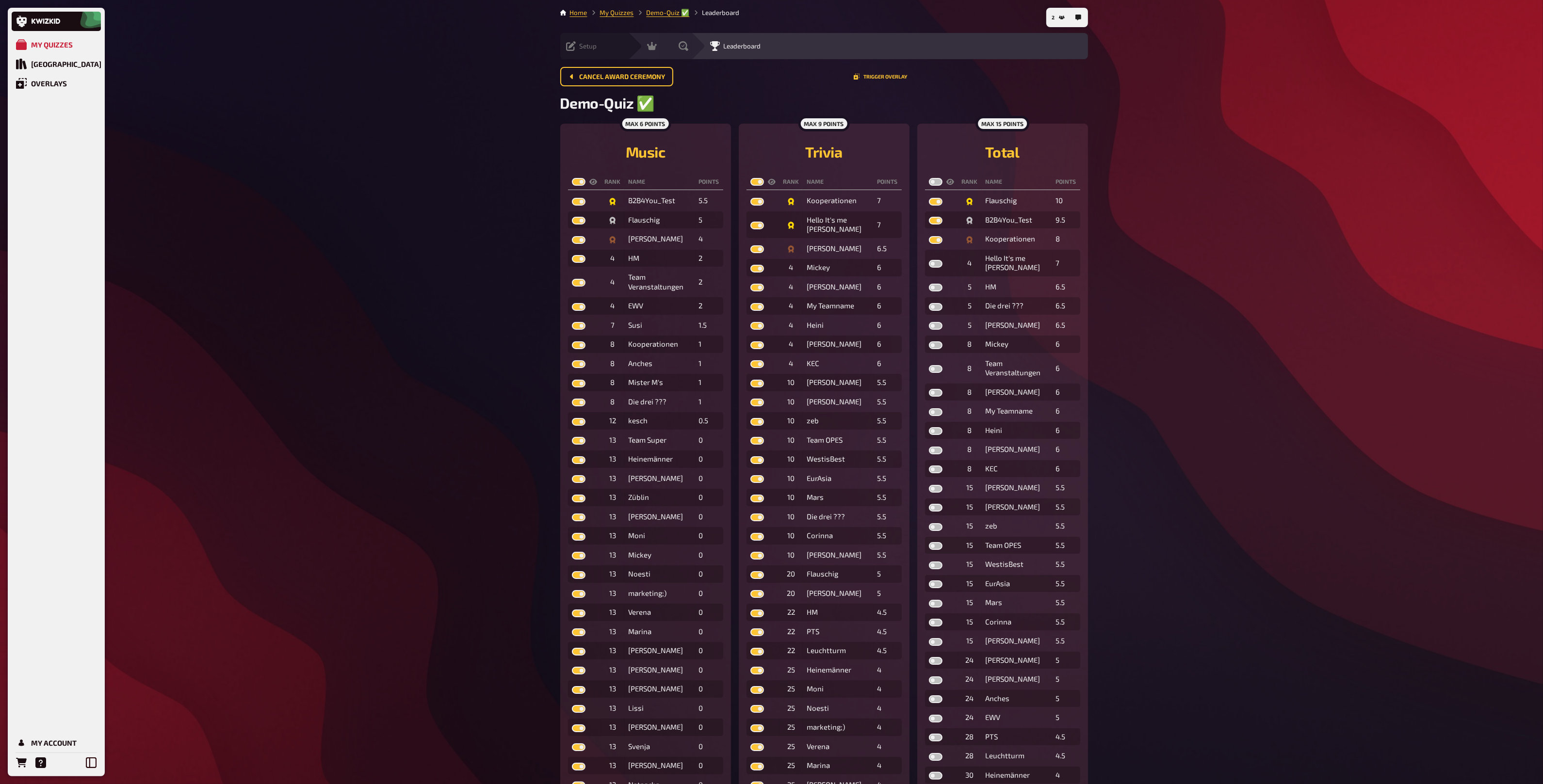
checkbox input "true"
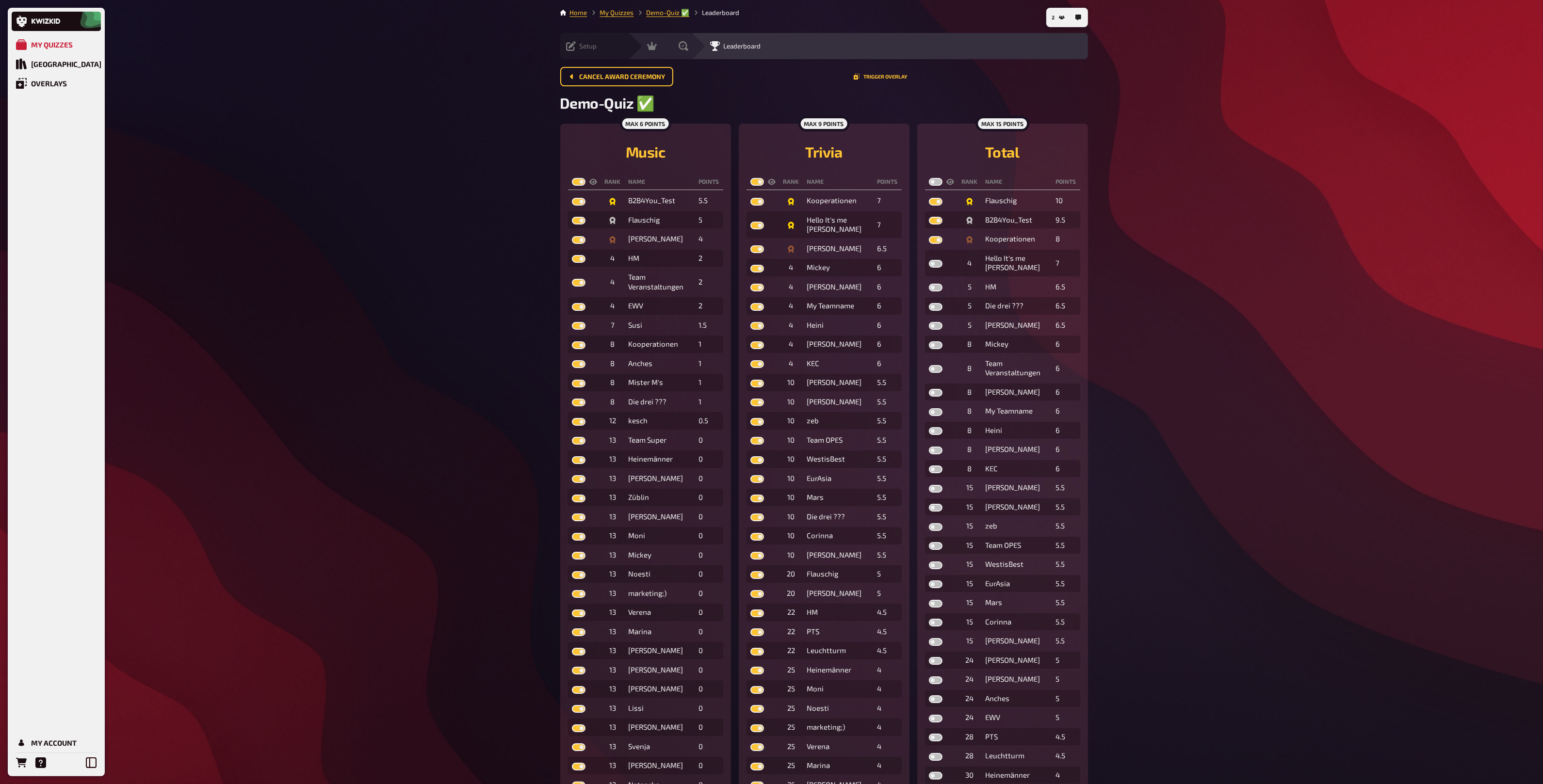
checkbox input "true"
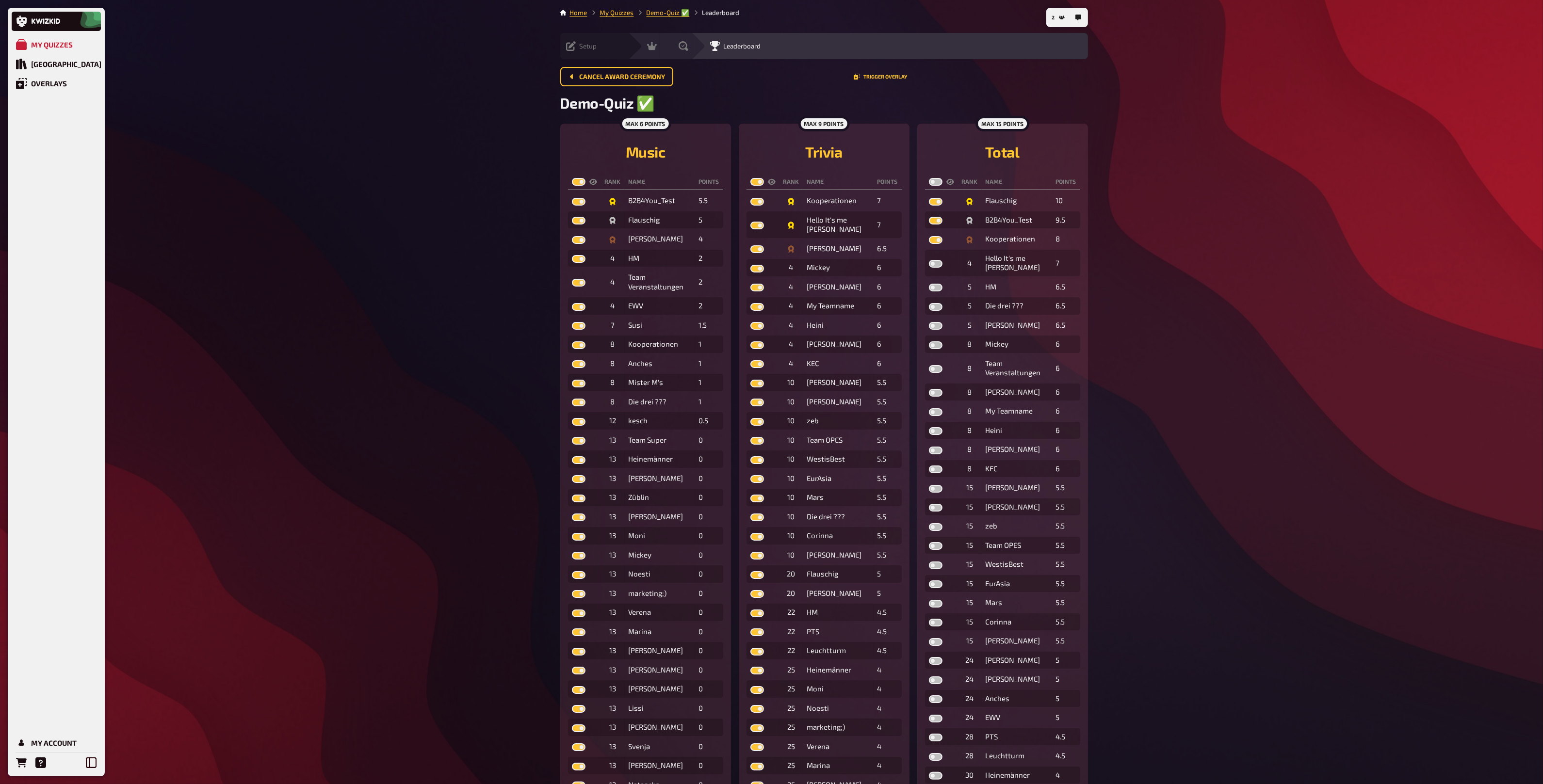
checkbox input "true"
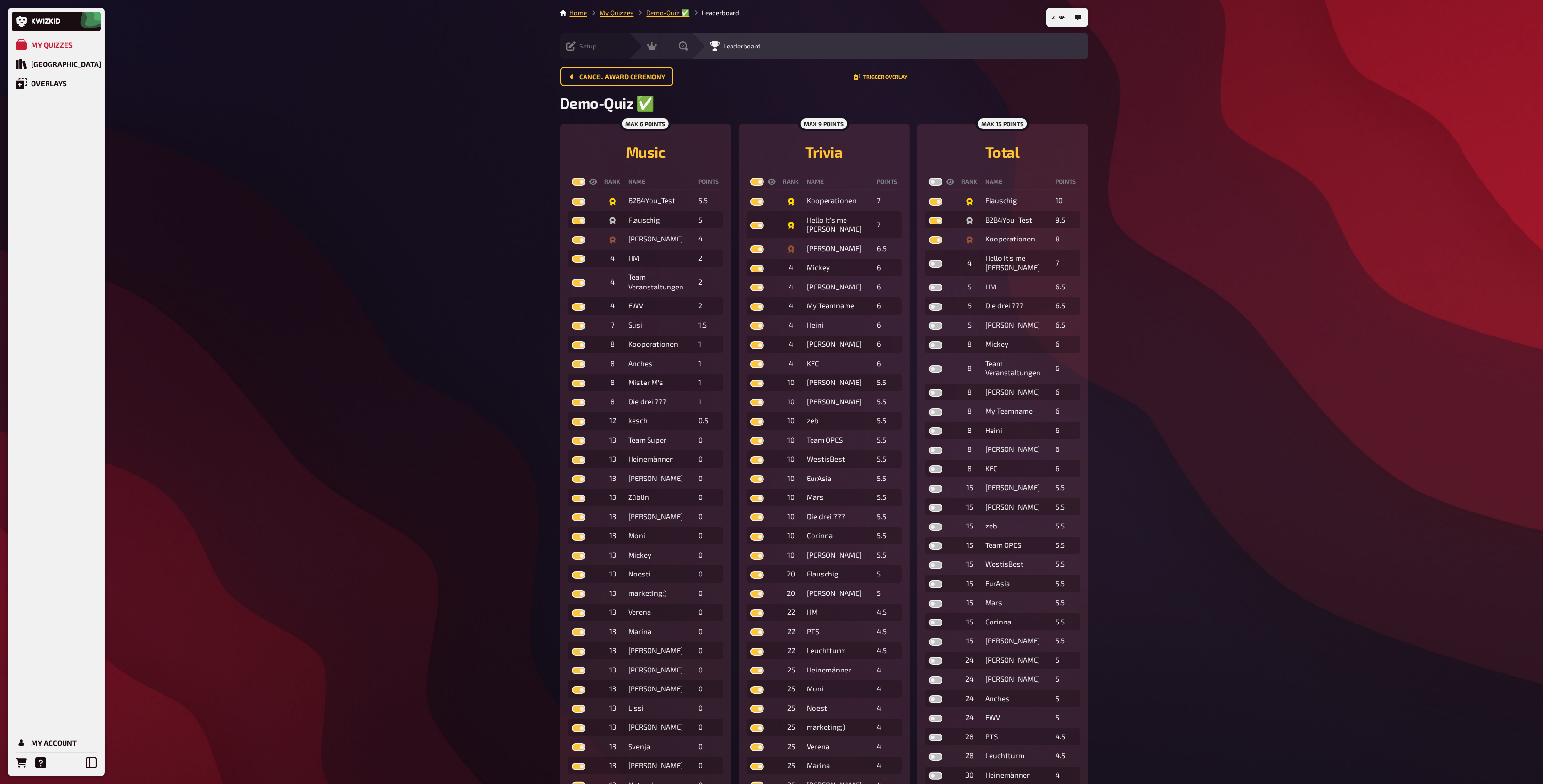
checkbox input "true"
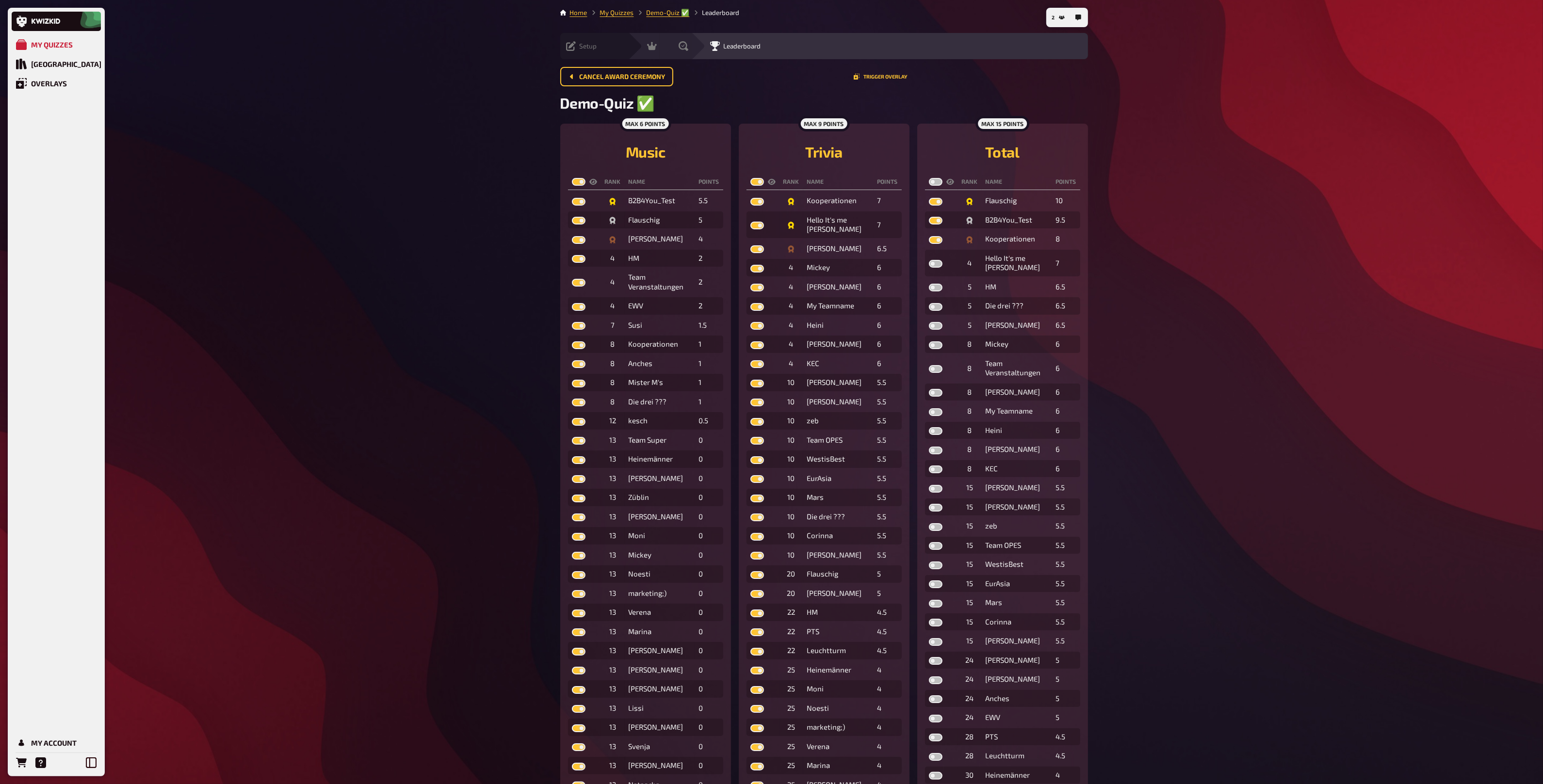
checkbox input "true"
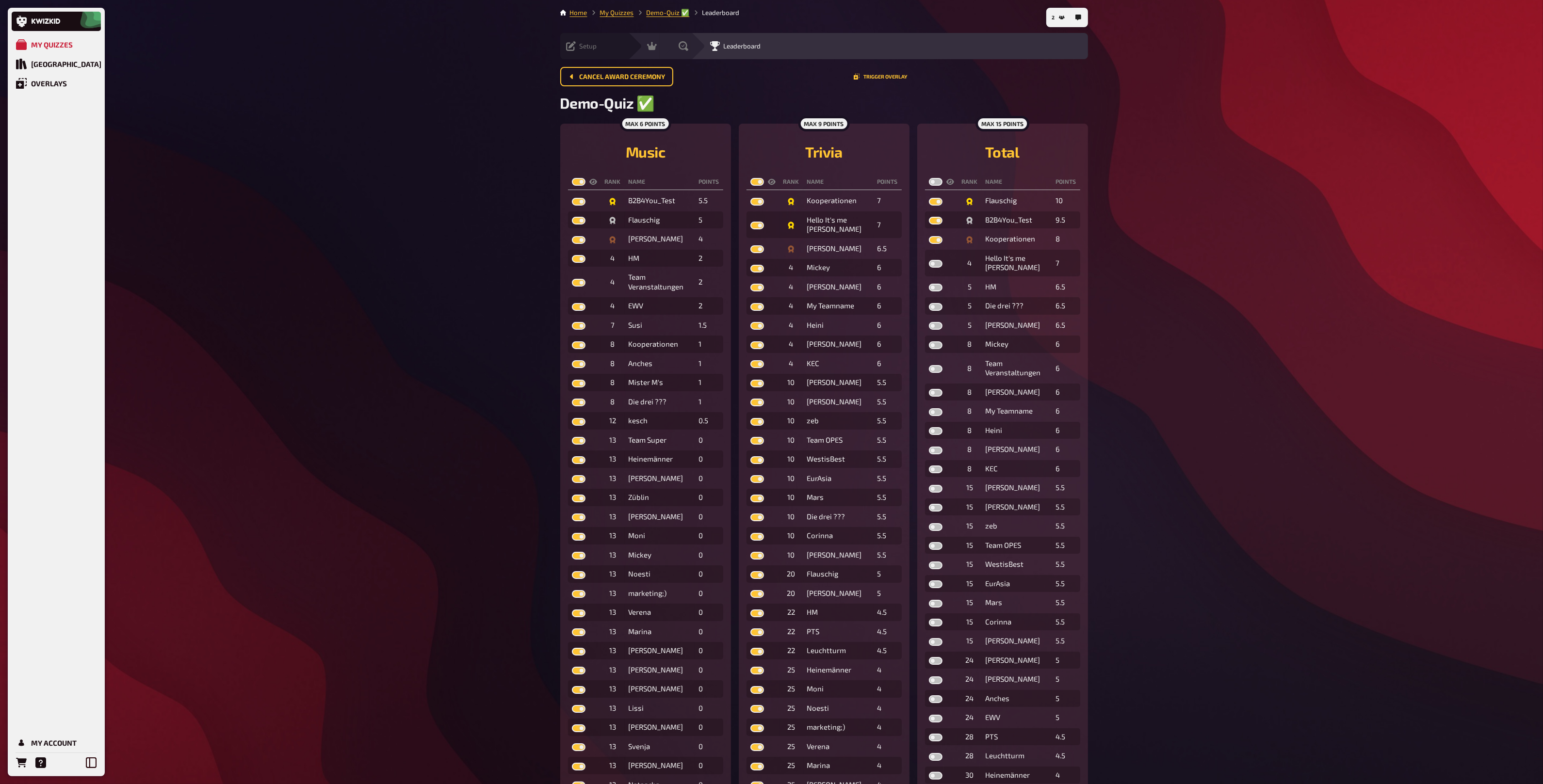
checkbox input "true"
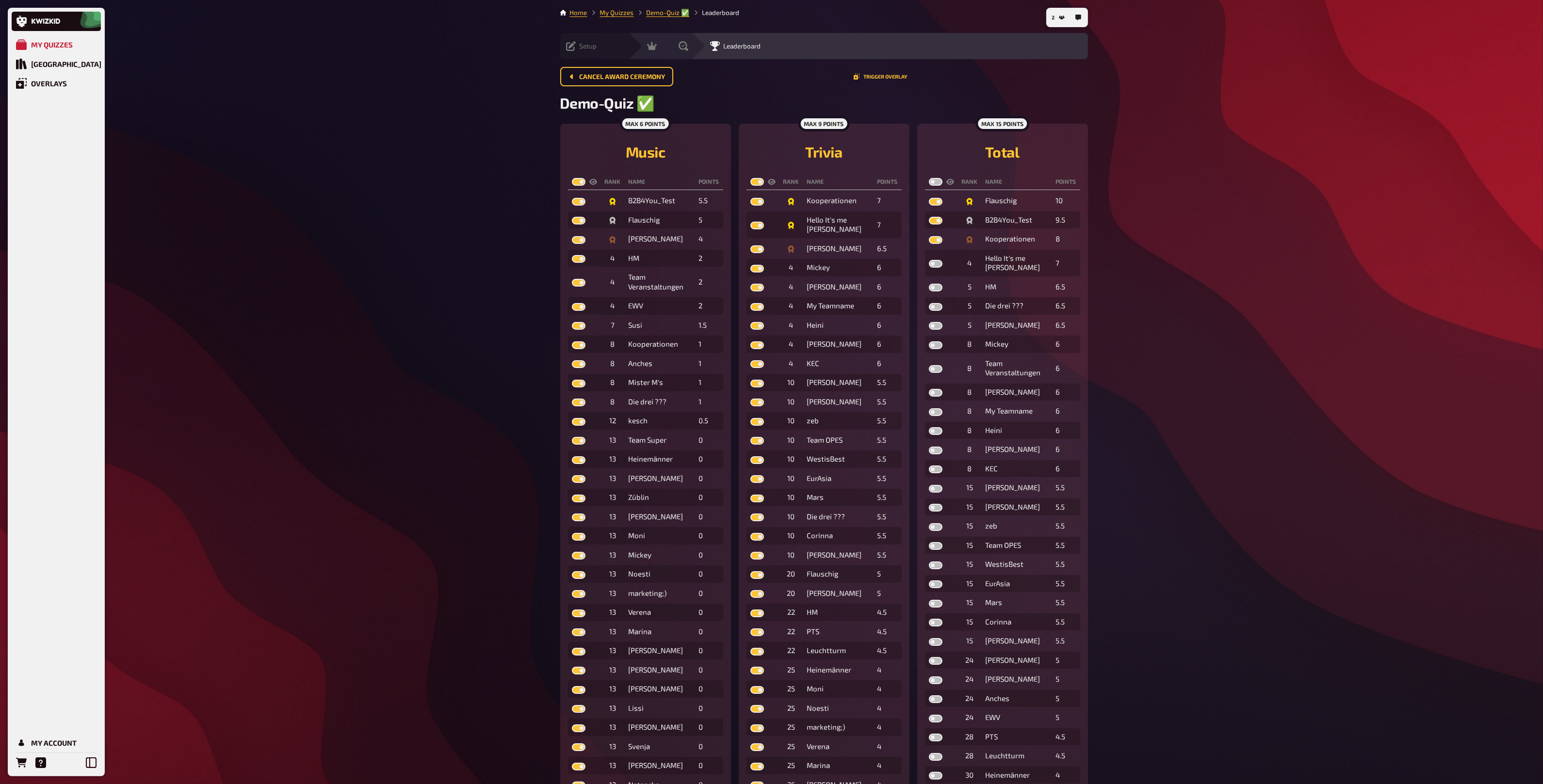
checkbox input "true"
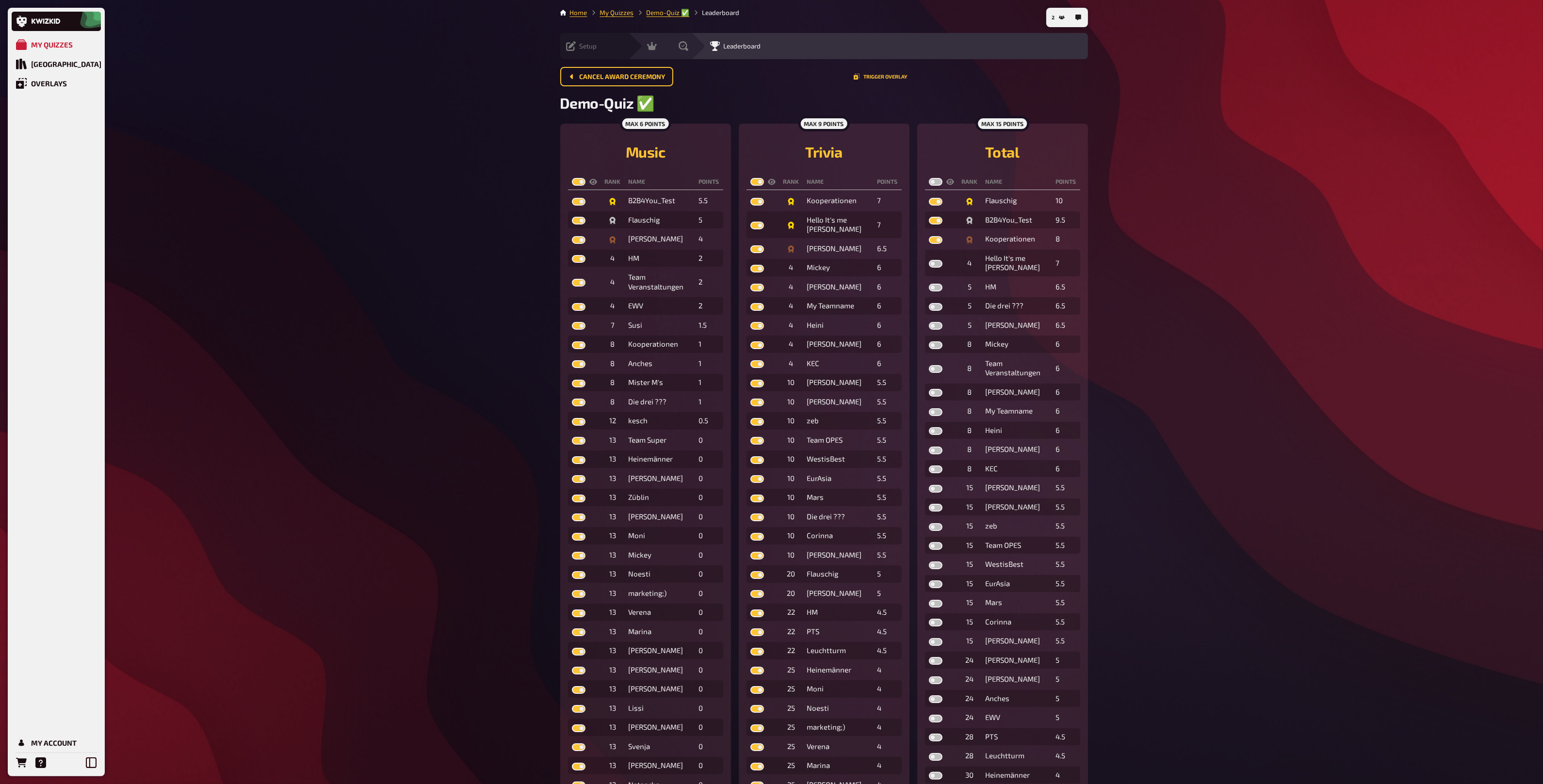
checkbox input "true"
click at [936, 184] on label at bounding box center [936, 181] width 14 height 8
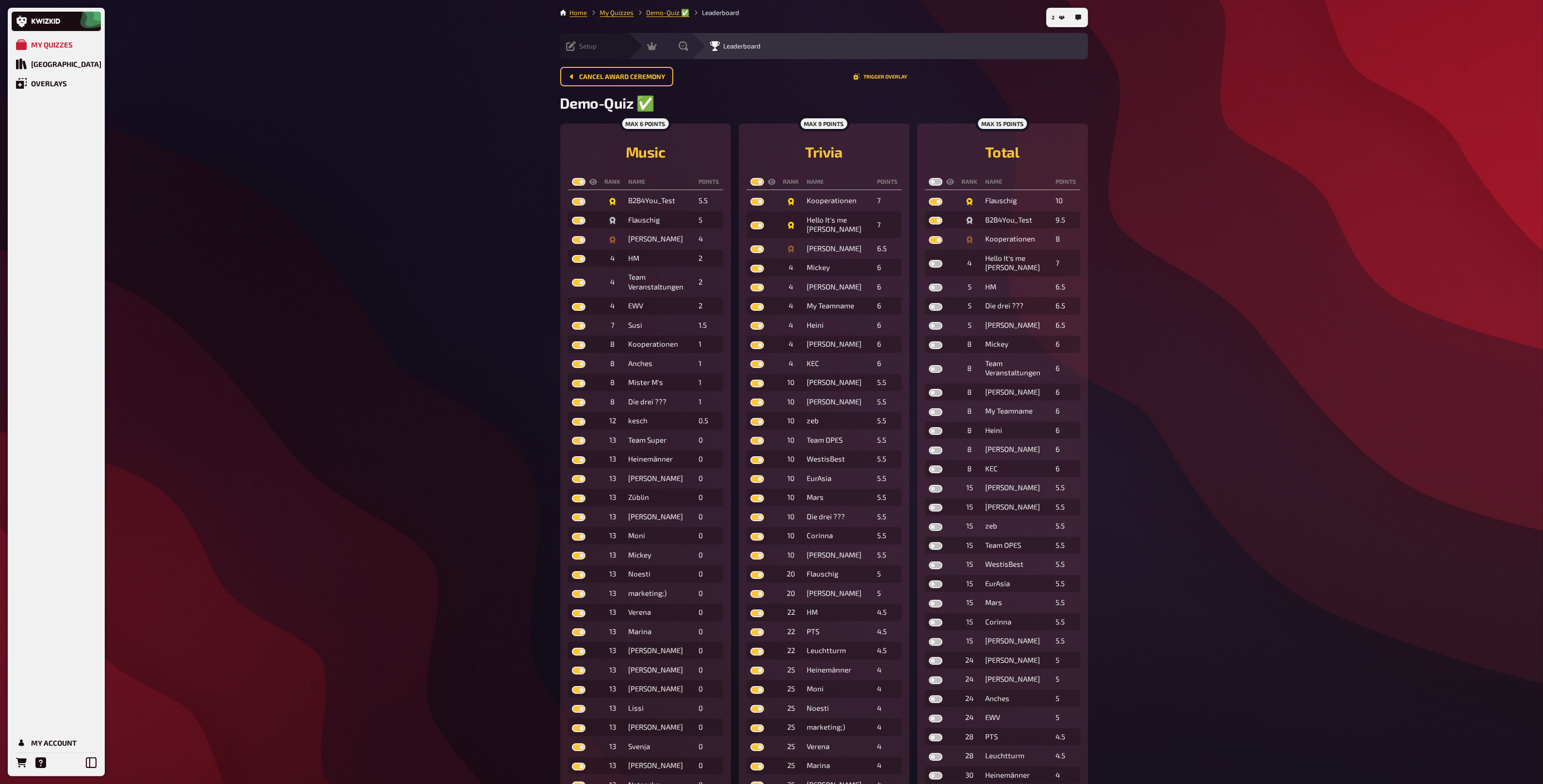
click at [929, 178] on input "checkbox" at bounding box center [928, 178] width 1 height 1
checkbox input "true"
click at [647, 48] on div "Hosting" at bounding box center [665, 46] width 37 height 10
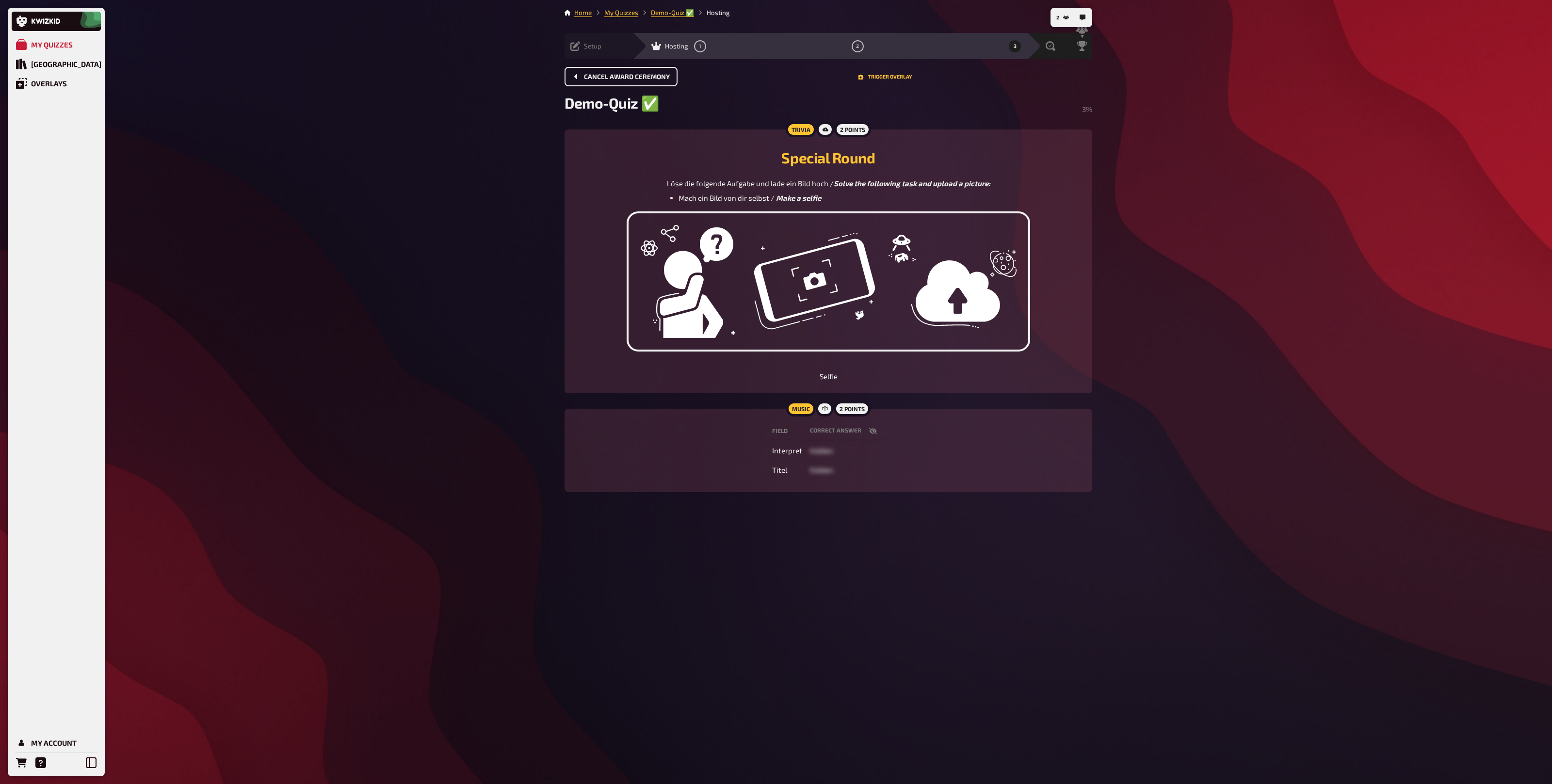
click at [627, 75] on span "Cancel award ceremony" at bounding box center [627, 76] width 86 height 7
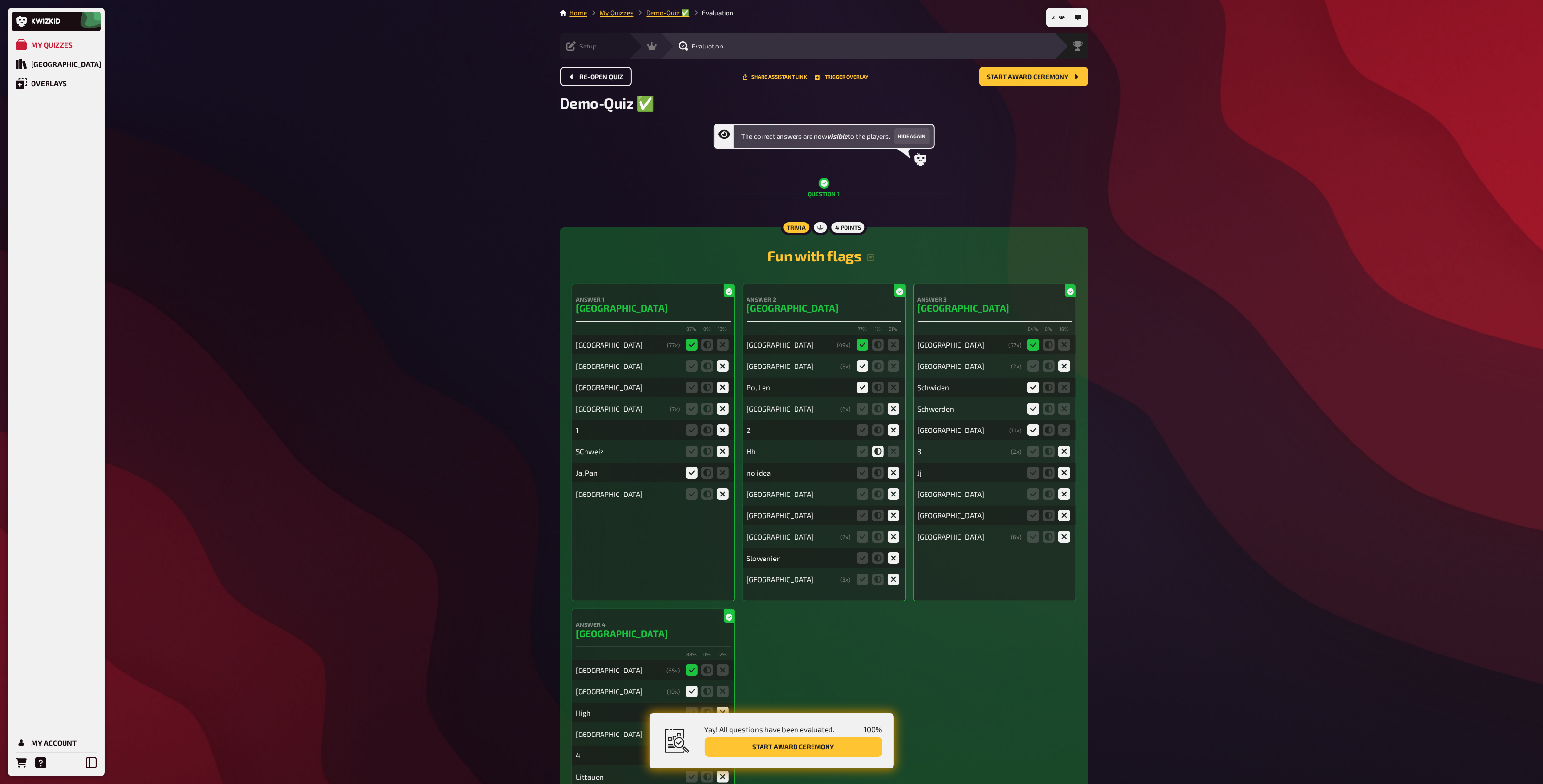
click at [610, 75] on span "Re-open Quiz" at bounding box center [601, 76] width 44 height 7
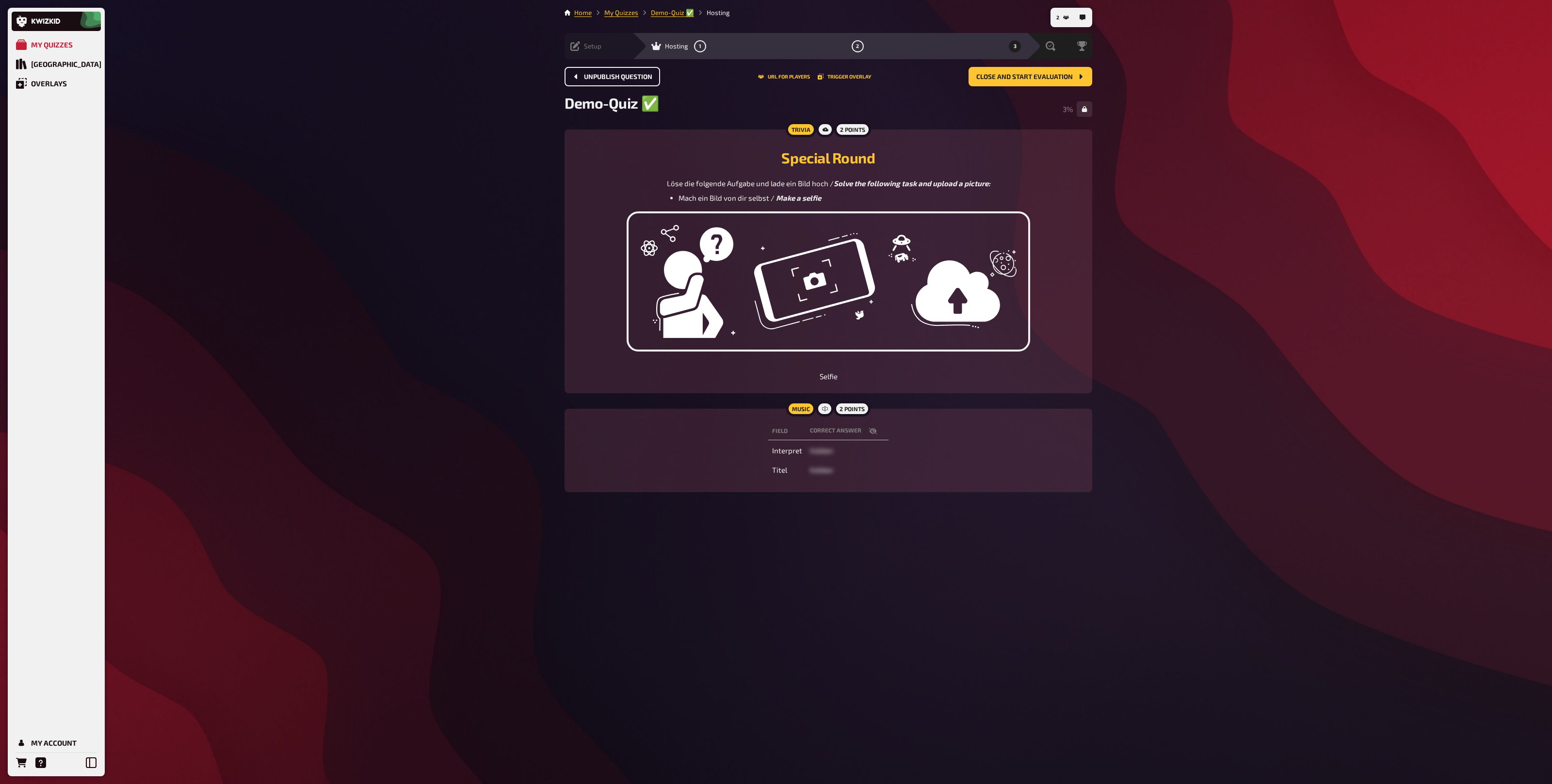
click at [610, 75] on span "Unpublish question" at bounding box center [618, 76] width 69 height 7
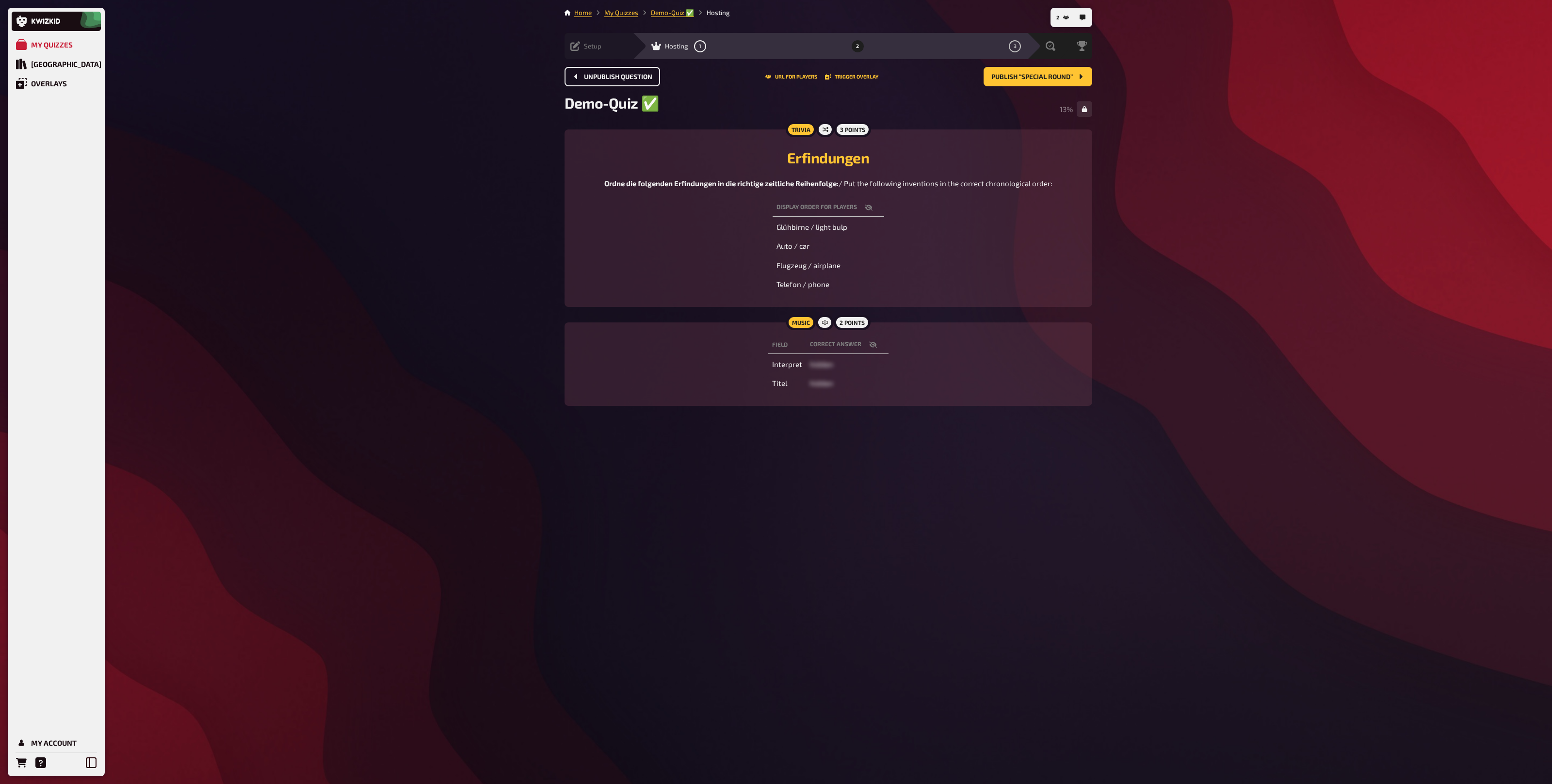
click at [610, 75] on span "Unpublish question" at bounding box center [618, 76] width 69 height 7
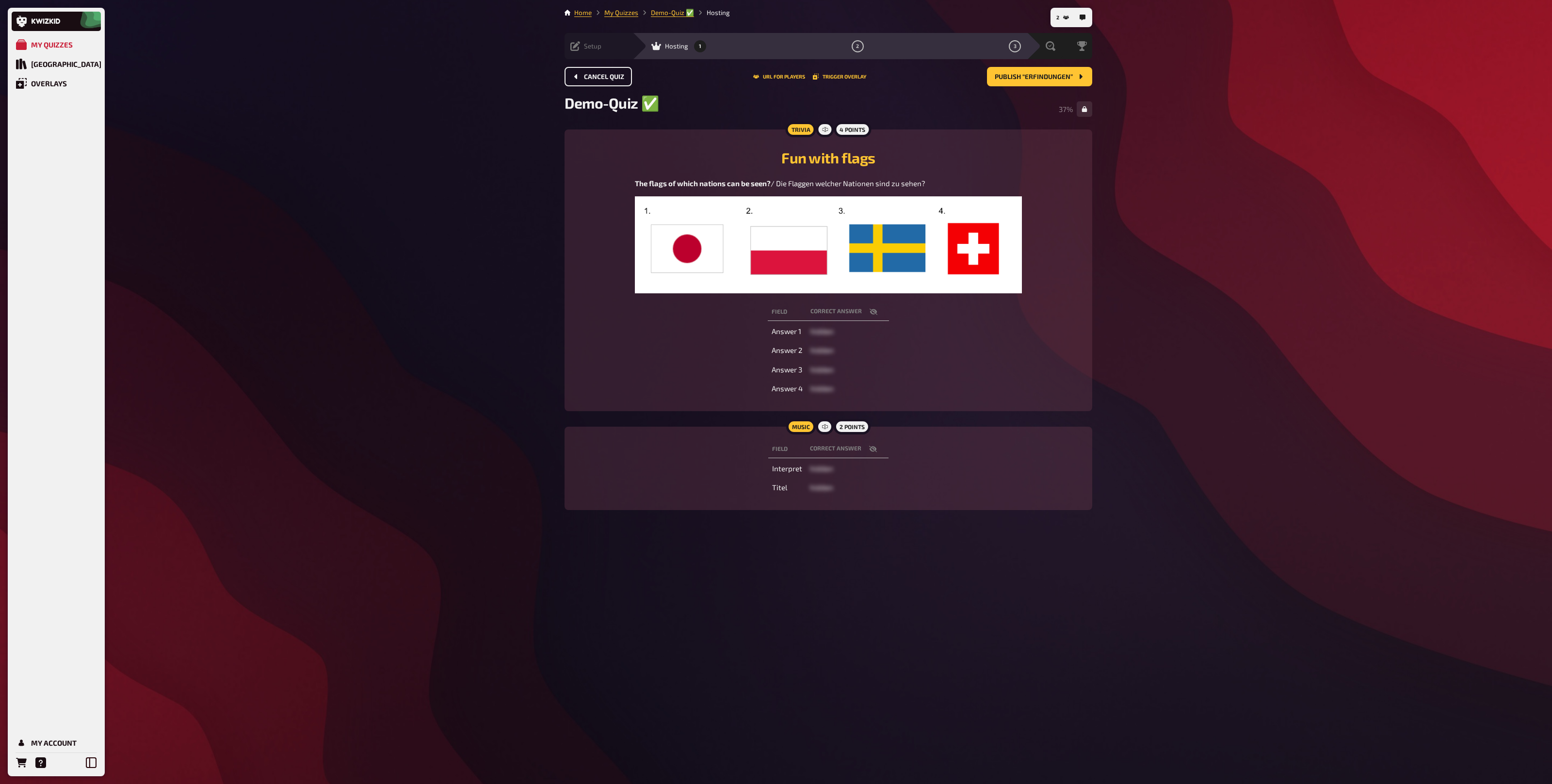
click at [610, 75] on span "Cancel Quiz" at bounding box center [604, 76] width 40 height 7
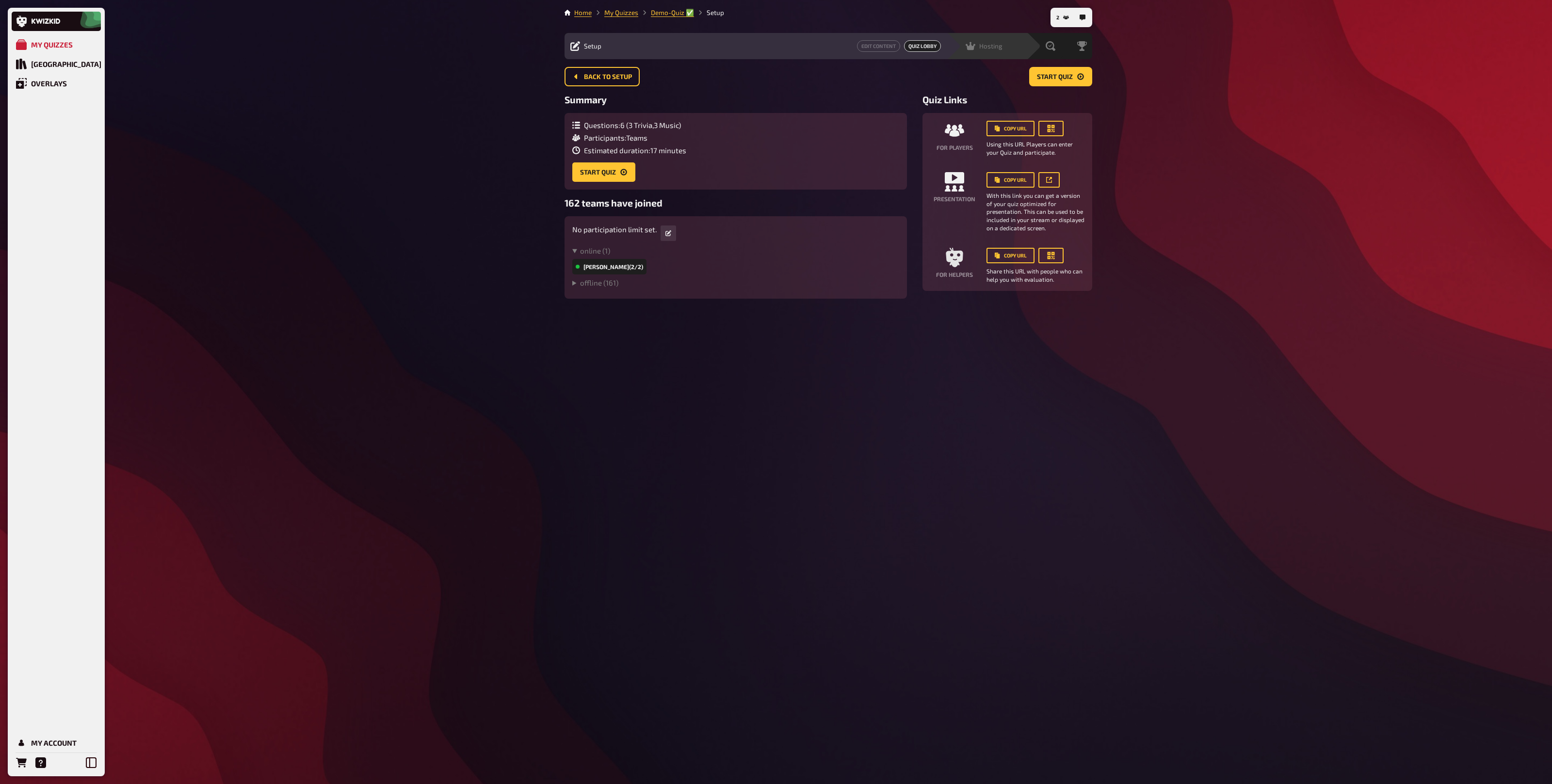
click at [1007, 44] on div "Hosting undefined" at bounding box center [993, 46] width 67 height 10
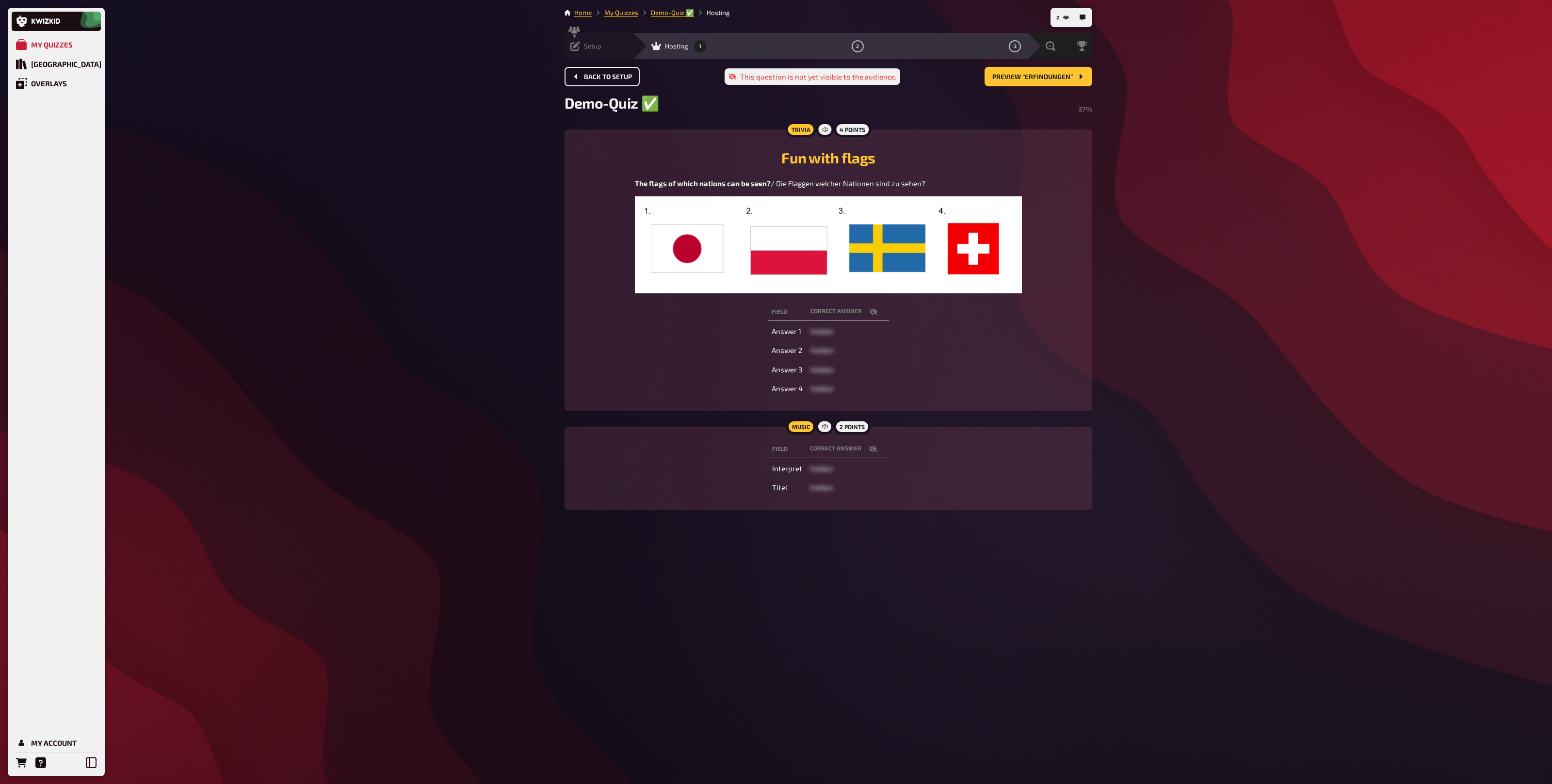
click at [606, 73] on span "Back to setup" at bounding box center [608, 76] width 48 height 7
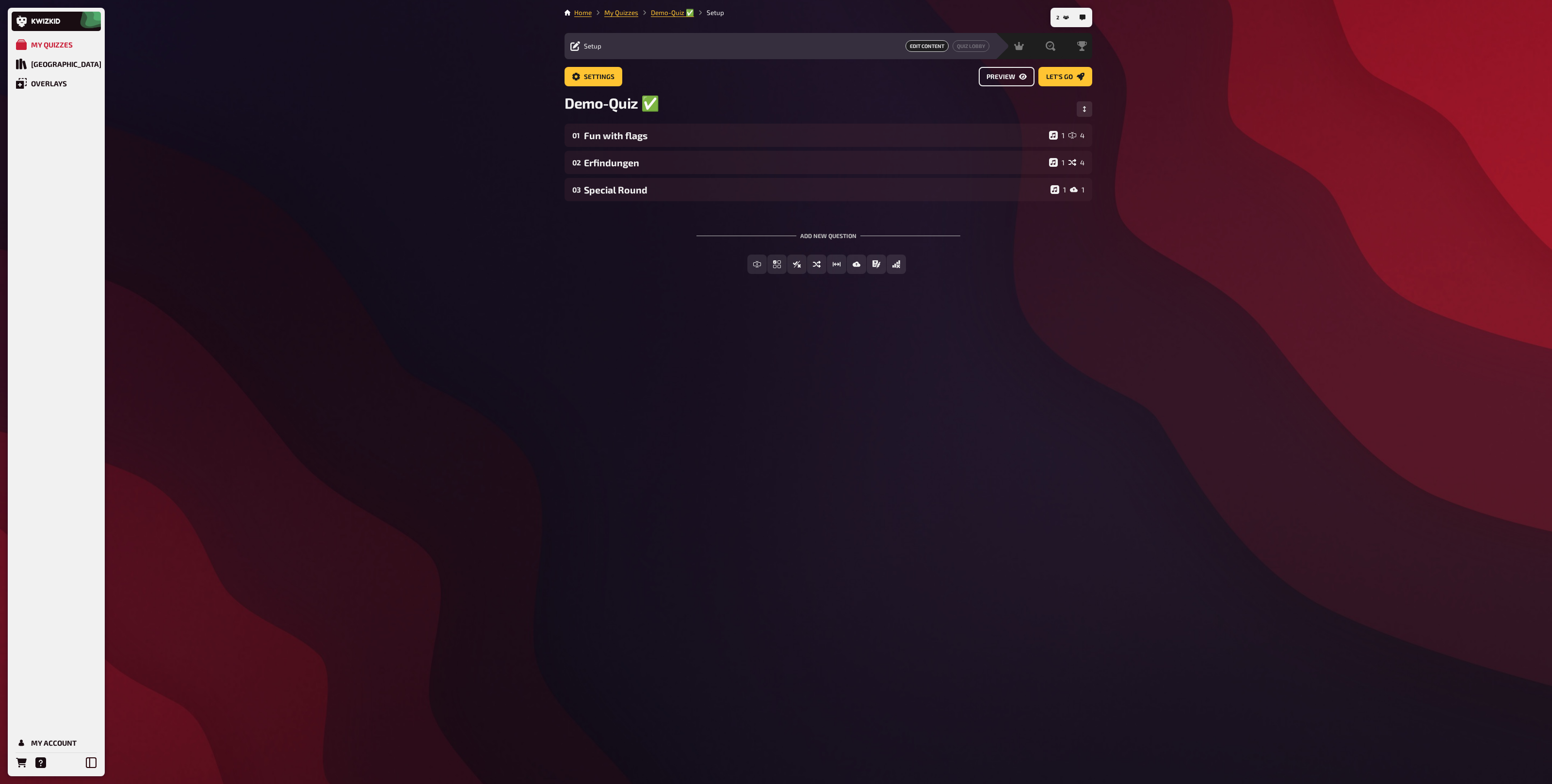
click at [1004, 78] on span "Preview" at bounding box center [1000, 76] width 28 height 7
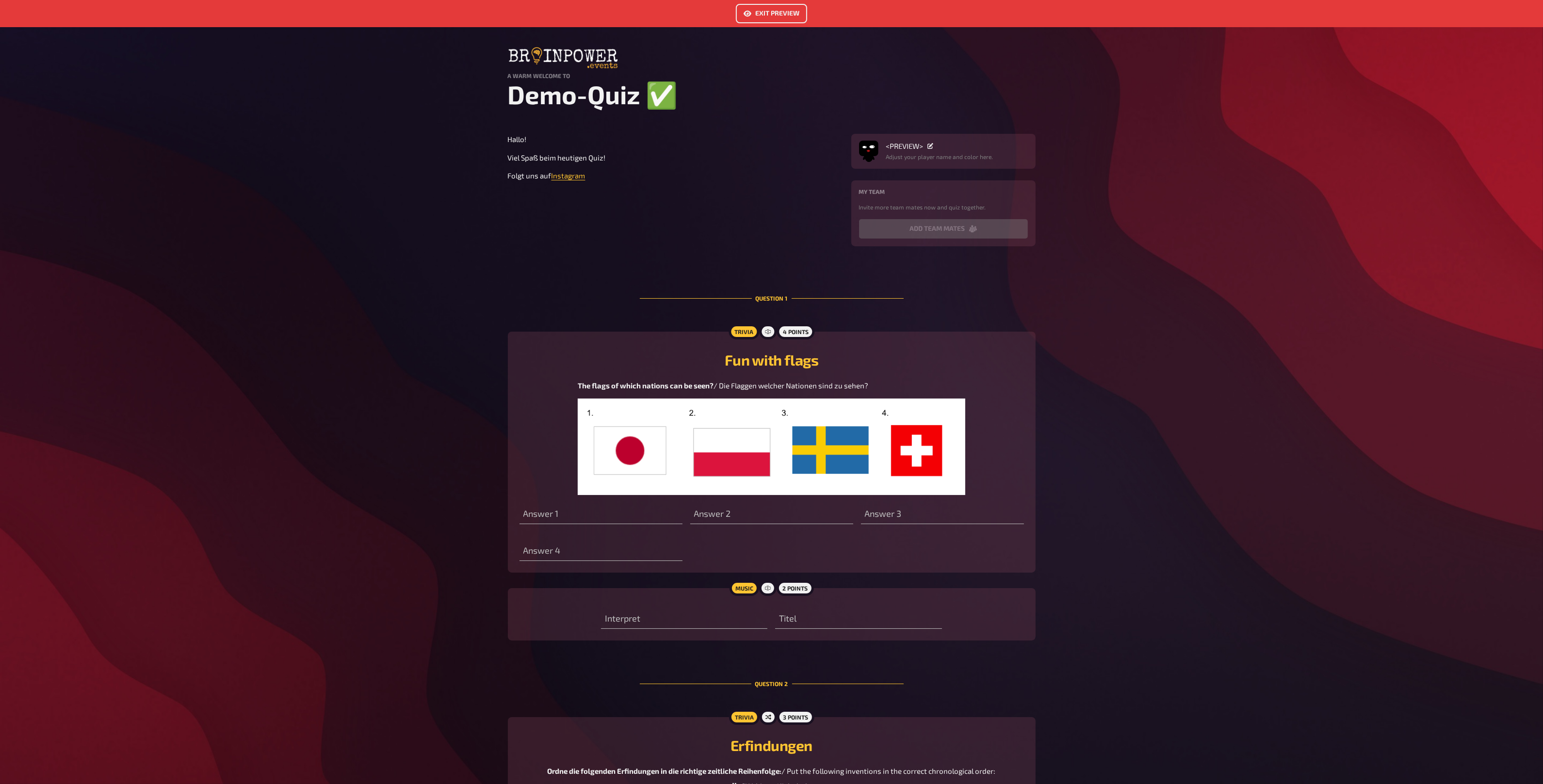
click at [768, 19] on link "Exit Preview" at bounding box center [771, 13] width 71 height 19
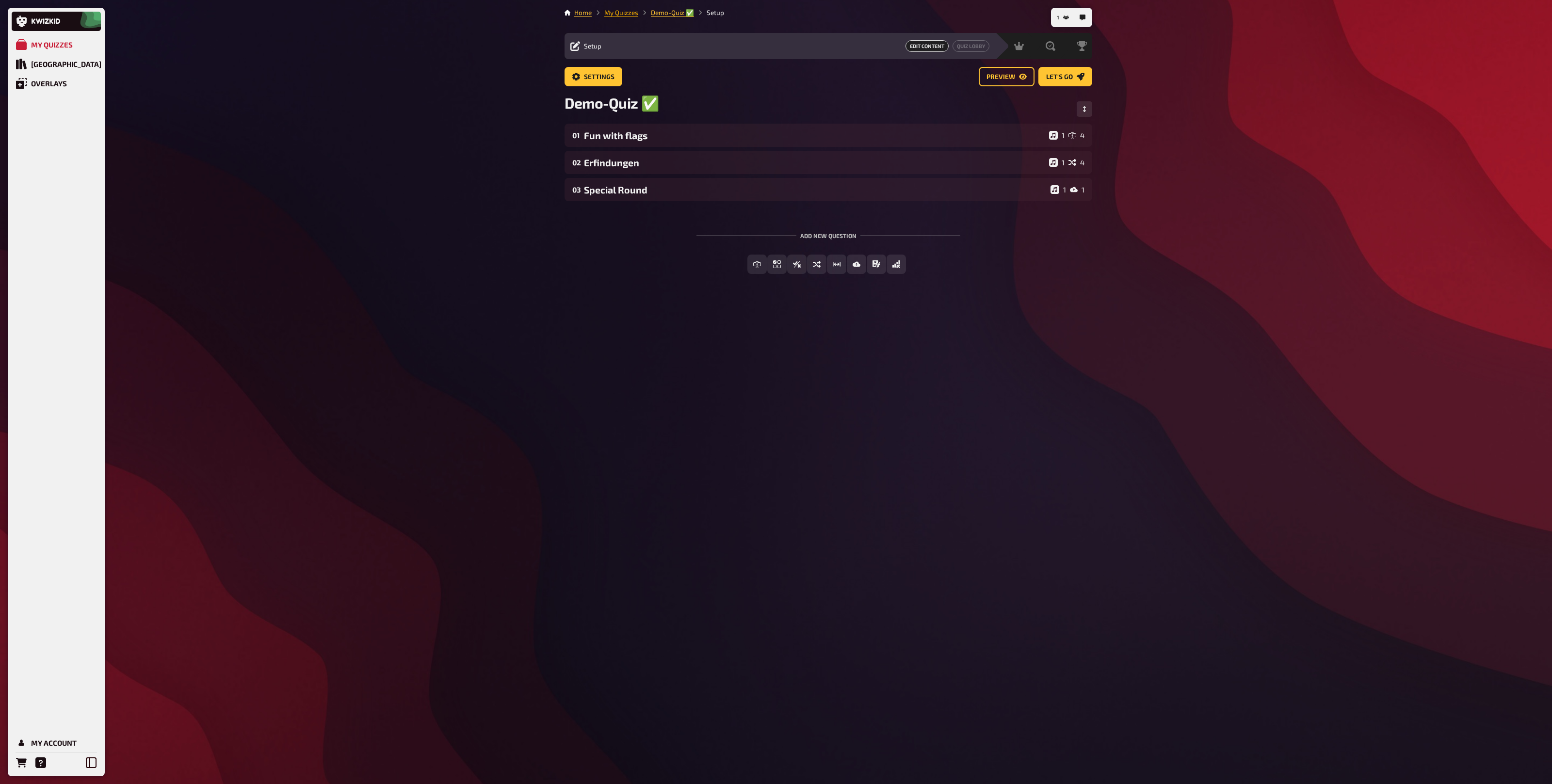
click at [624, 14] on link "My Quizzes" at bounding box center [621, 12] width 34 height 8
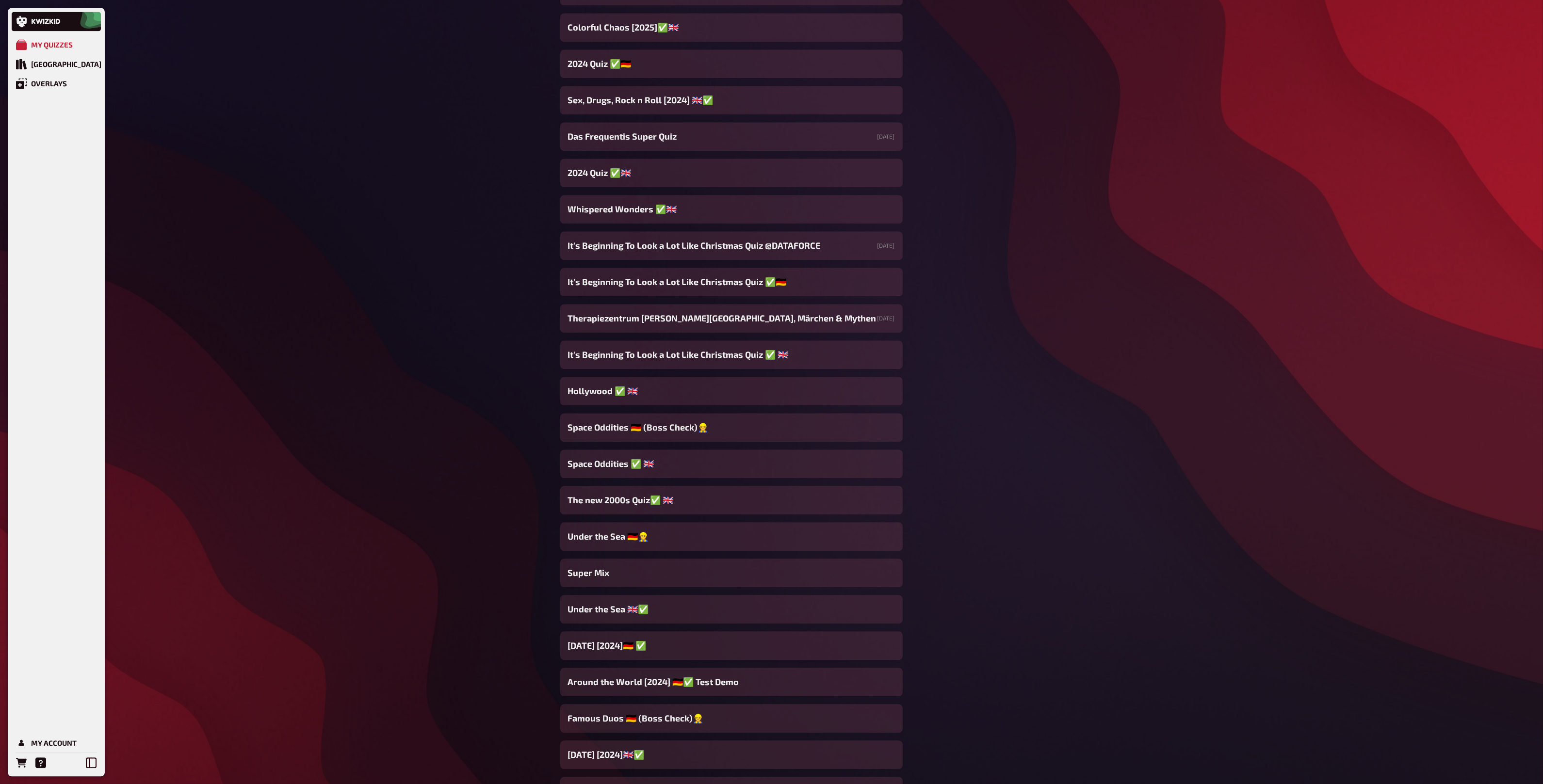
scroll to position [3447, 0]
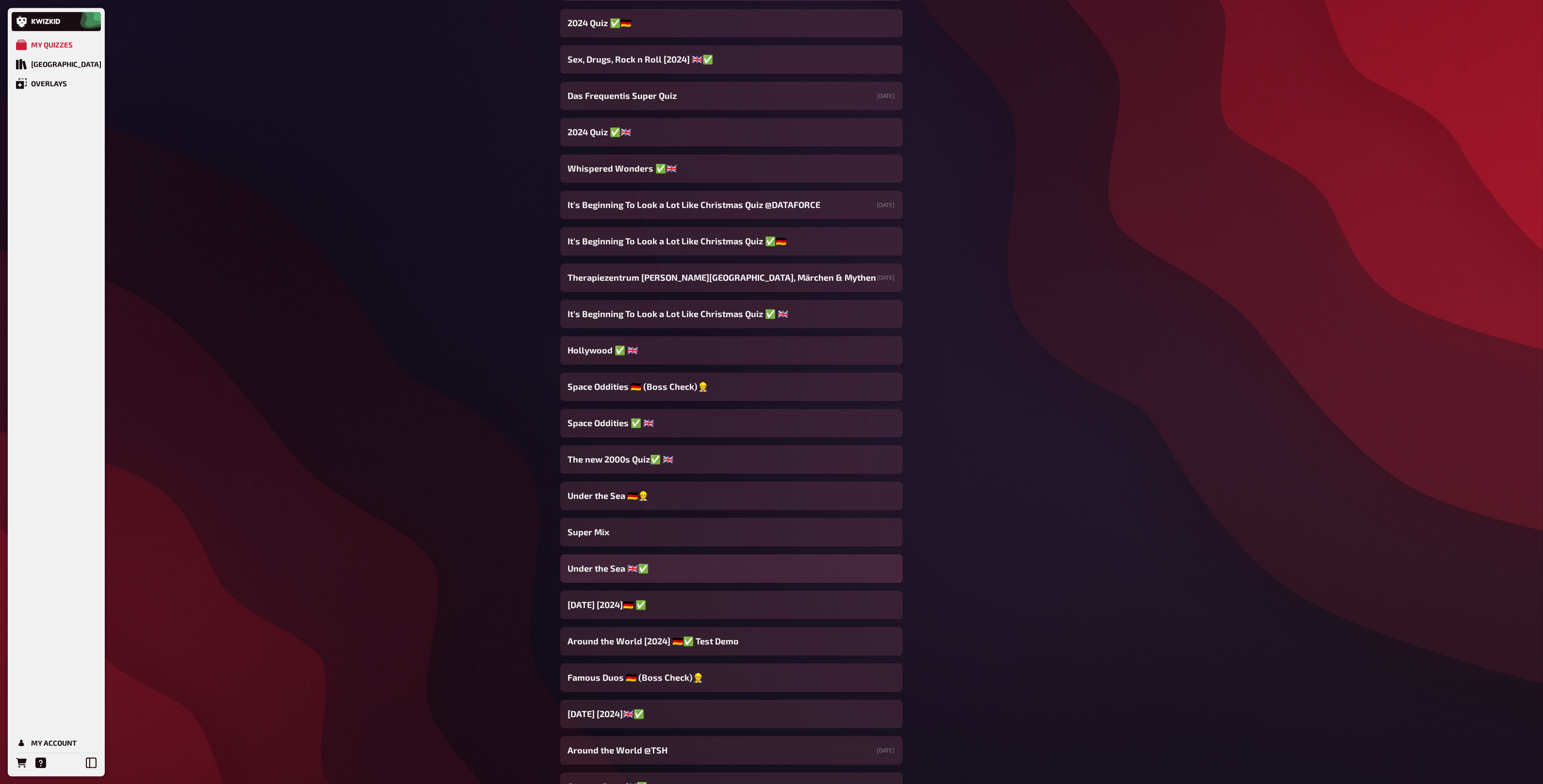
click at [718, 570] on div "Under the Sea​ 🇬🇧✅​" at bounding box center [731, 568] width 342 height 28
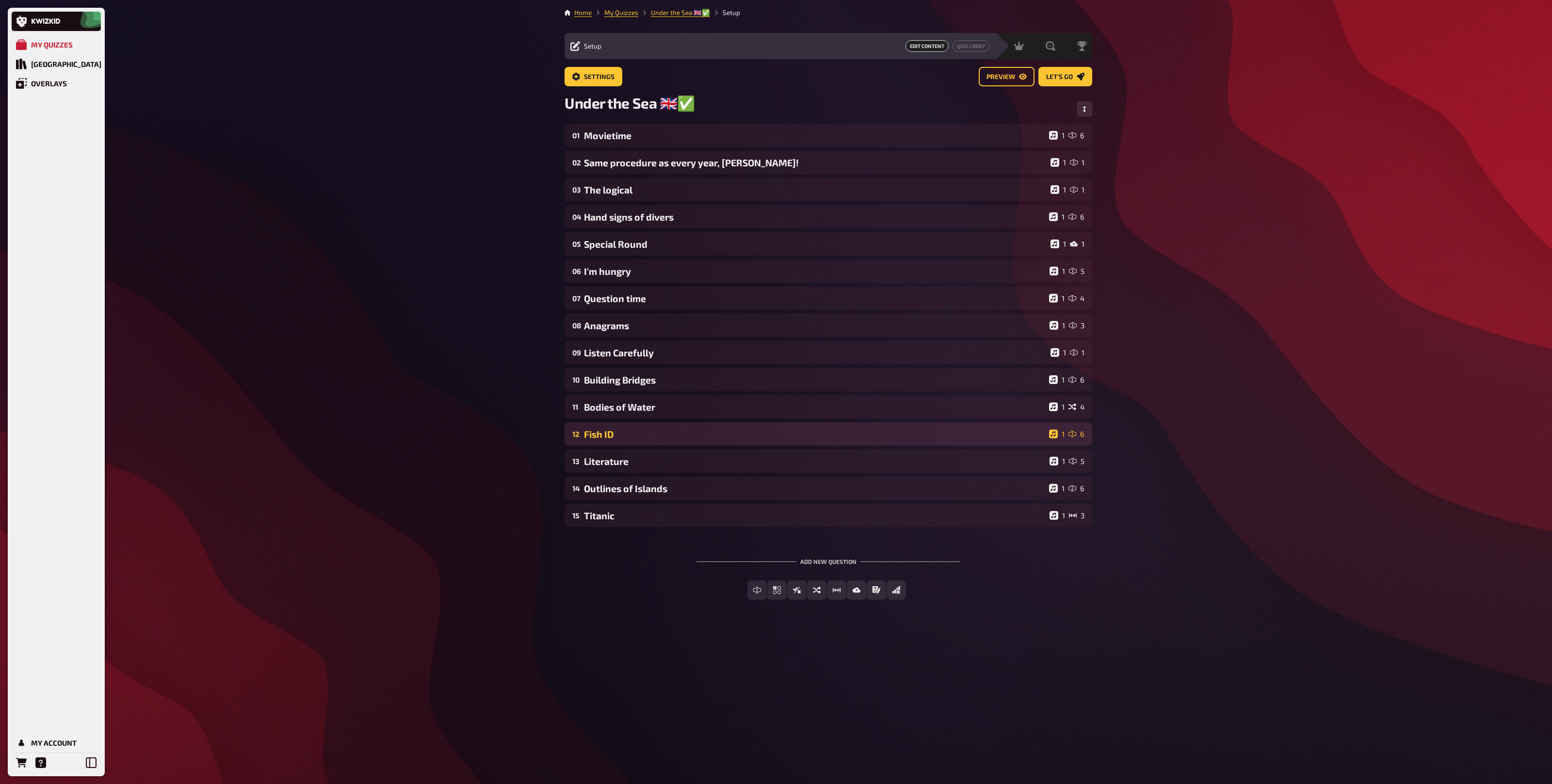
click at [642, 441] on div "12 Fish ID 1 6" at bounding box center [828, 434] width 528 height 23
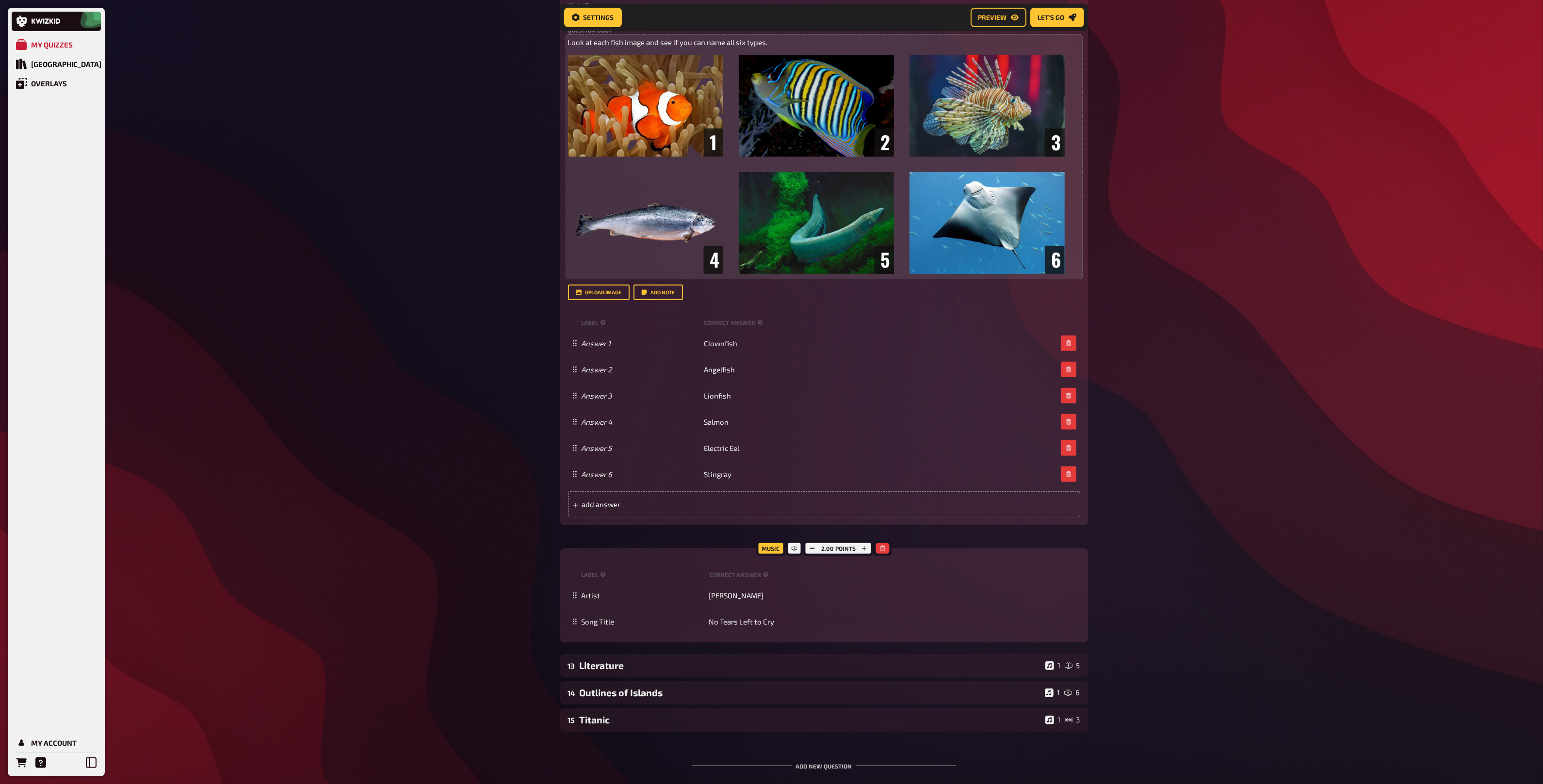
scroll to position [193, 0]
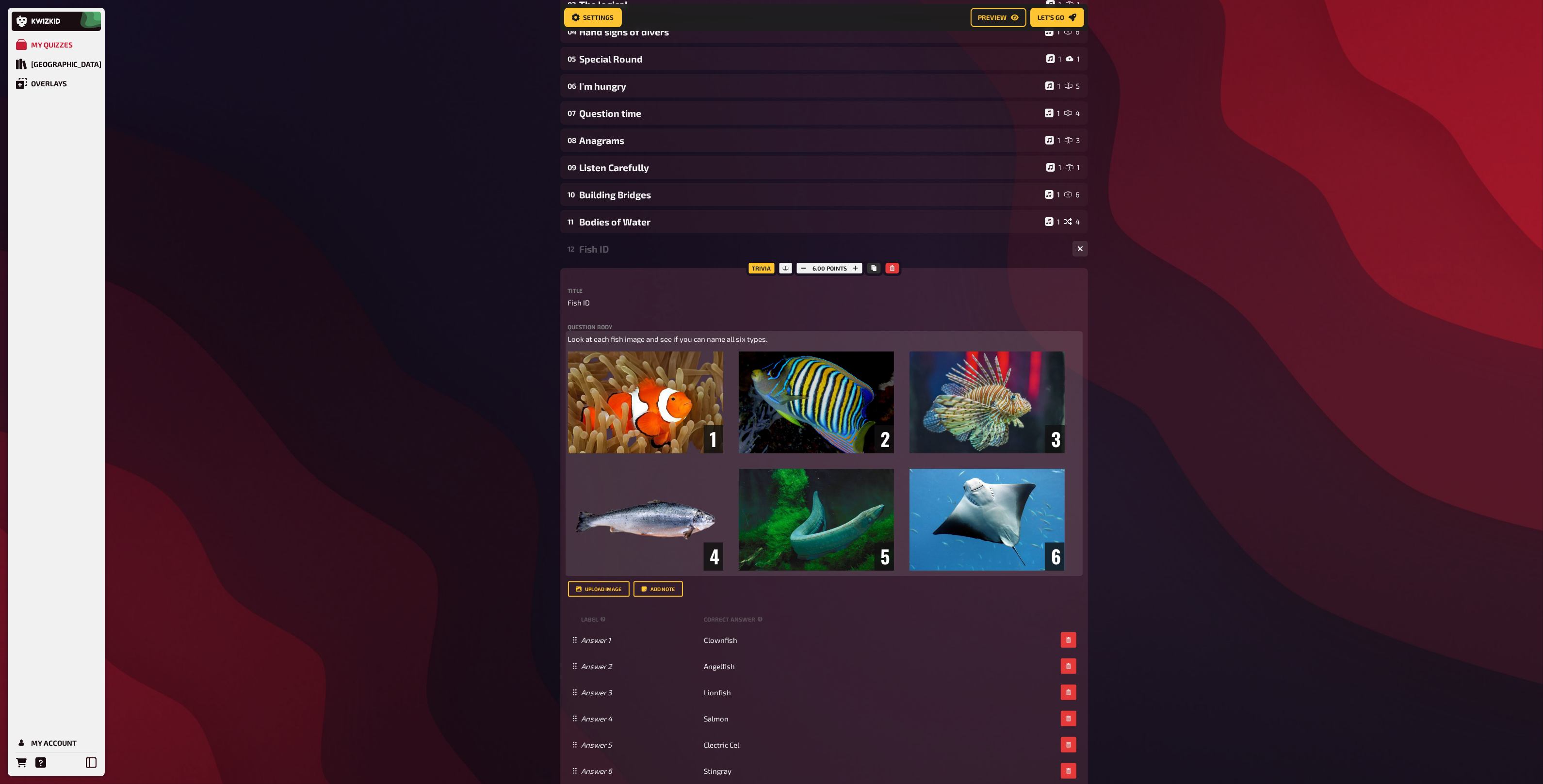
click at [716, 340] on span "Look at each fish image and see if you can name all six types." at bounding box center [668, 338] width 200 height 8
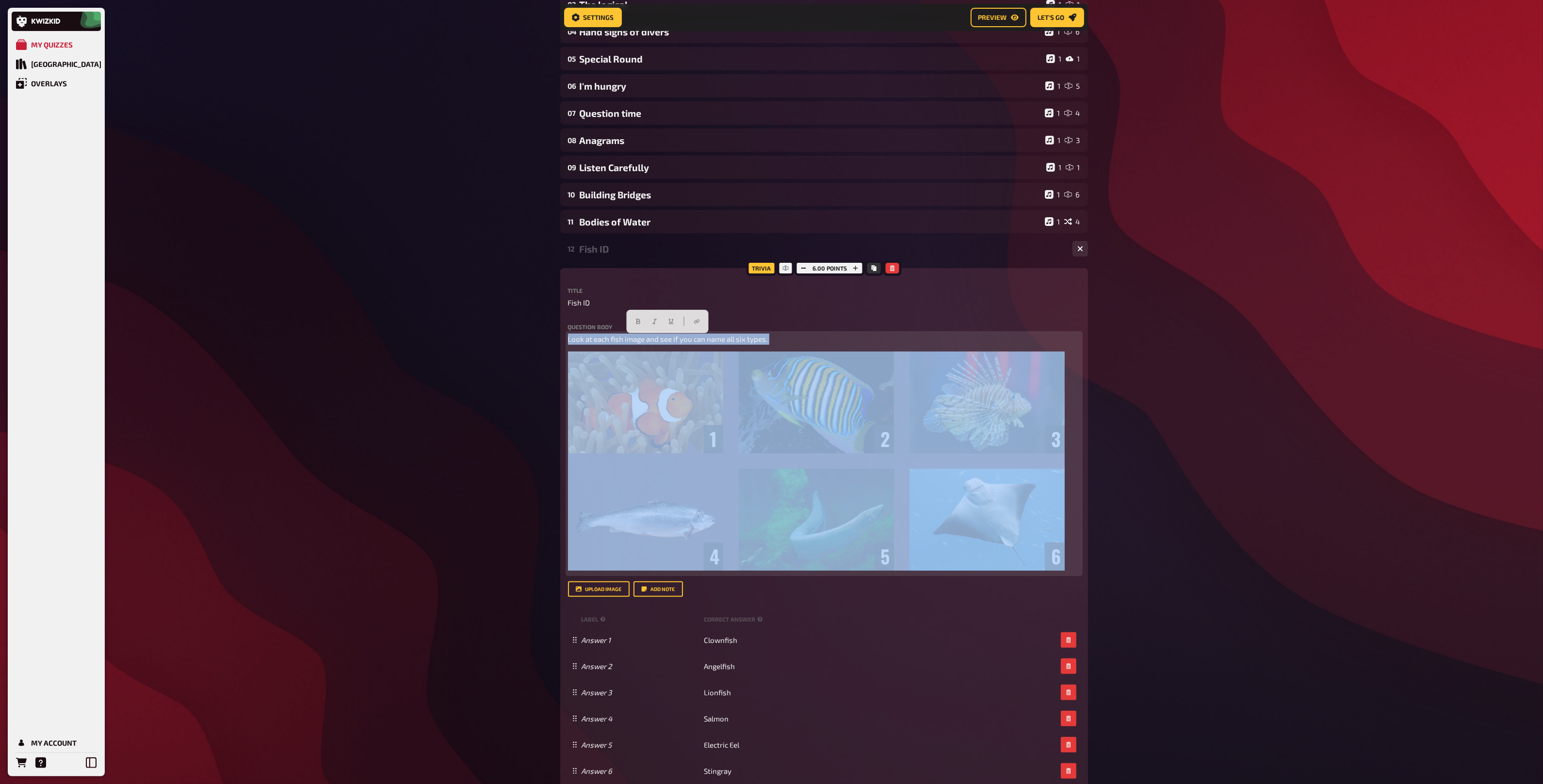
click at [716, 340] on span "Look at each fish image and see if you can name all six types." at bounding box center [668, 338] width 200 height 8
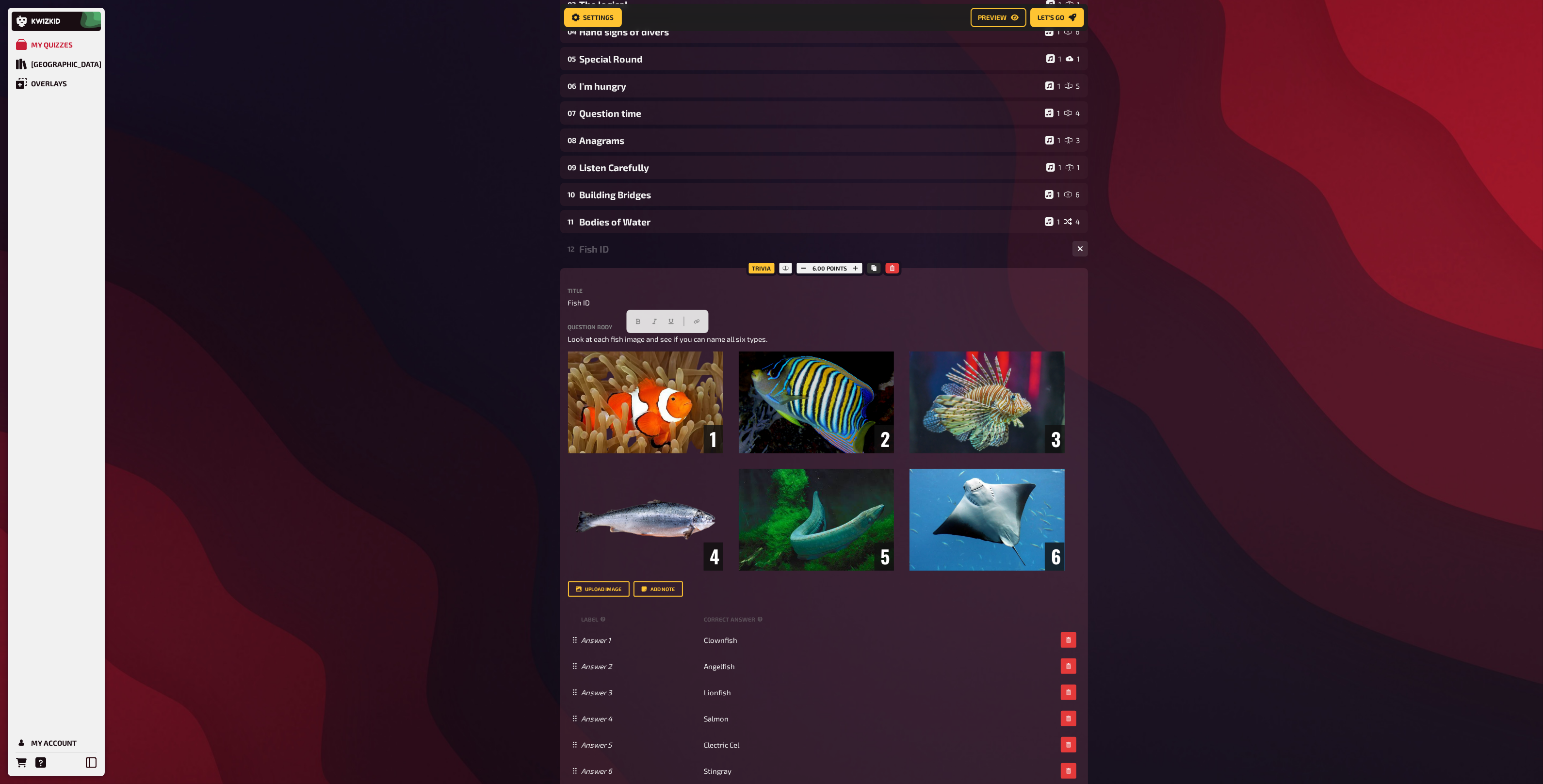
click at [651, 261] on div "12 Fish ID 1 6 Trivia 6.00 points Title Fish ID Question body Look at each fish…" at bounding box center [824, 588] width 528 height 702
click at [628, 252] on div "Fish ID" at bounding box center [822, 249] width 485 height 11
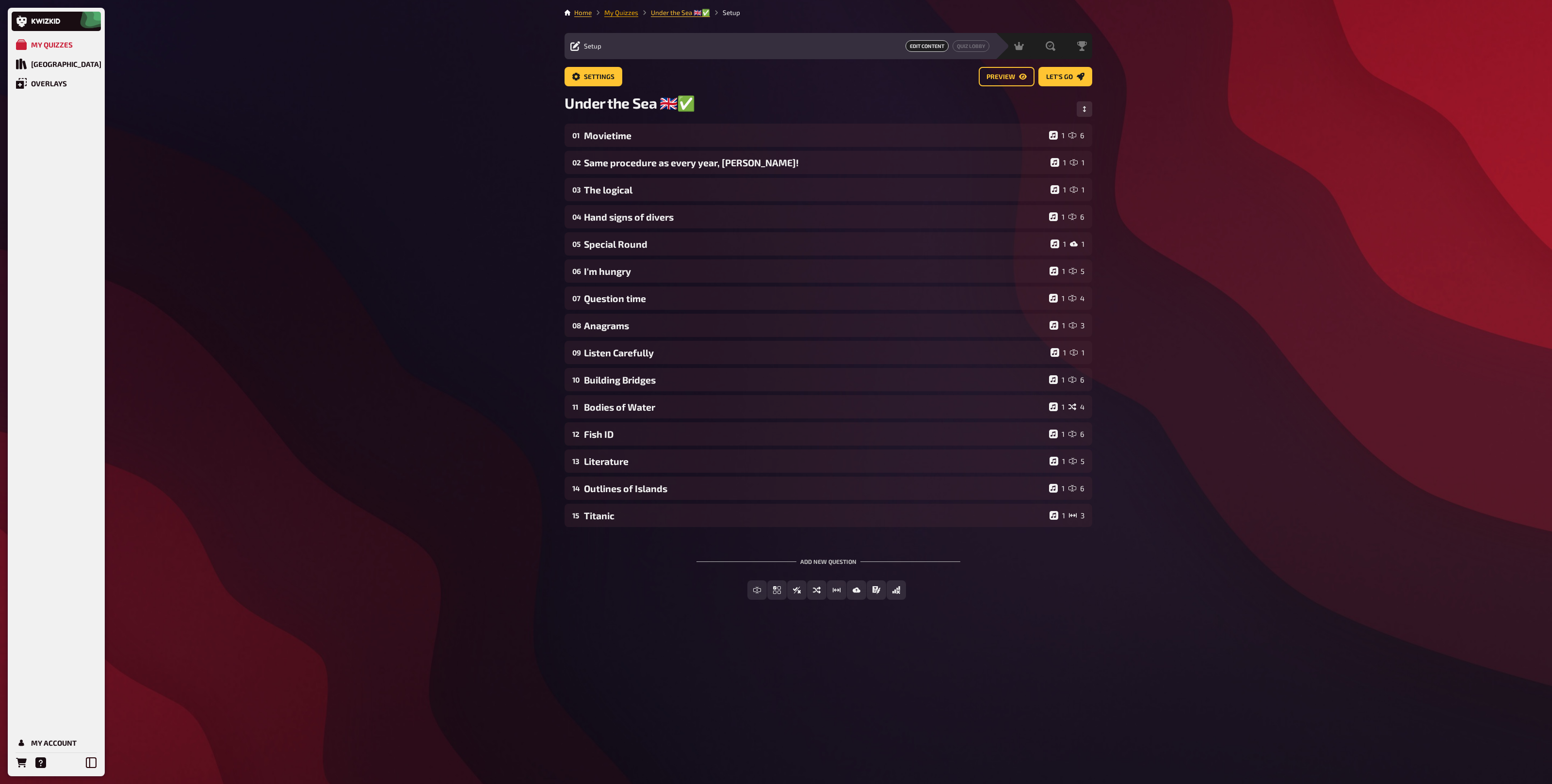
click at [622, 11] on link "My Quizzes" at bounding box center [621, 12] width 34 height 8
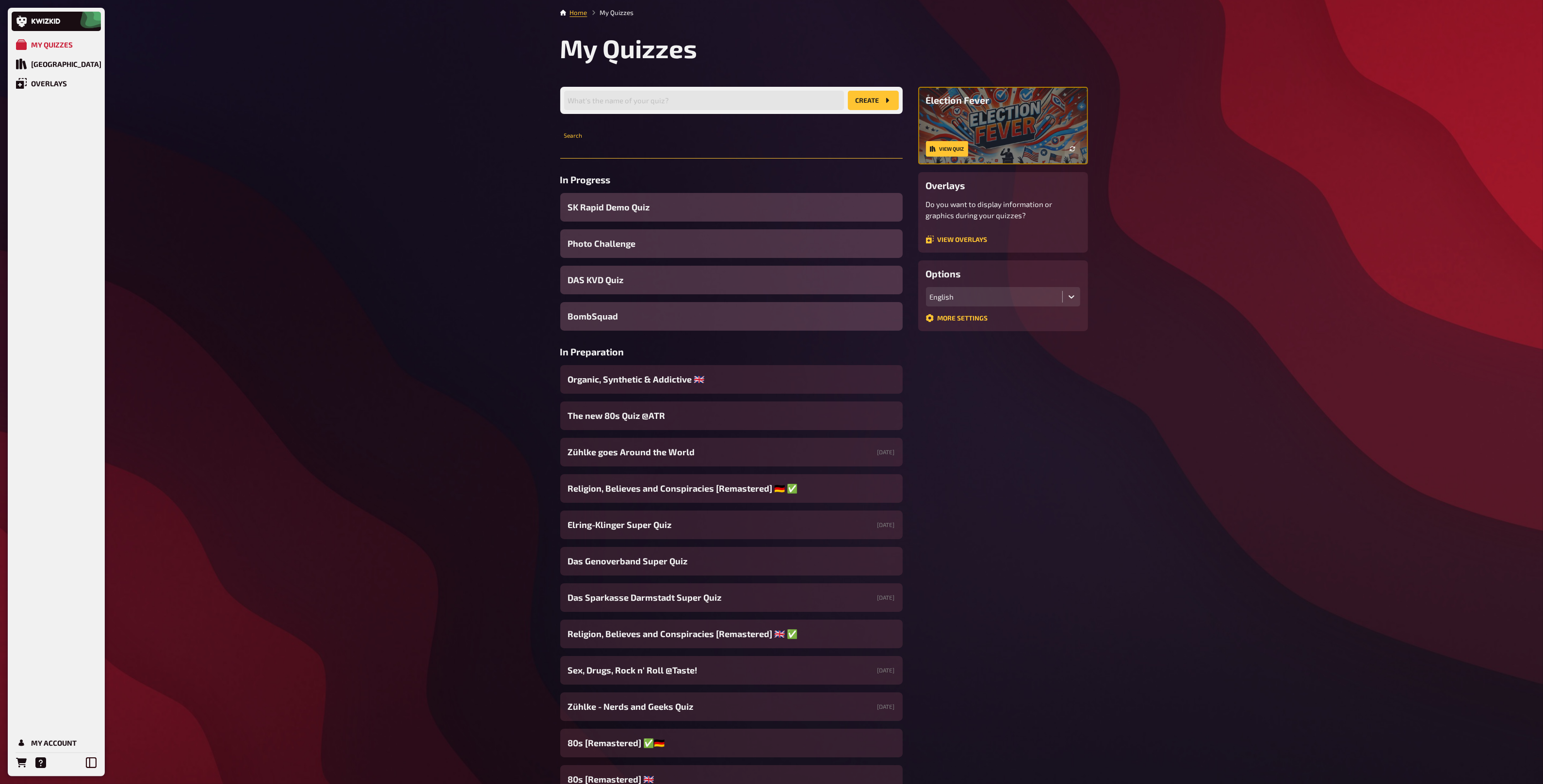
click at [614, 151] on input "text" at bounding box center [731, 149] width 342 height 19
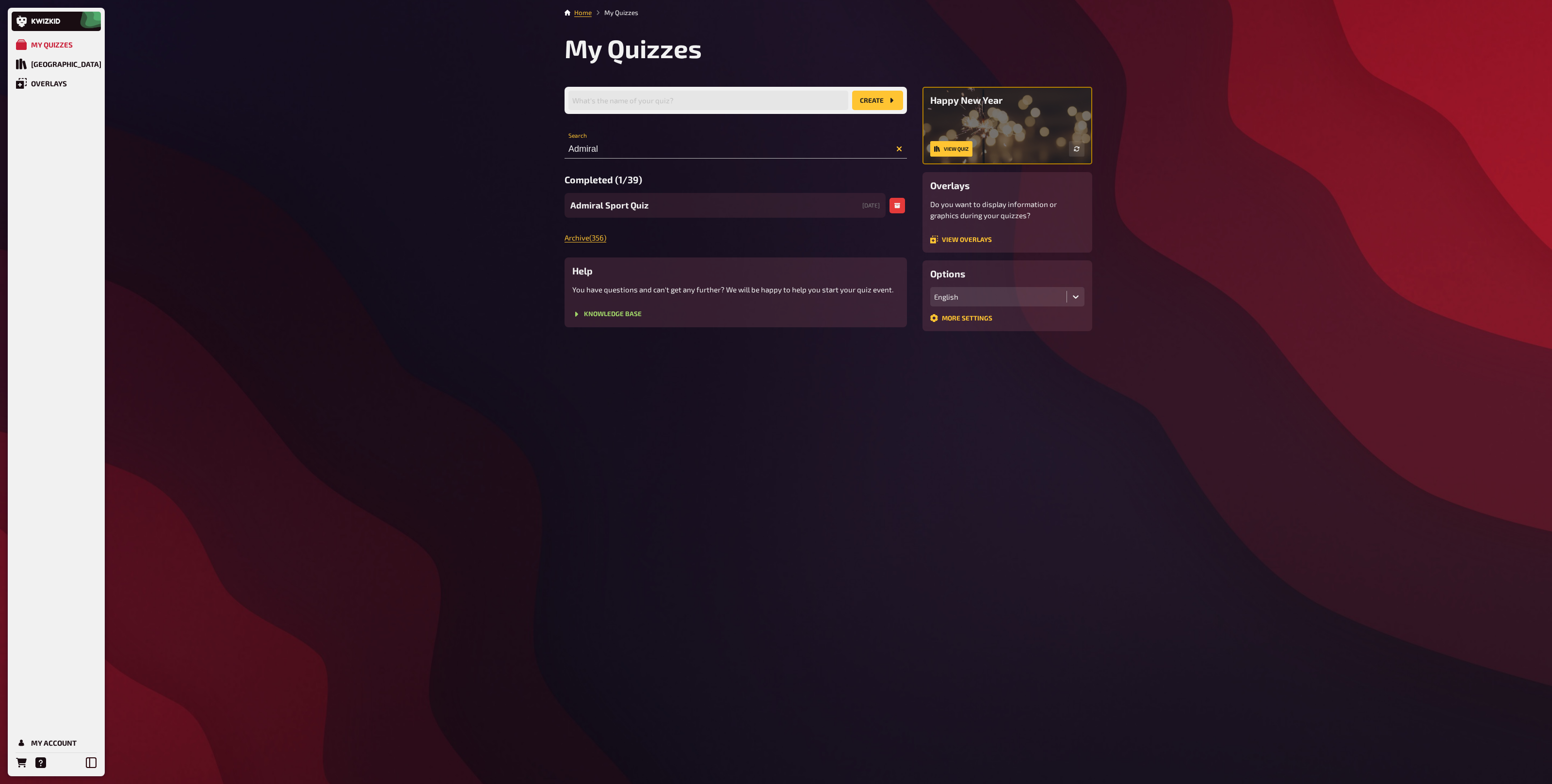
click at [619, 211] on span "Admiral Sport Quiz" at bounding box center [610, 205] width 78 height 13
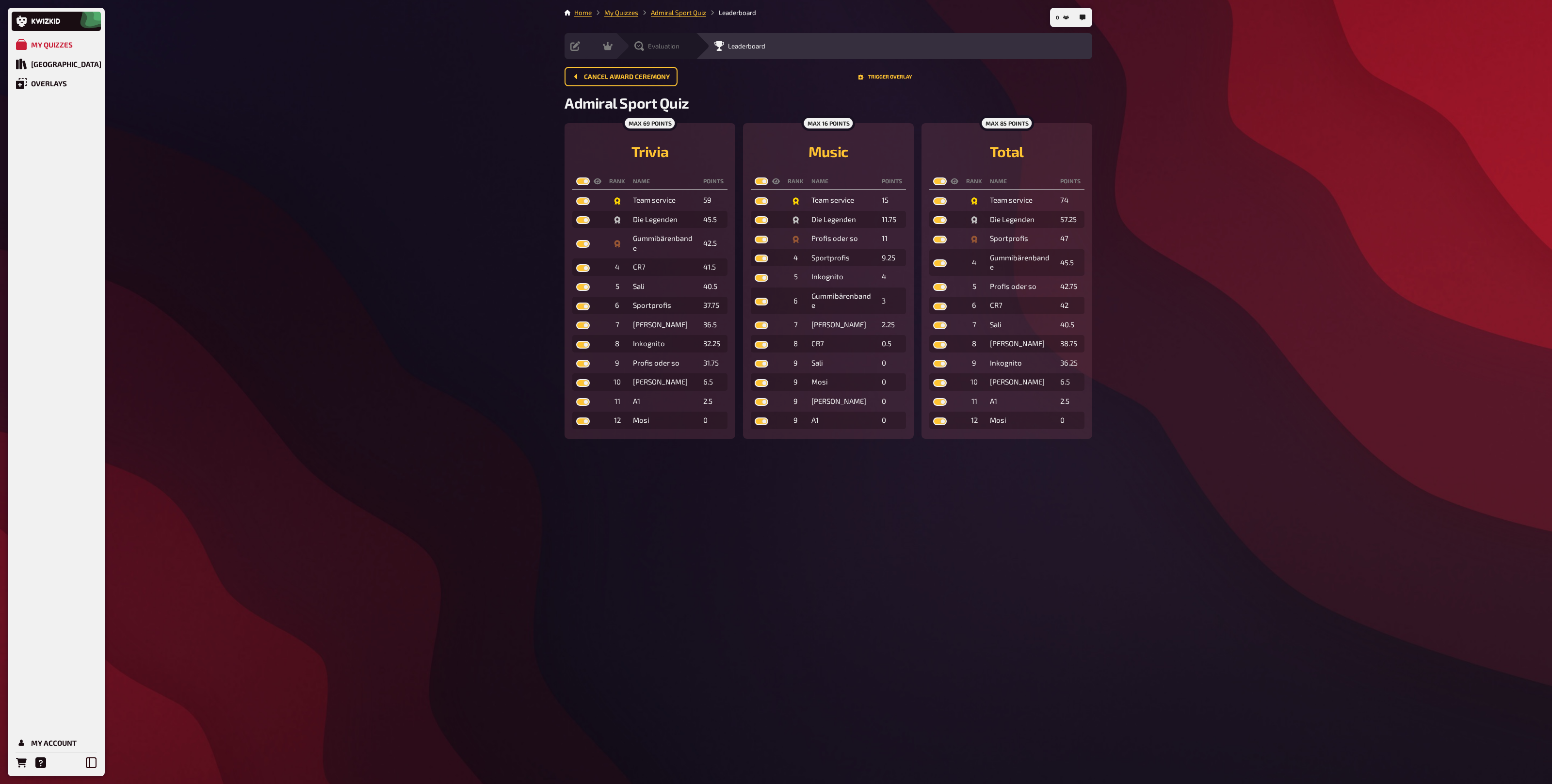
click at [646, 48] on div "Evaluation" at bounding box center [657, 46] width 45 height 10
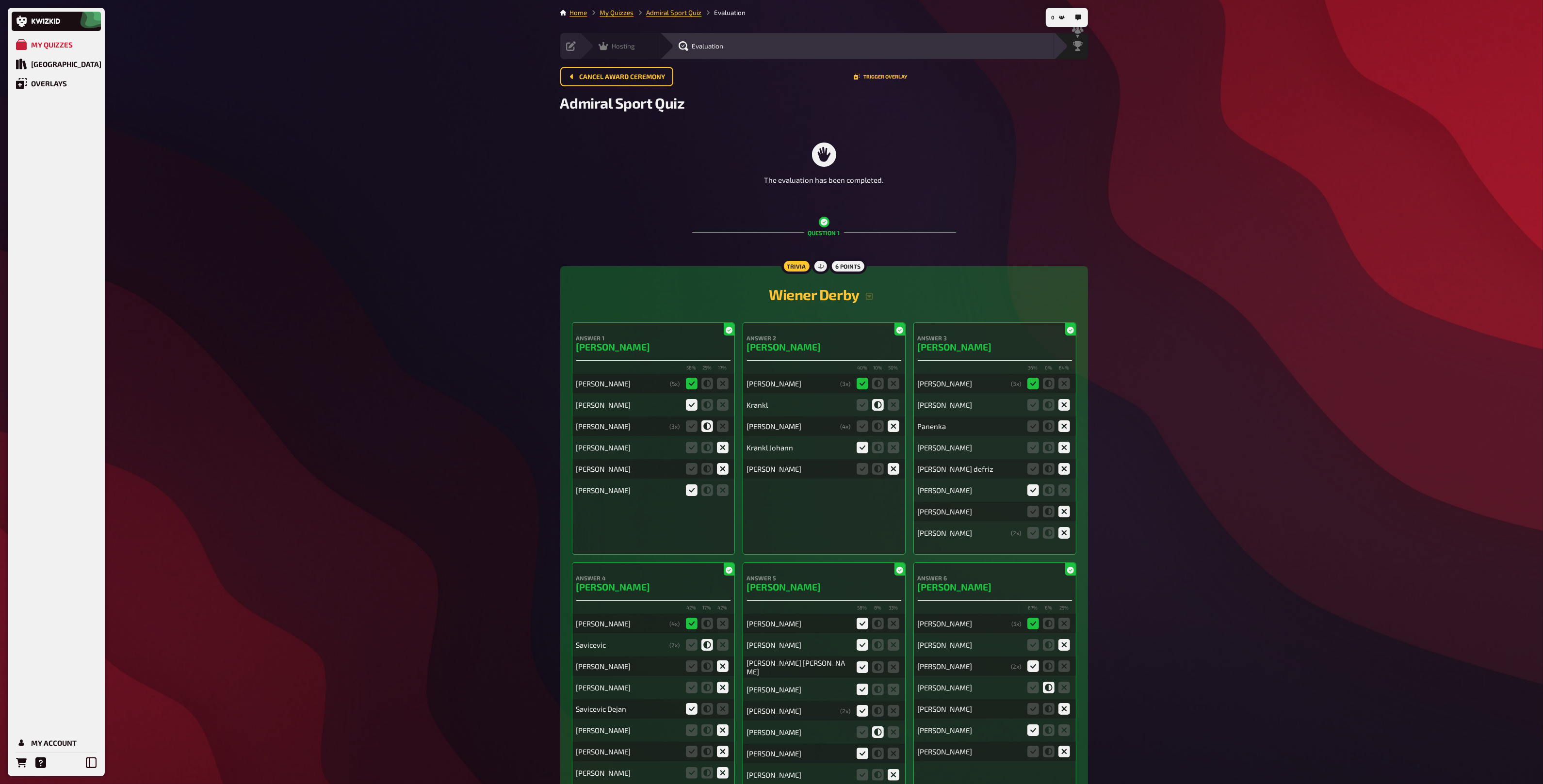
click at [603, 51] on icon at bounding box center [603, 46] width 10 height 10
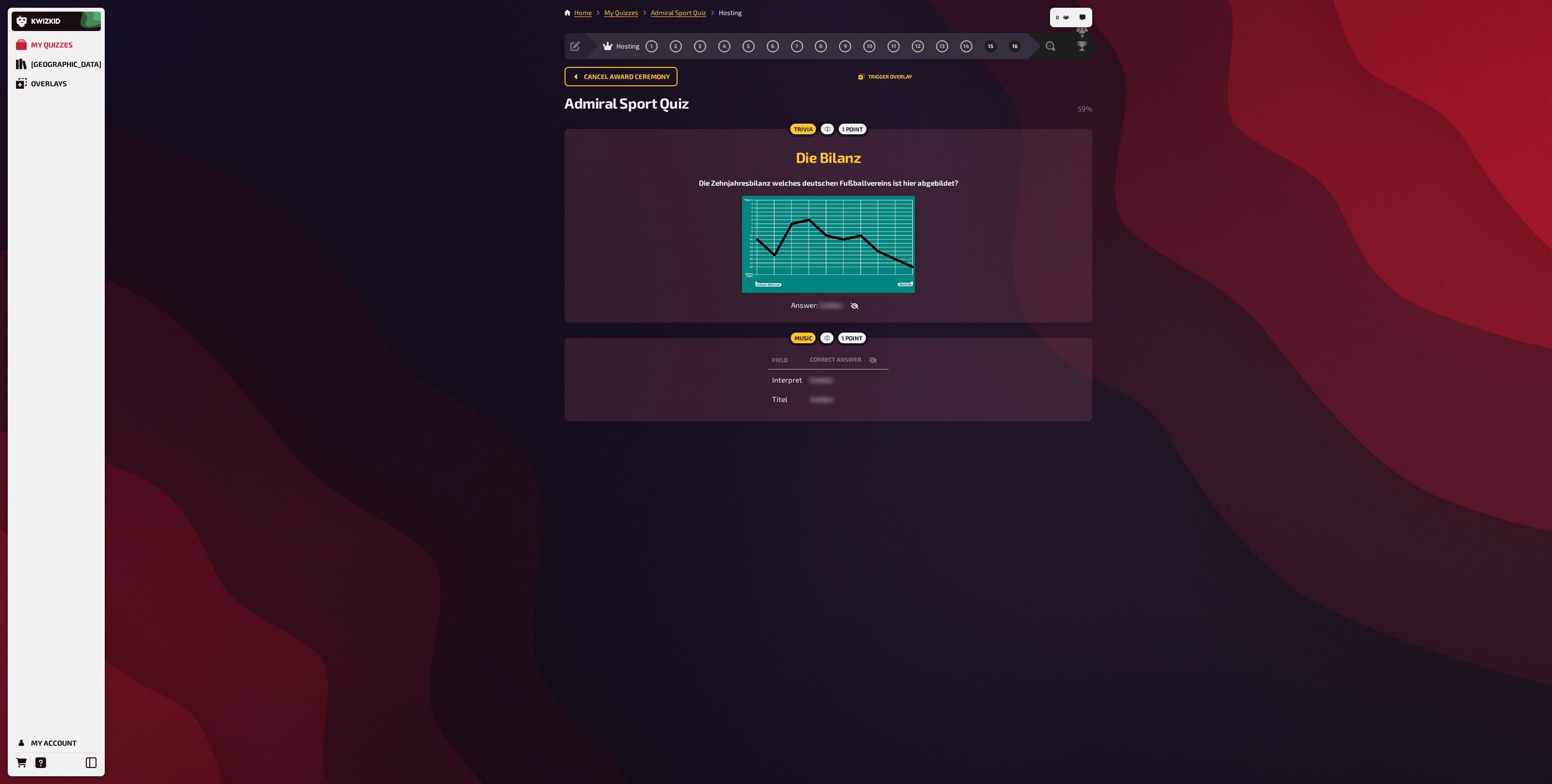
click at [986, 47] on button "15" at bounding box center [990, 46] width 16 height 16
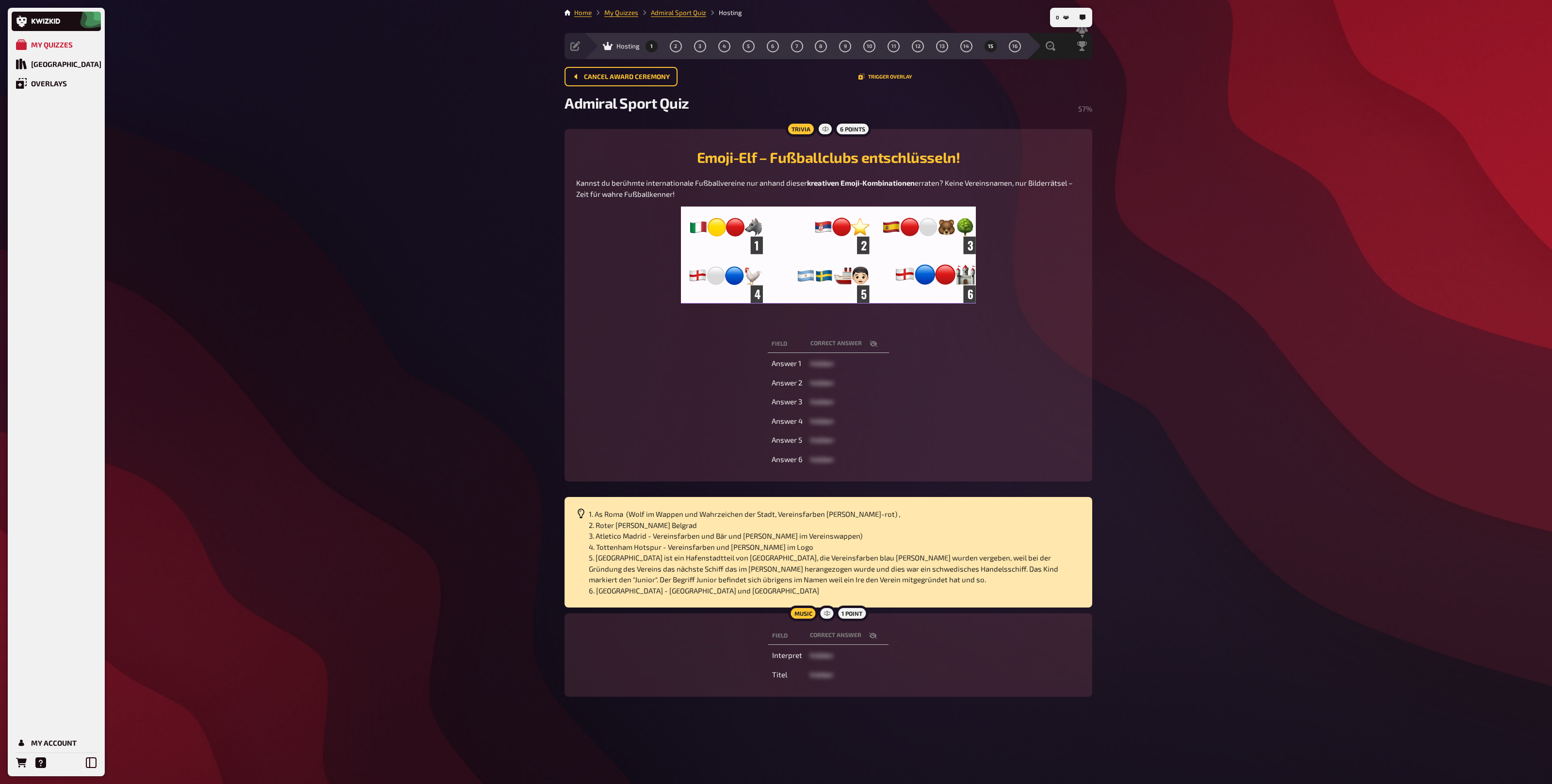
click at [653, 48] on button "1" at bounding box center [652, 46] width 16 height 16
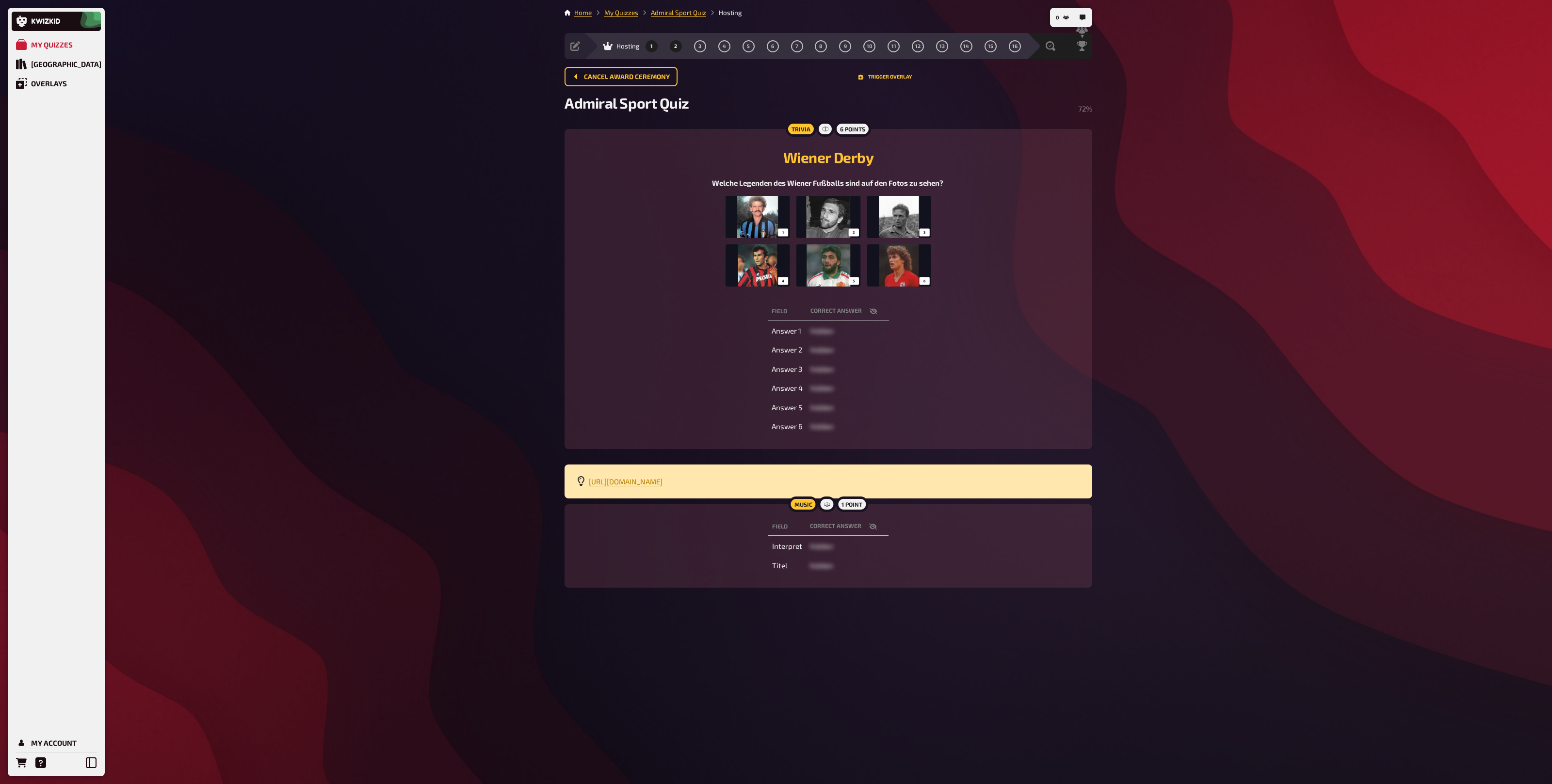
click at [678, 45] on button "2" at bounding box center [675, 46] width 16 height 16
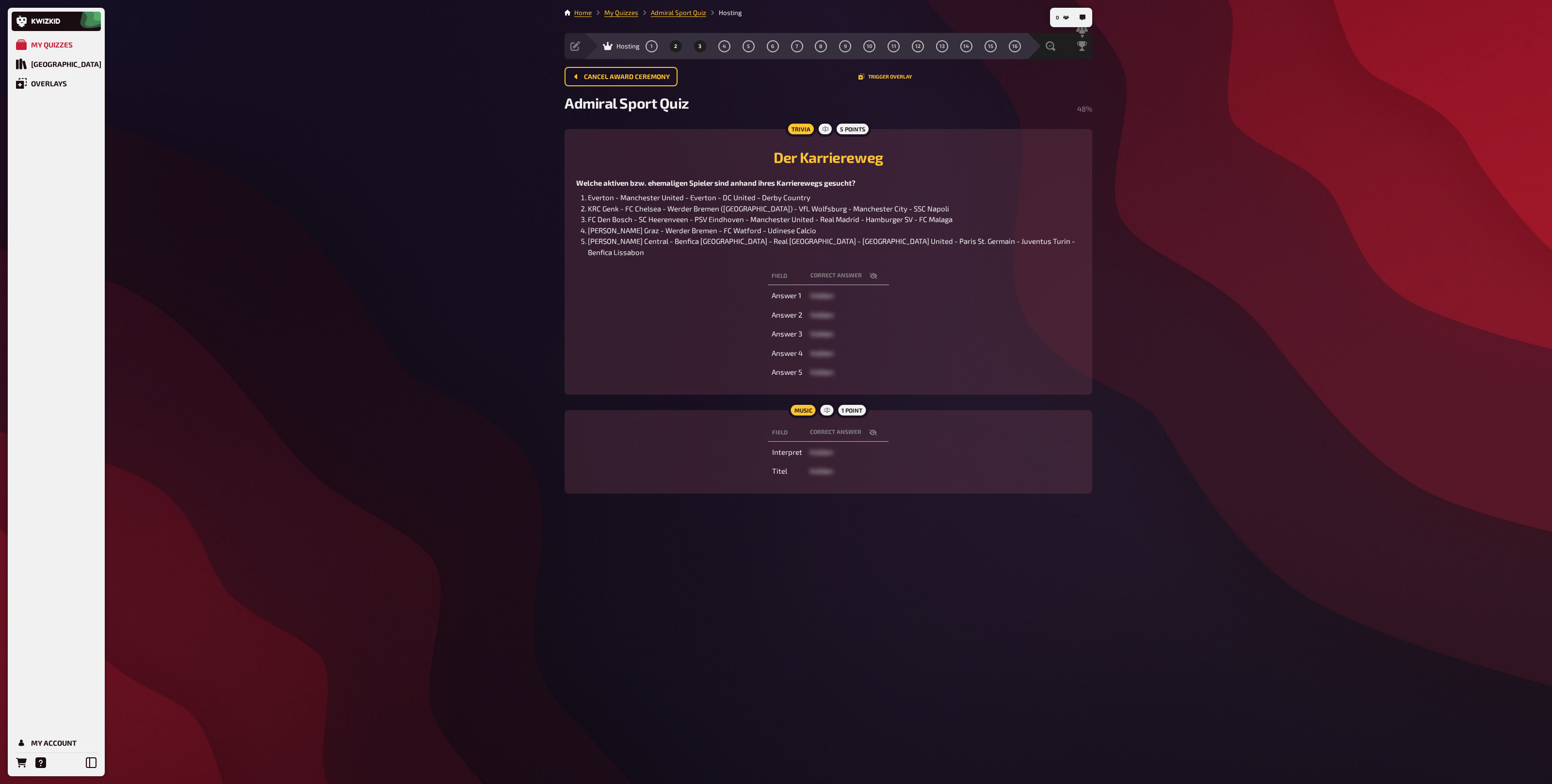
click at [702, 46] on button "3" at bounding box center [700, 46] width 16 height 16
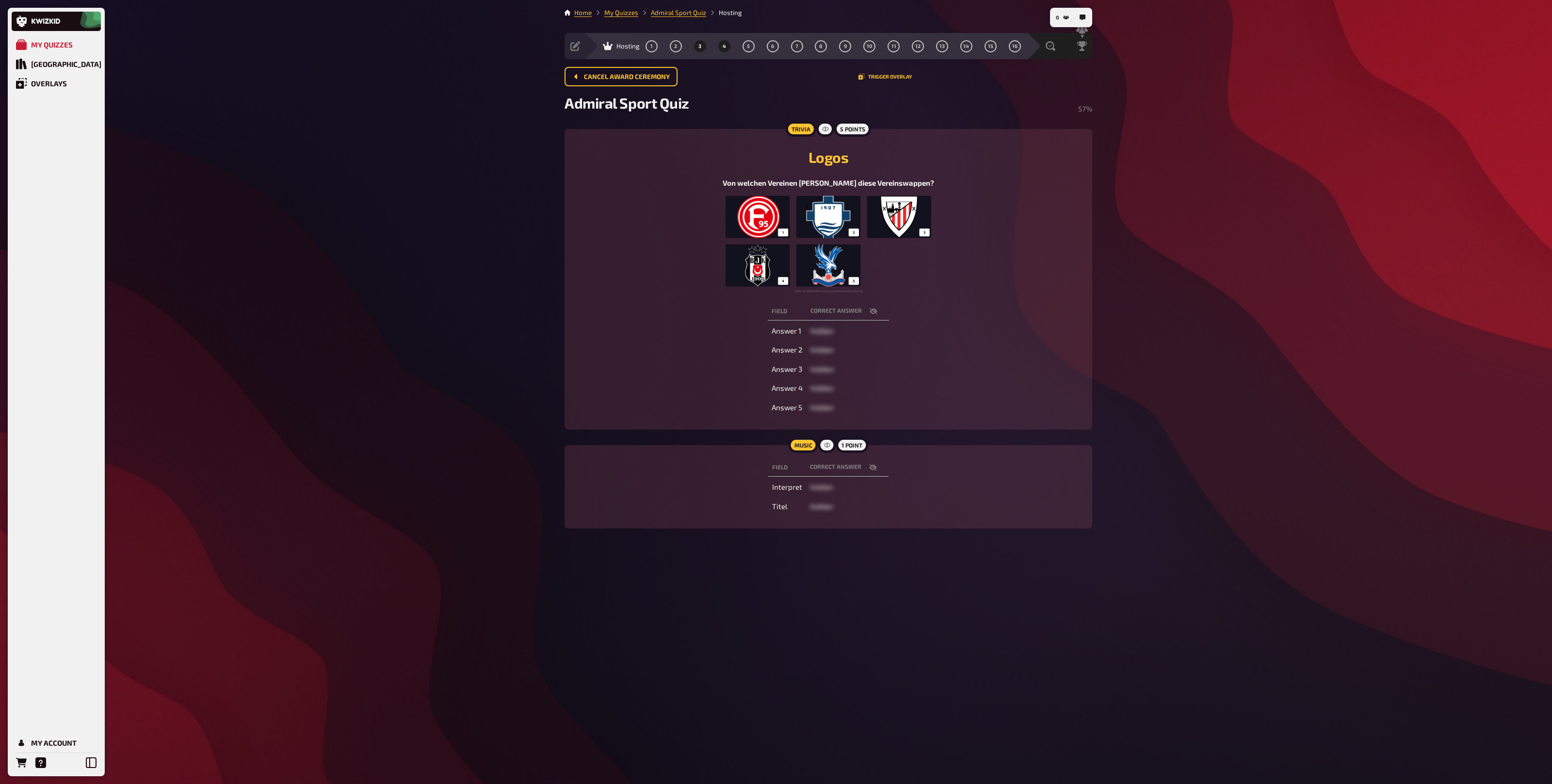
click at [727, 44] on button "4" at bounding box center [724, 46] width 16 height 16
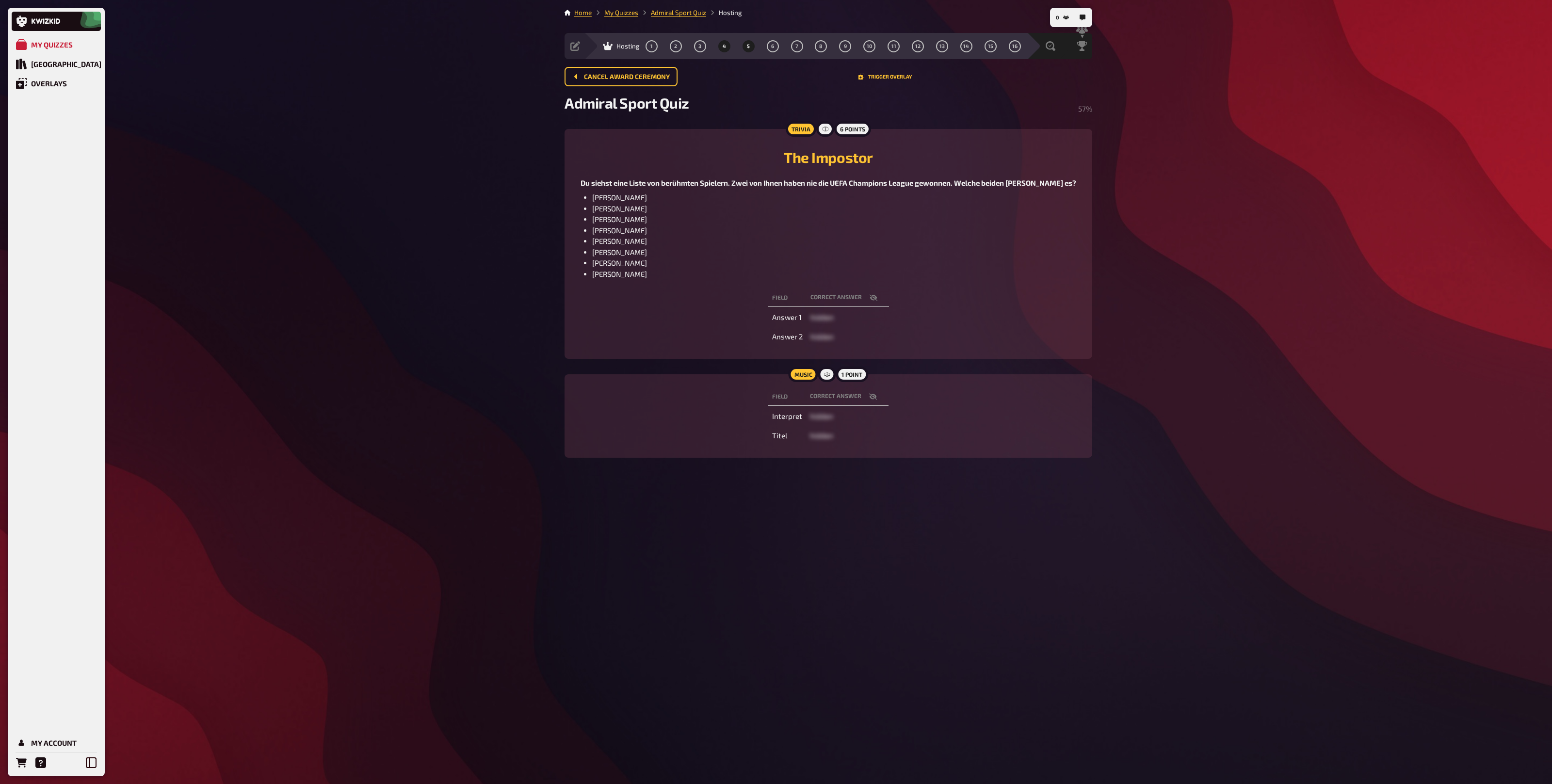
click at [746, 45] on button "5" at bounding box center [748, 46] width 16 height 16
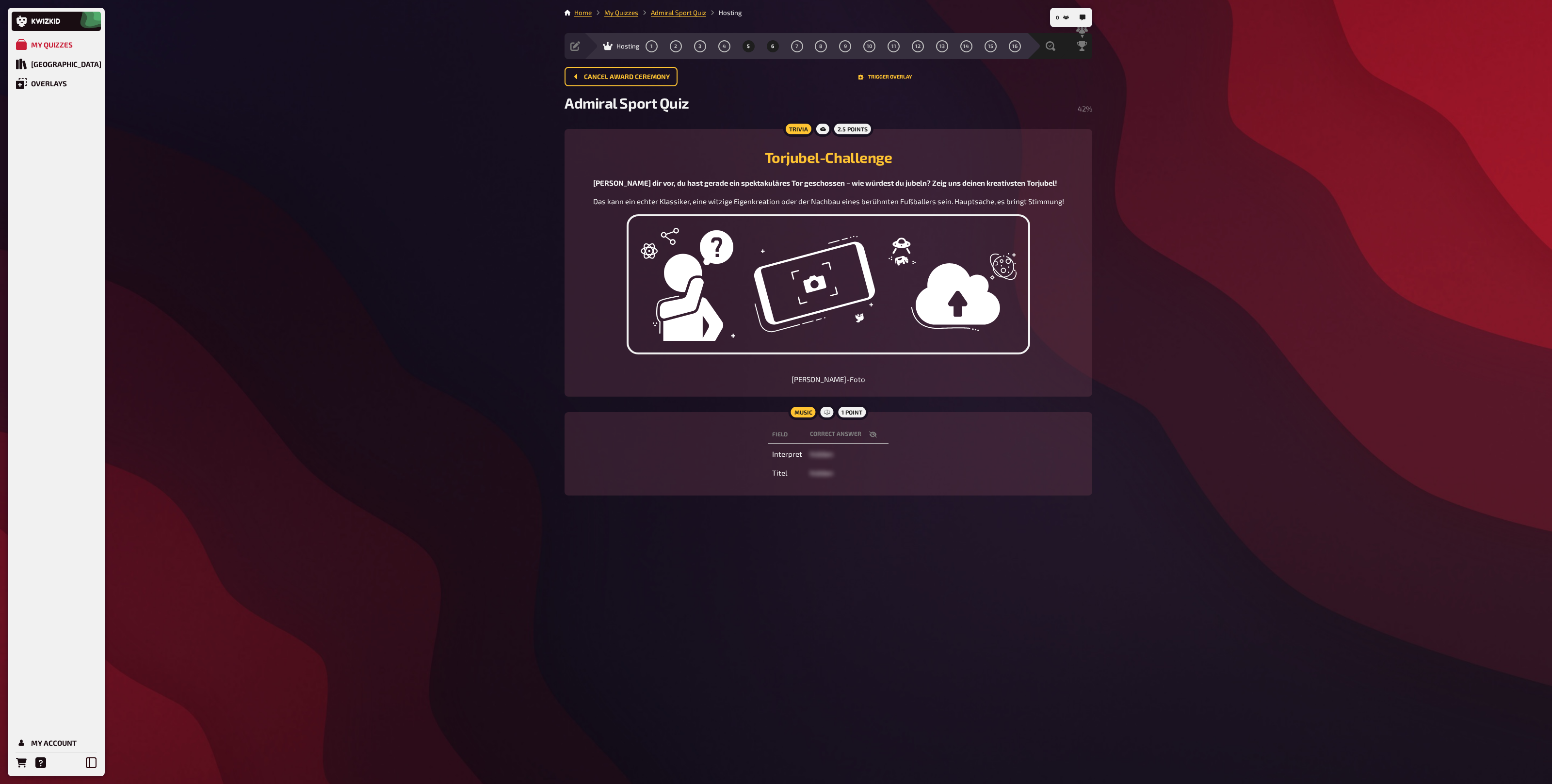
click at [775, 43] on button "6" at bounding box center [772, 46] width 16 height 16
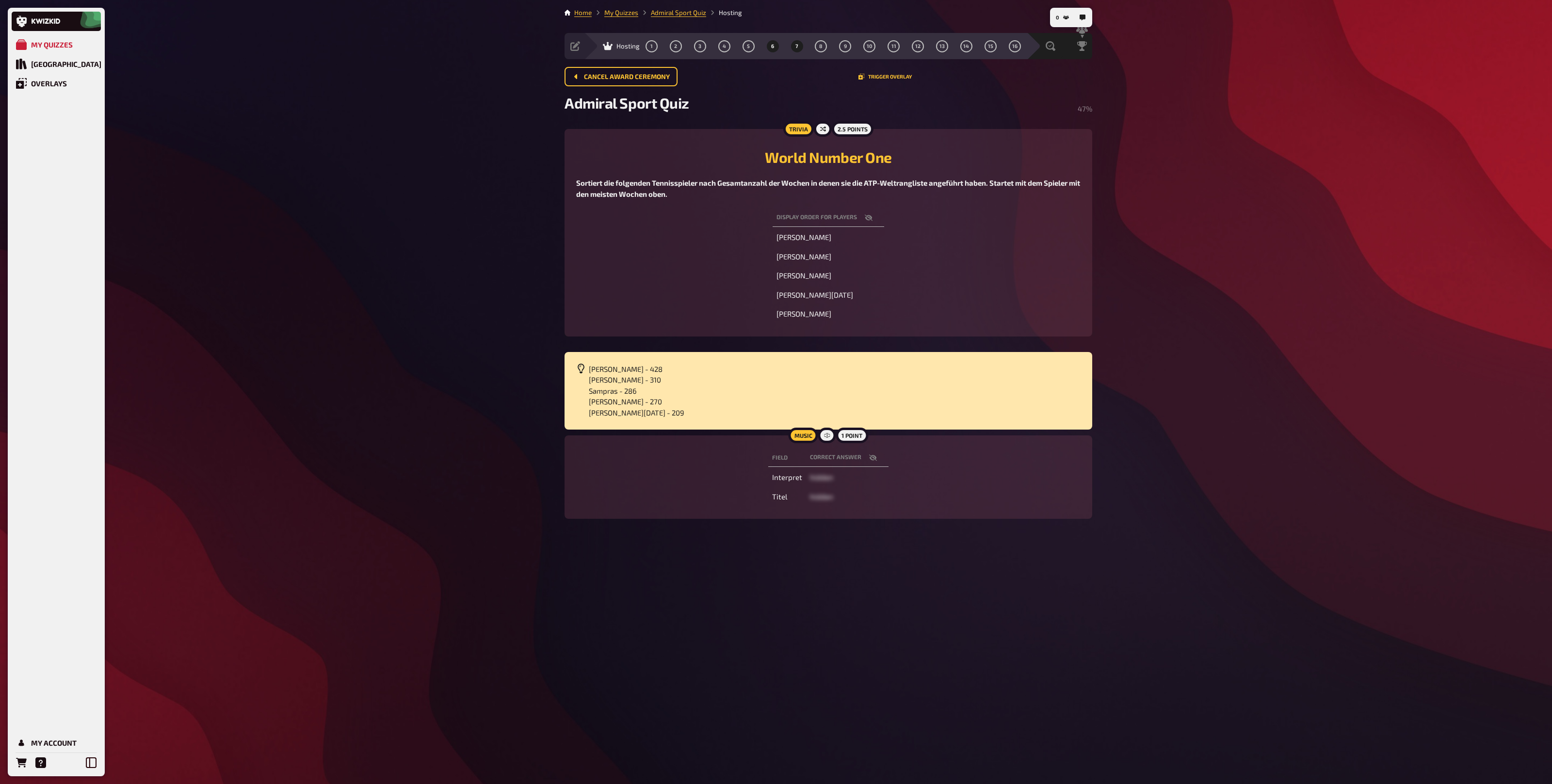
click at [797, 45] on span "7" at bounding box center [796, 46] width 3 height 5
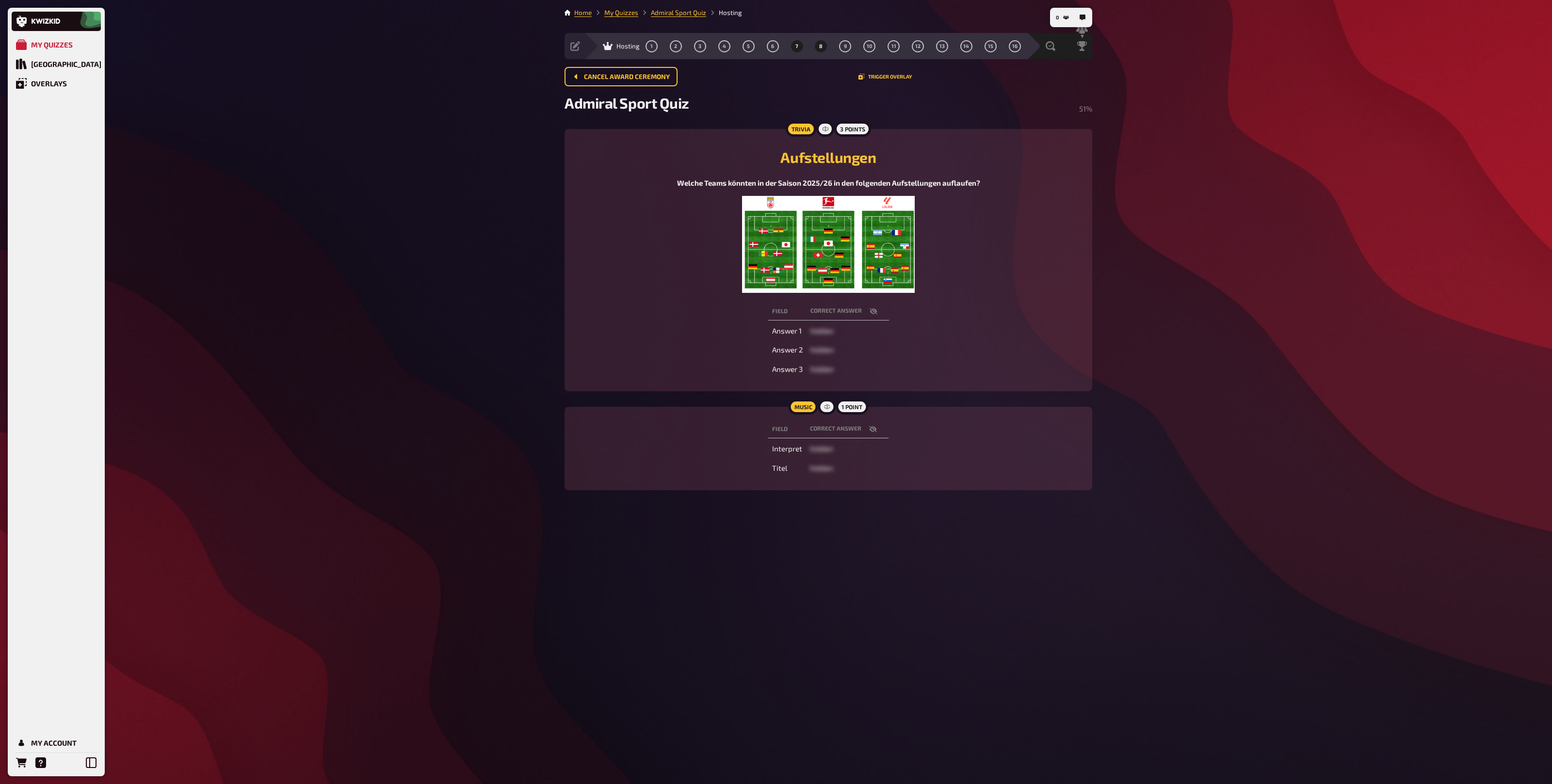
click at [825, 46] on button "8" at bounding box center [821, 46] width 16 height 16
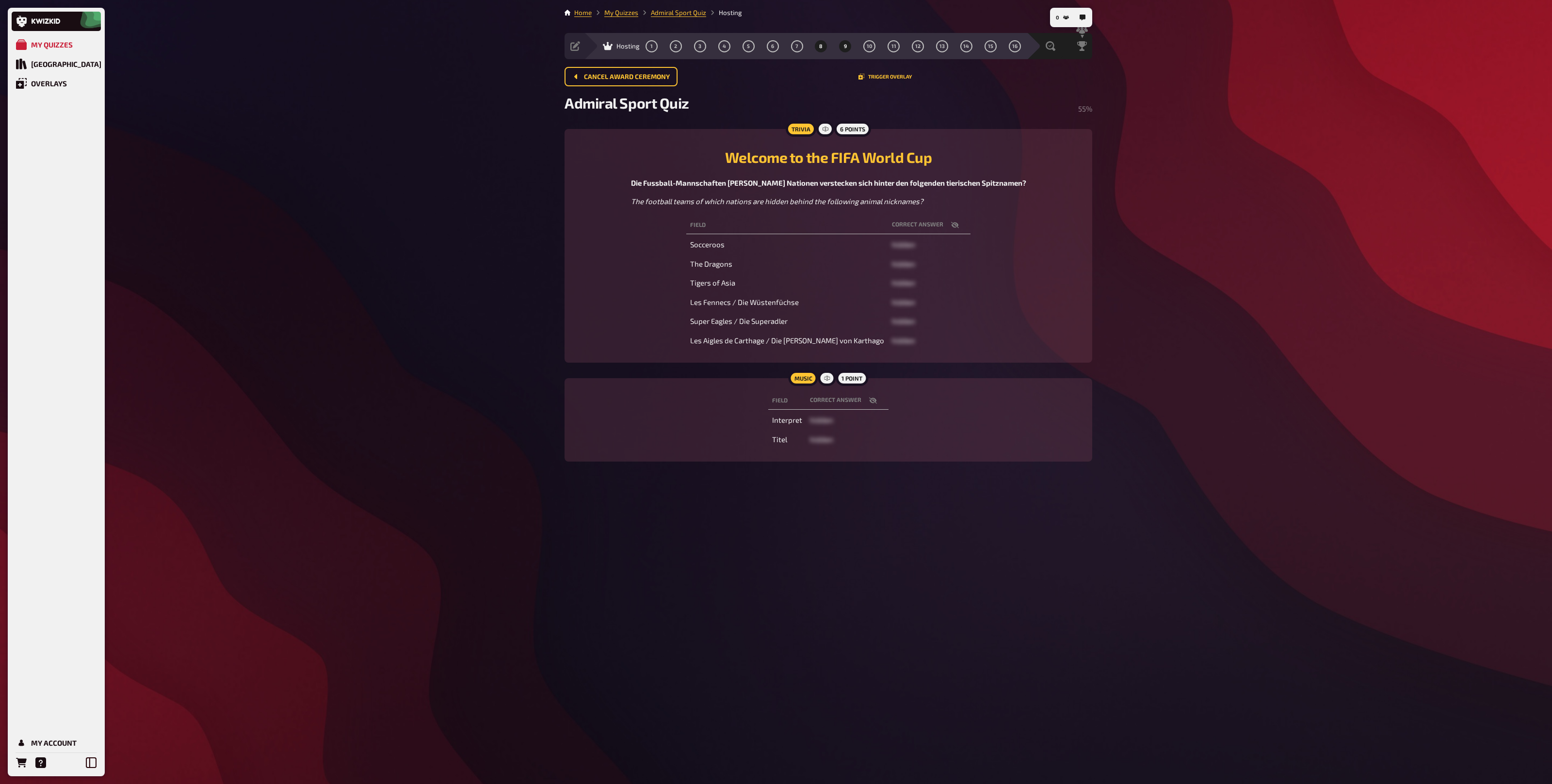
click at [845, 46] on span "9" at bounding box center [845, 46] width 3 height 5
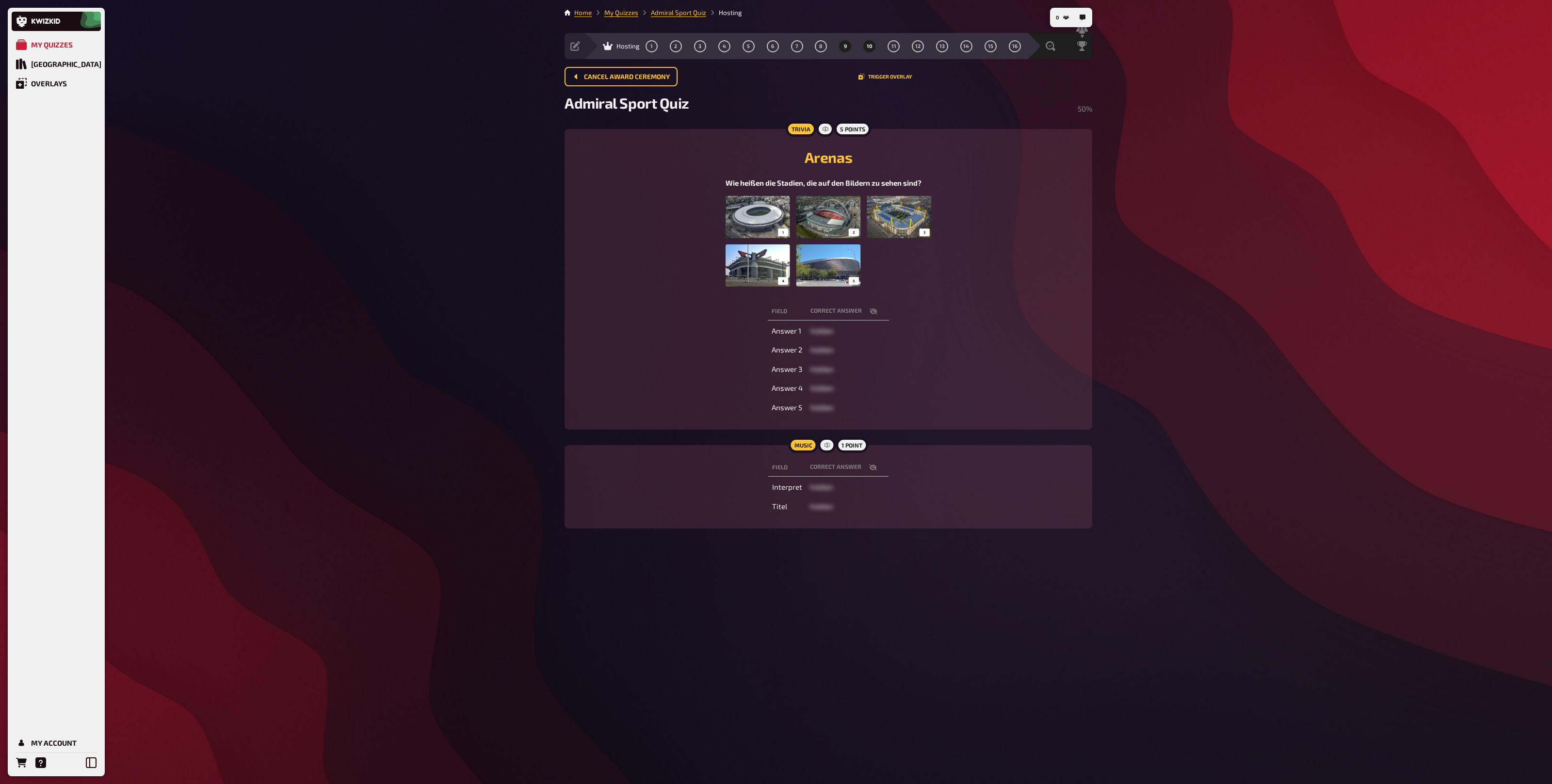
click at [871, 48] on span "10" at bounding box center [870, 46] width 6 height 5
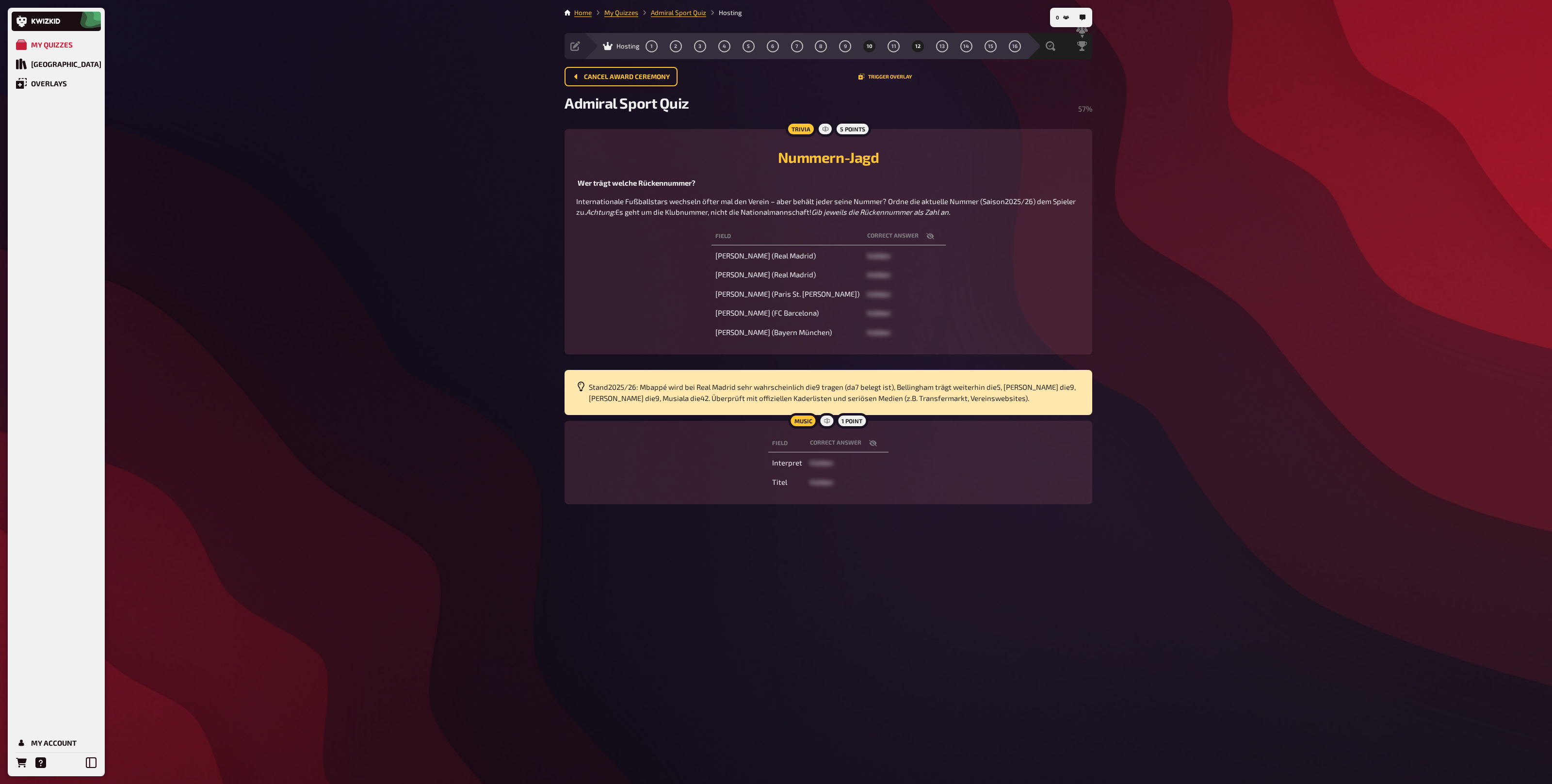
click at [915, 48] on span "12" at bounding box center [918, 46] width 5 height 5
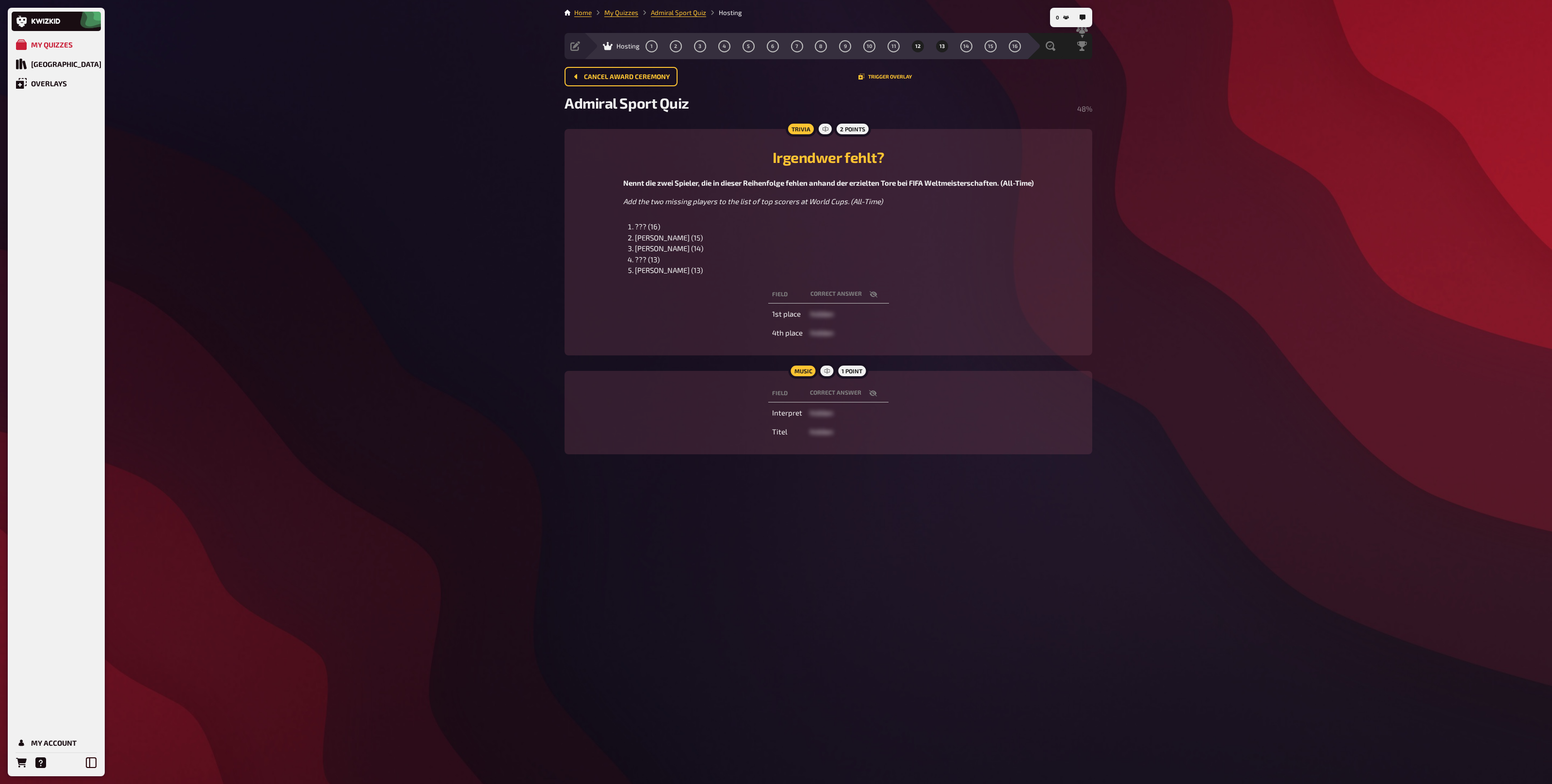
click at [938, 48] on button "13" at bounding box center [942, 46] width 16 height 16
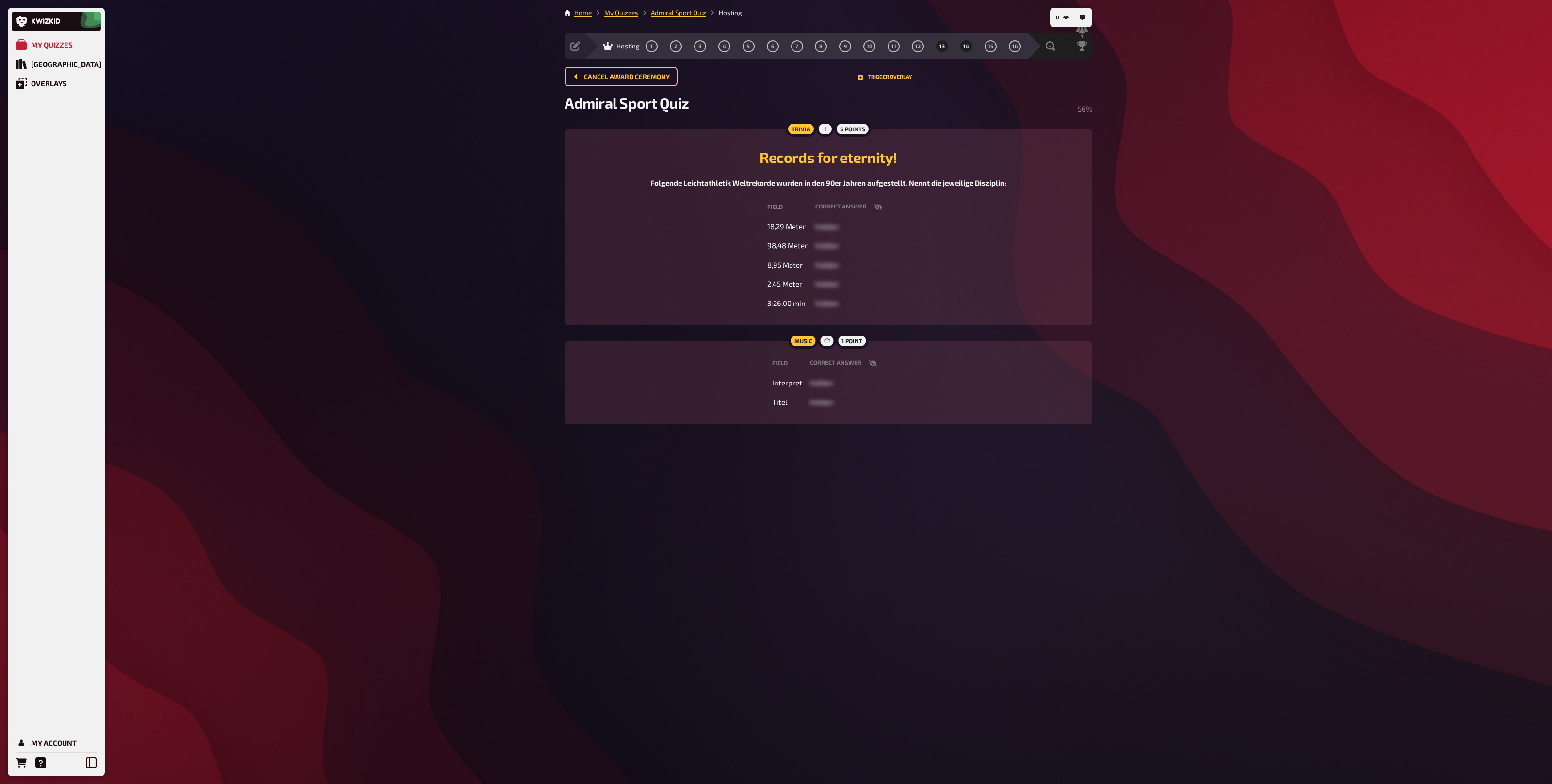
click at [959, 47] on button "14" at bounding box center [966, 46] width 16 height 16
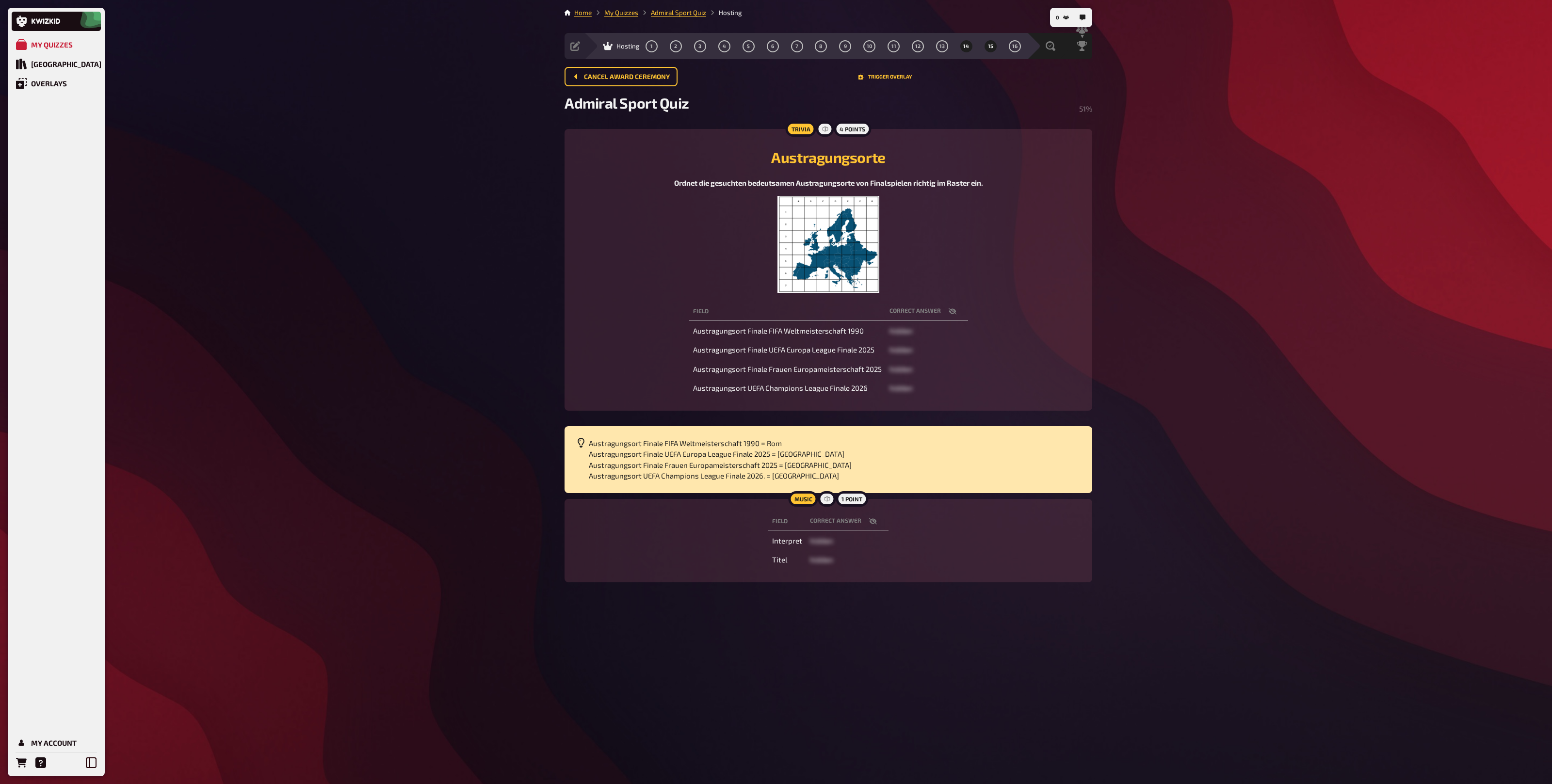
click at [984, 48] on button "15" at bounding box center [990, 46] width 16 height 16
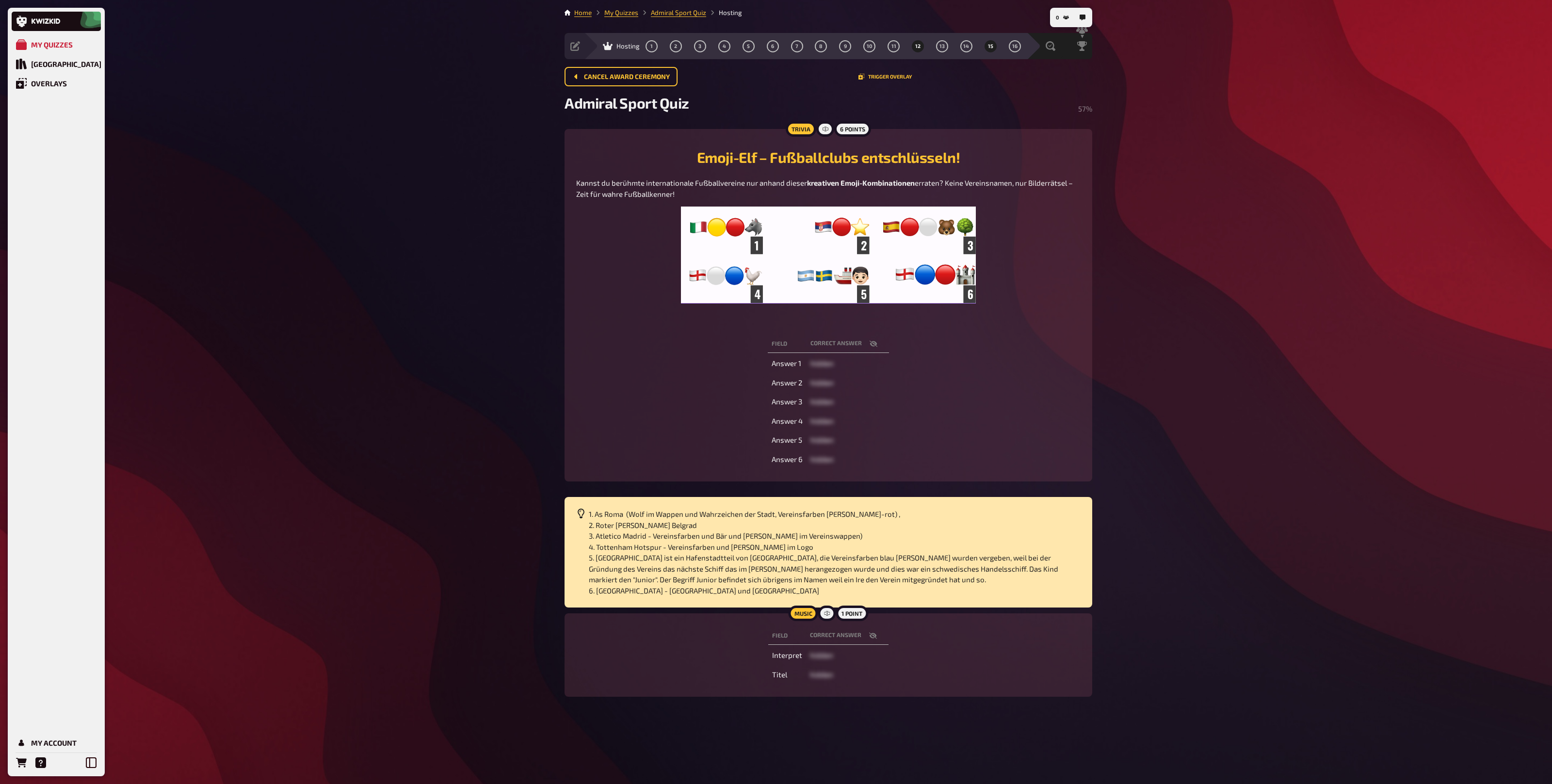
click at [921, 46] on button "12" at bounding box center [918, 46] width 16 height 16
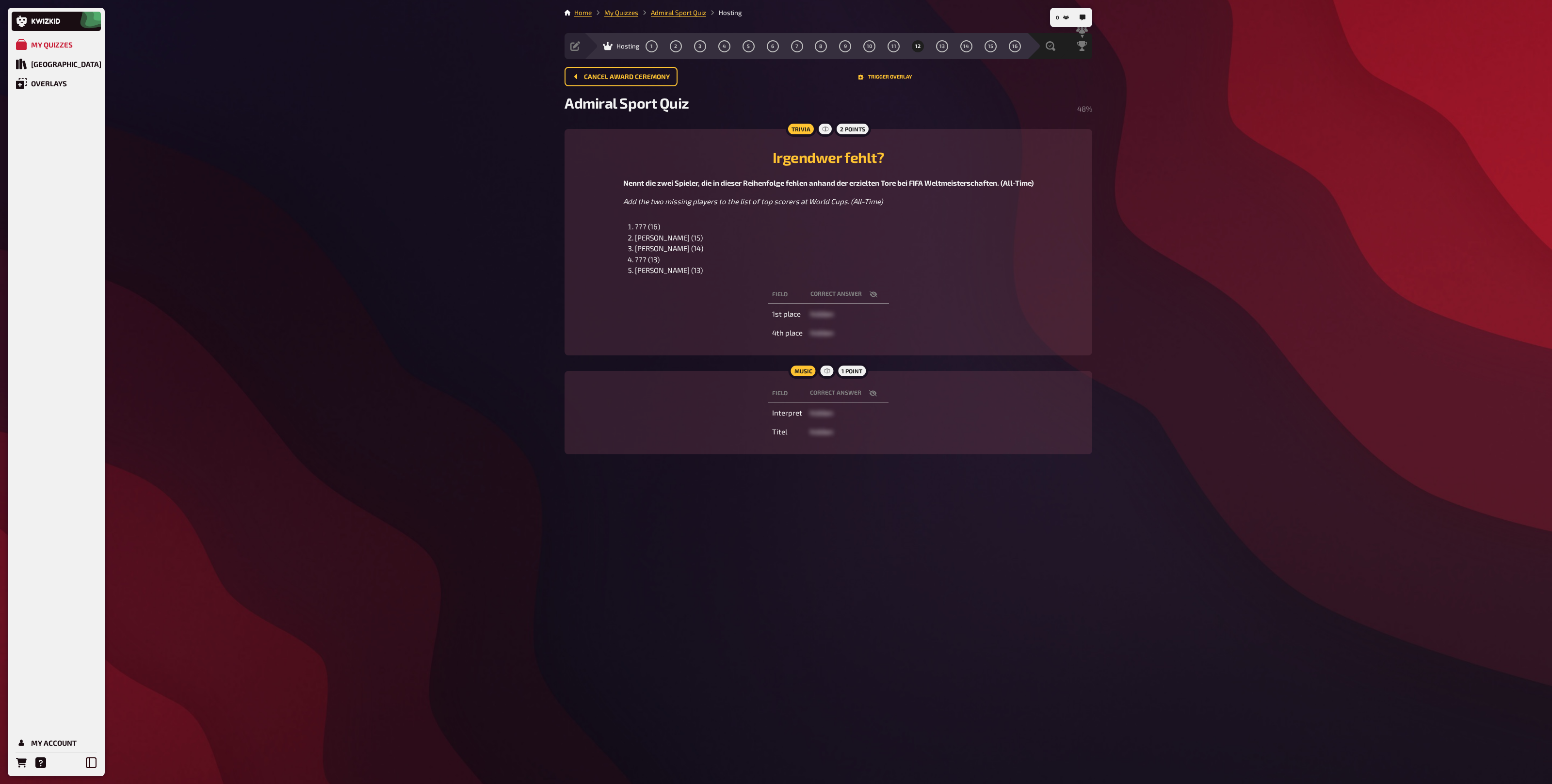
click at [699, 269] on li "Just Fontaine (13)" at bounding box center [834, 270] width 399 height 11
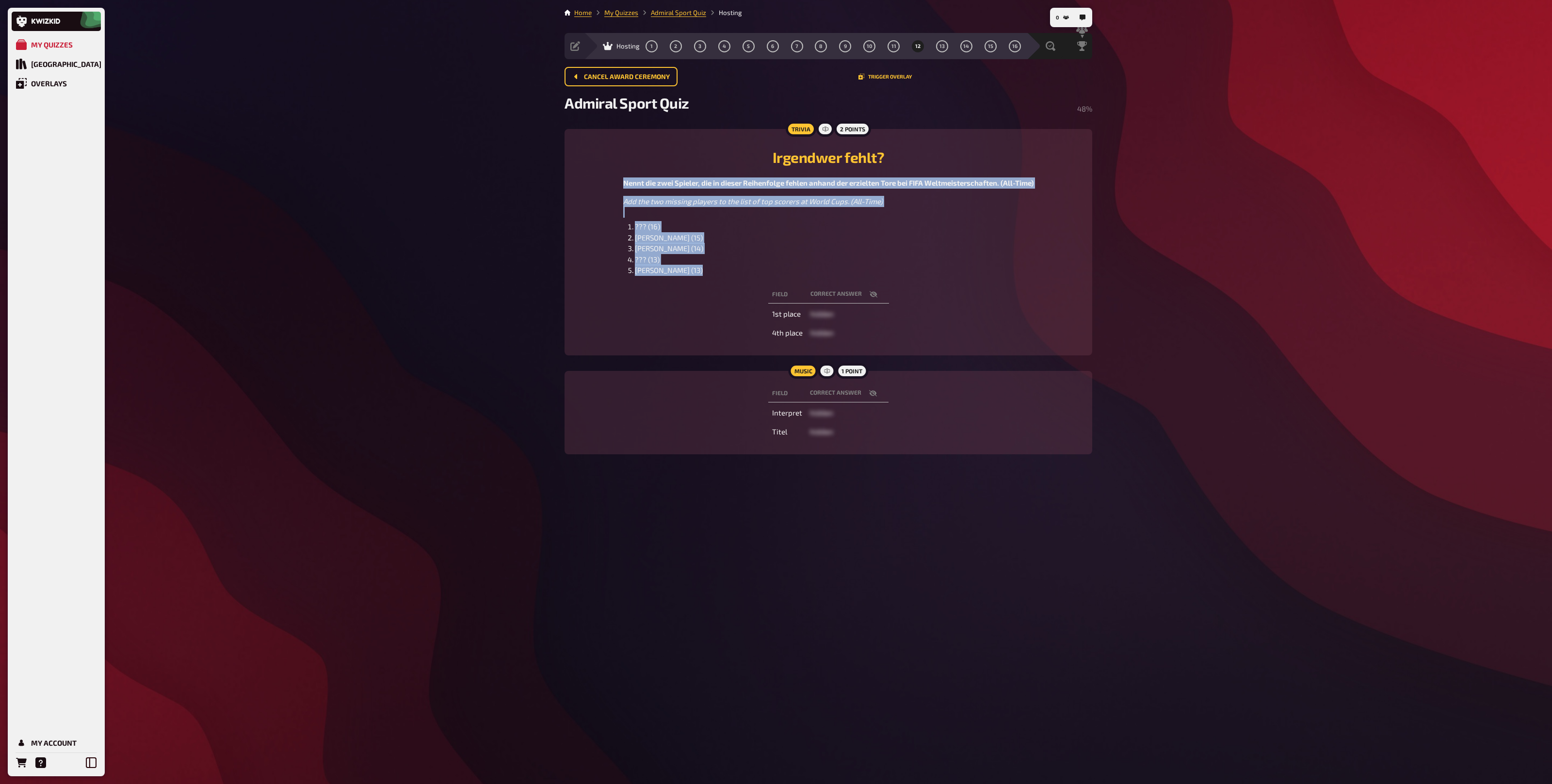
drag, startPoint x: 696, startPoint y: 271, endPoint x: 612, endPoint y: 185, distance: 120.2
click at [612, 185] on div "Nennt die zwei Spieler, die in dieser Reihenfolge fehlen anhand der erzielten T…" at bounding box center [828, 226] width 504 height 98
copy div "Nennt die zwei Spieler, die in dieser Reihenfolge fehlen anhand der erzielten T…"
click at [847, 43] on button "9" at bounding box center [845, 46] width 16 height 16
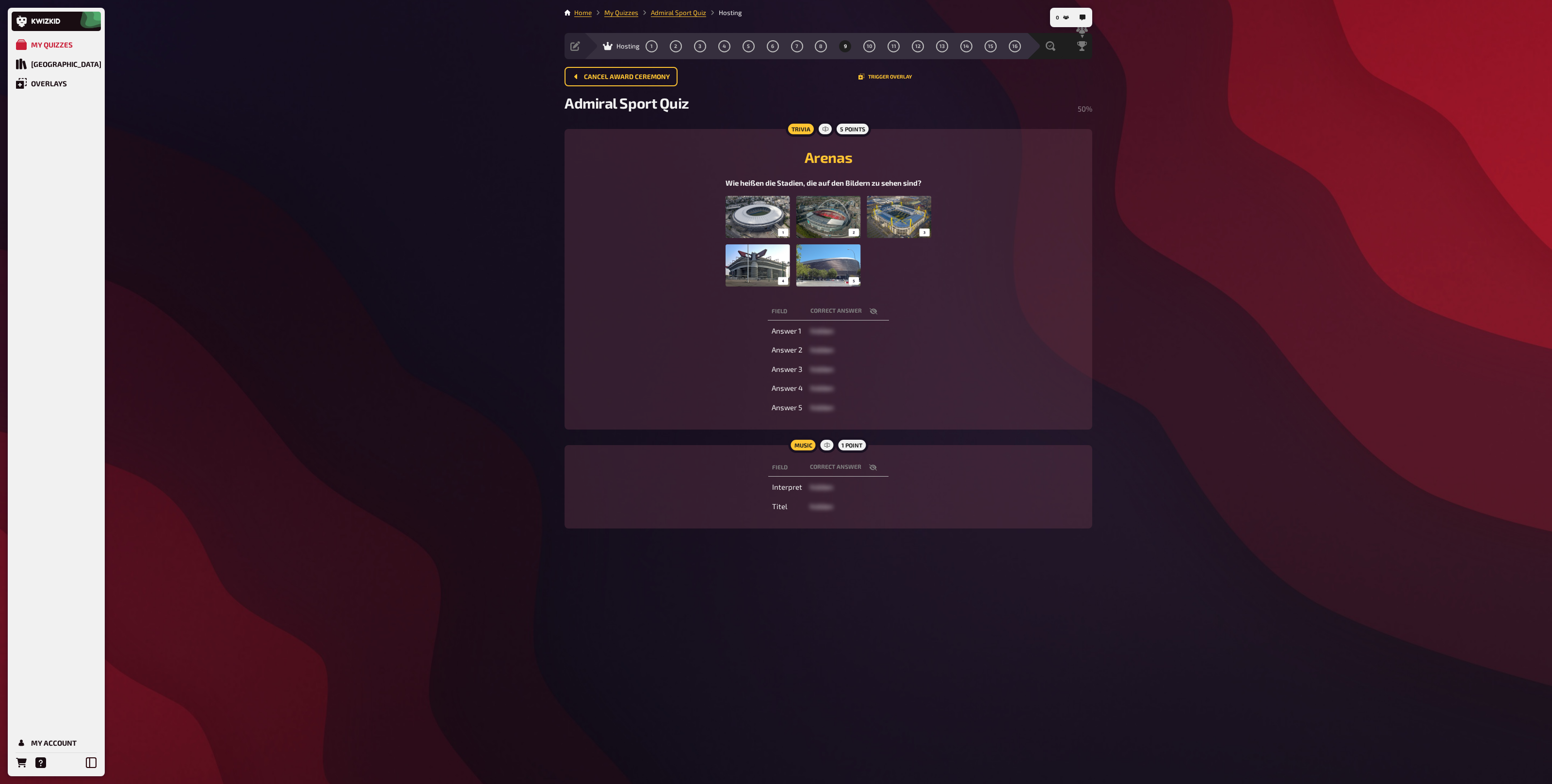
click at [846, 266] on img at bounding box center [828, 244] width 205 height 97
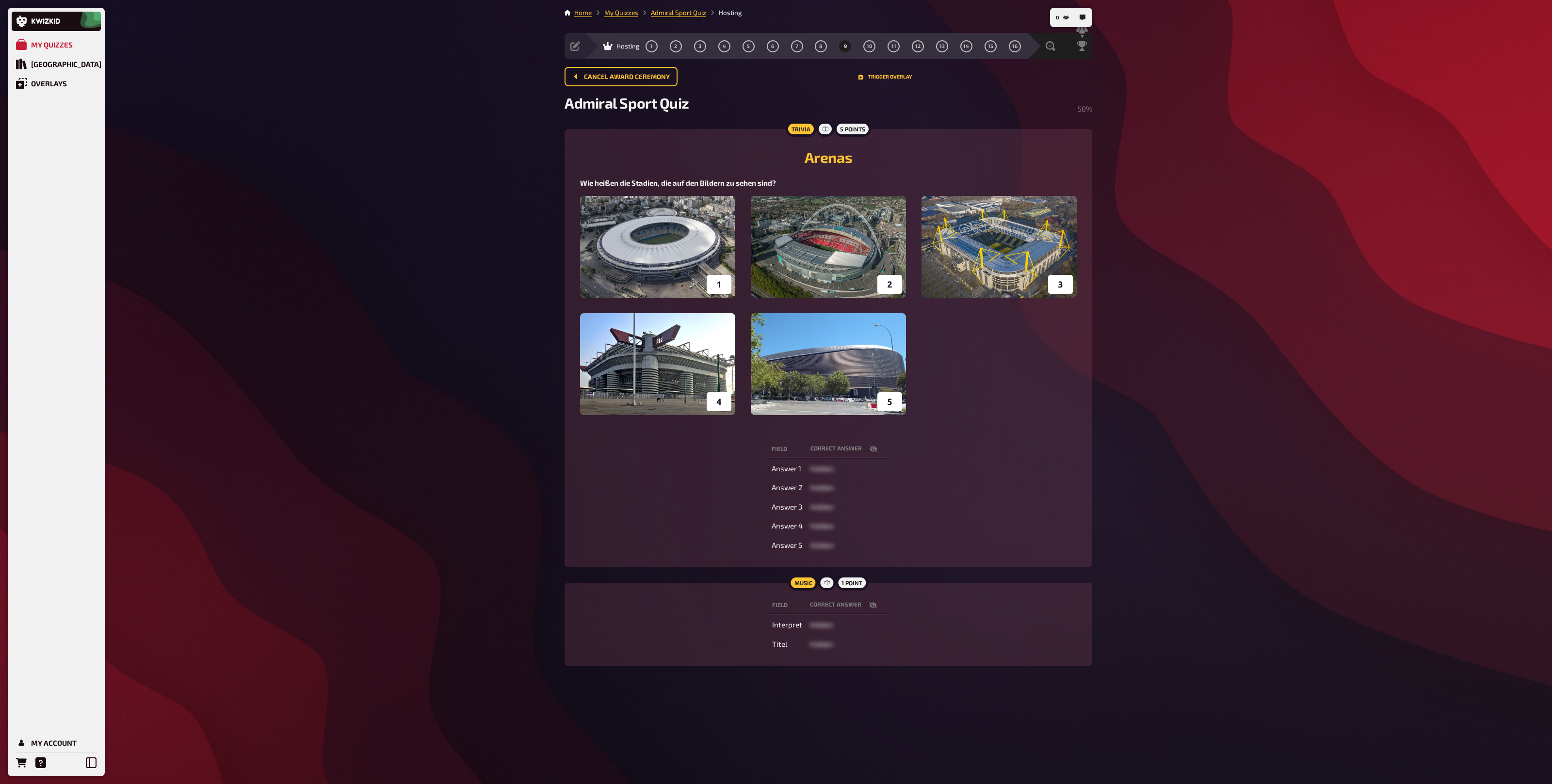
click at [649, 183] on span "Wie heißen die Stadien, die auf den Bildern zu sehen sind?" at bounding box center [678, 182] width 196 height 8
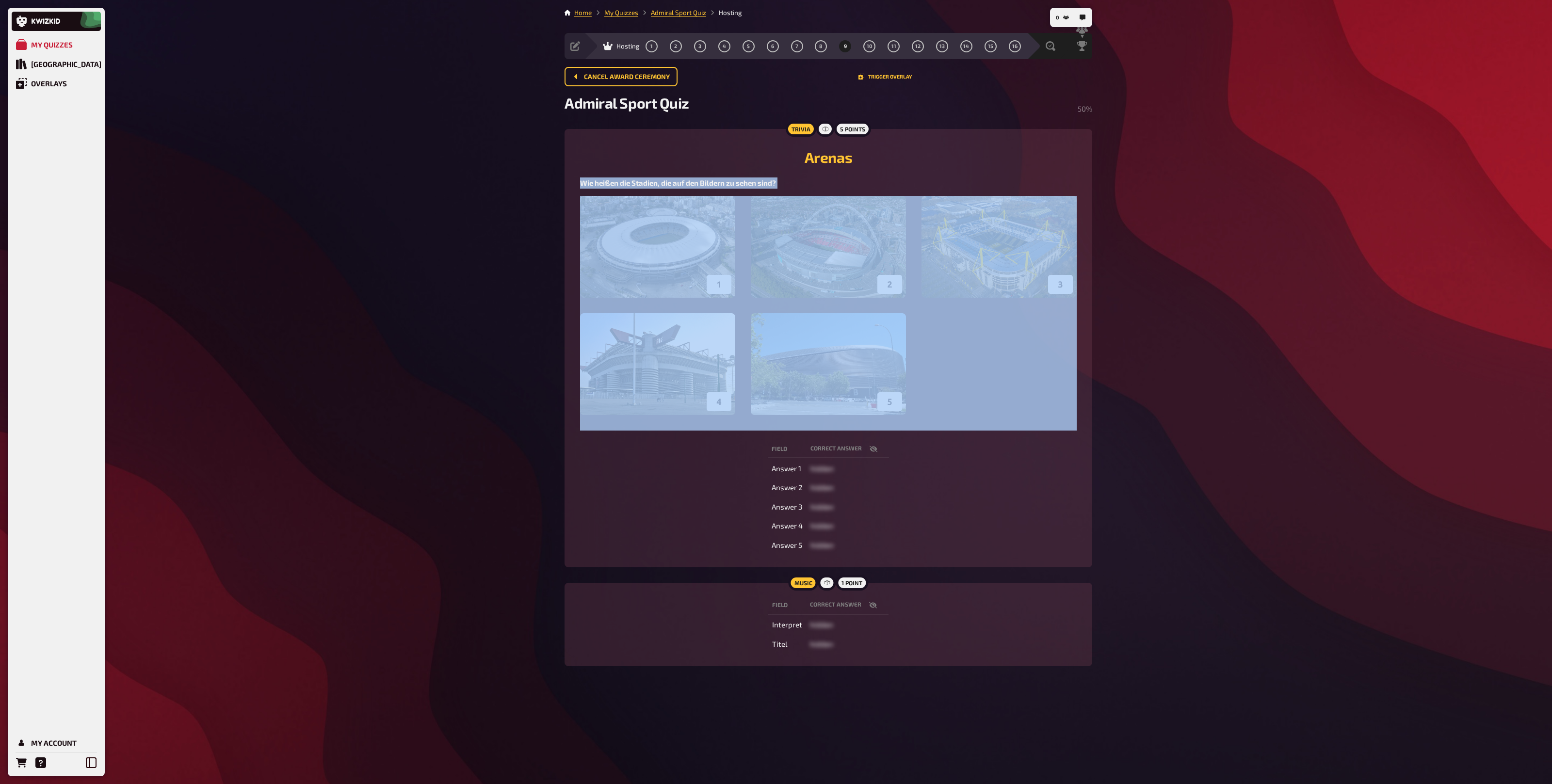
click at [649, 183] on span "Wie heißen die Stadien, die auf den Bildern zu sehen sind?" at bounding box center [678, 182] width 196 height 8
click at [762, 178] on span "Wie heißen die Stadien, die auf den Bildern zu sehen sind?" at bounding box center [678, 182] width 196 height 8
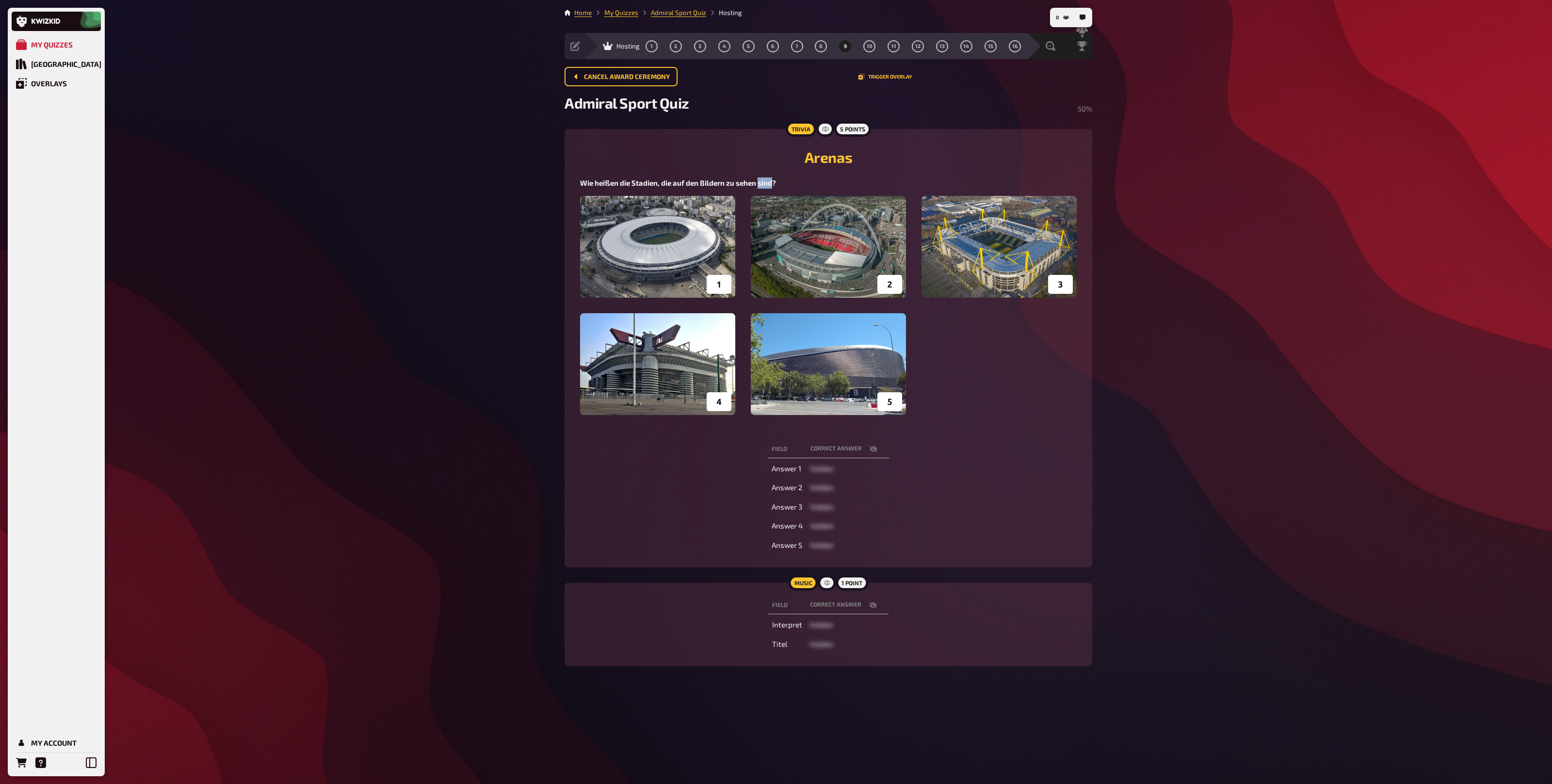
click at [762, 178] on span "Wie heißen die Stadien, die auf den Bildern zu sehen sind?" at bounding box center [678, 182] width 196 height 8
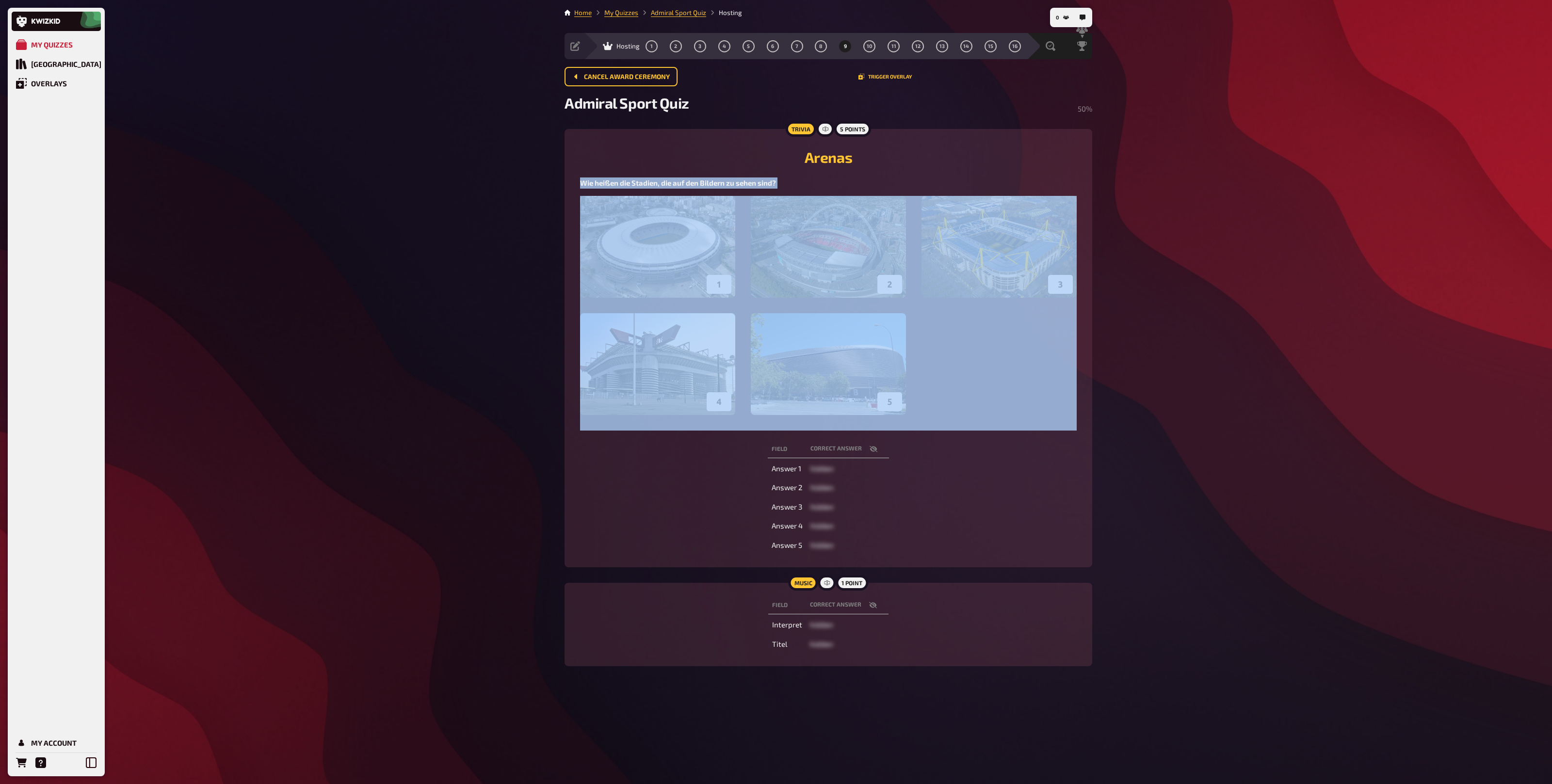
click at [762, 178] on span "Wie heißen die Stadien, die auf den Bildern zu sehen sind?" at bounding box center [678, 182] width 196 height 8
copy span "Wie heißen die Stadien, die auf den Bildern zu sehen sind?"
click at [874, 449] on icon "button" at bounding box center [873, 449] width 8 height 6
click at [874, 449] on button "button" at bounding box center [873, 449] width 23 height 10
click at [874, 447] on icon "button" at bounding box center [873, 449] width 8 height 6
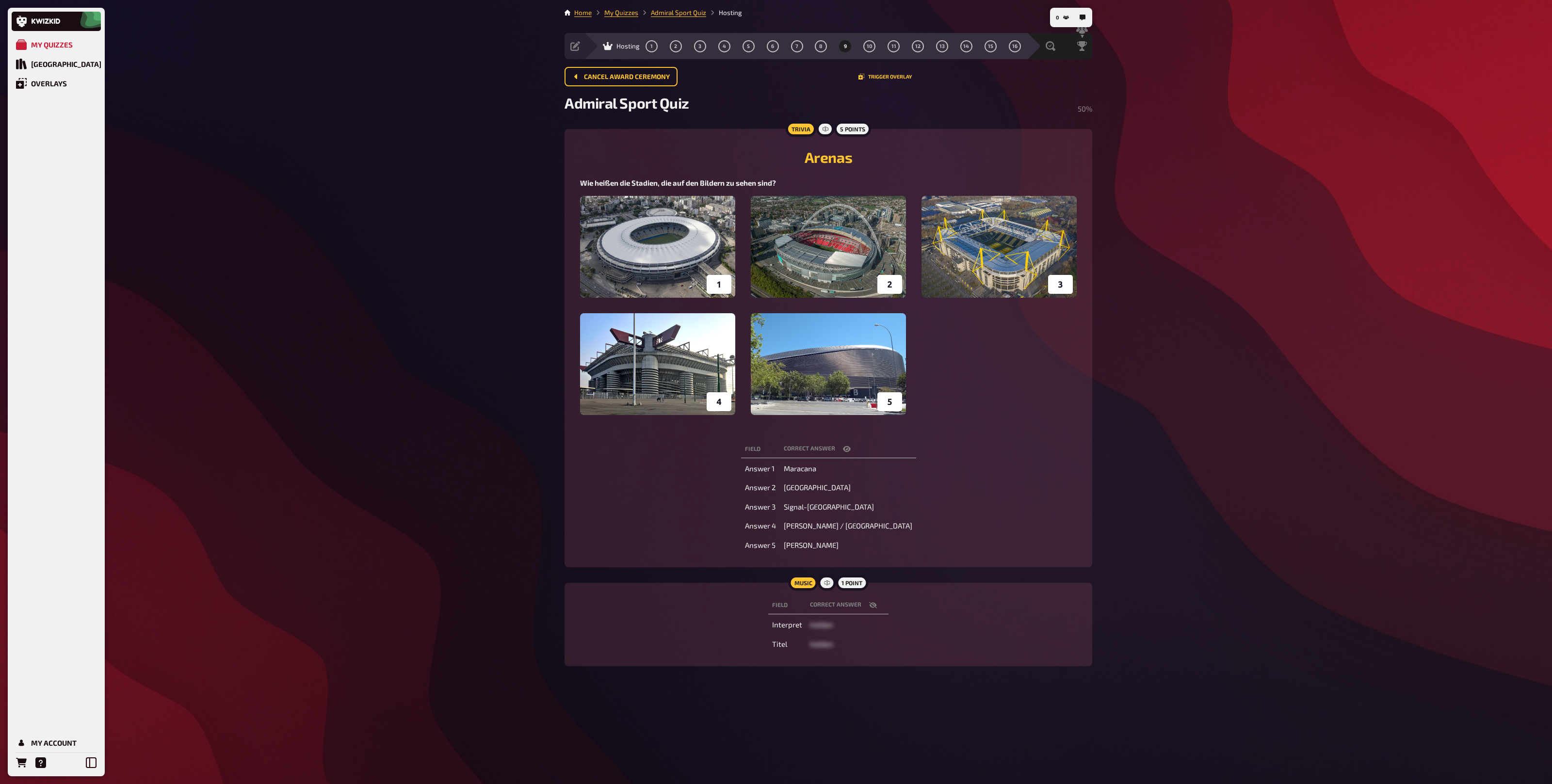
click at [816, 470] on span "Maracana" at bounding box center [800, 468] width 33 height 8
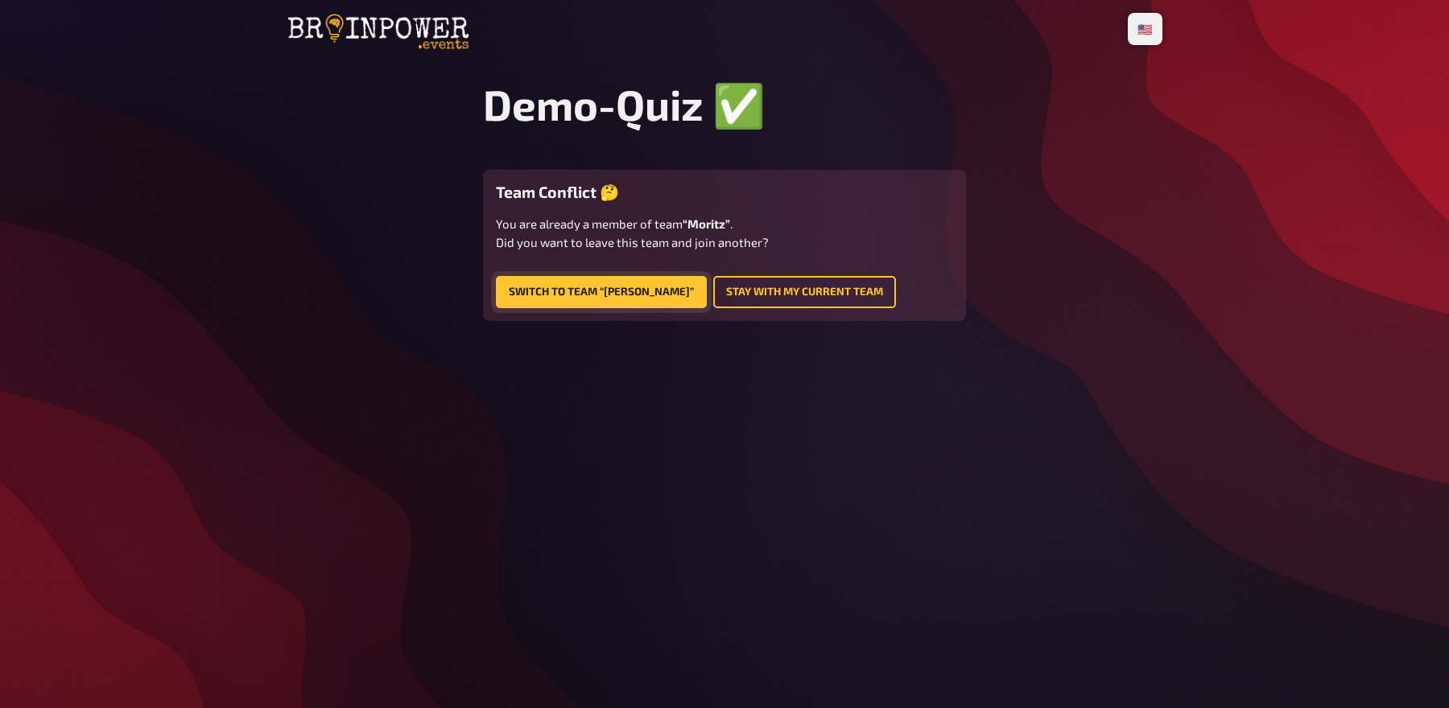
click at [614, 289] on button "Switch to team “[PERSON_NAME]”" at bounding box center [601, 292] width 211 height 32
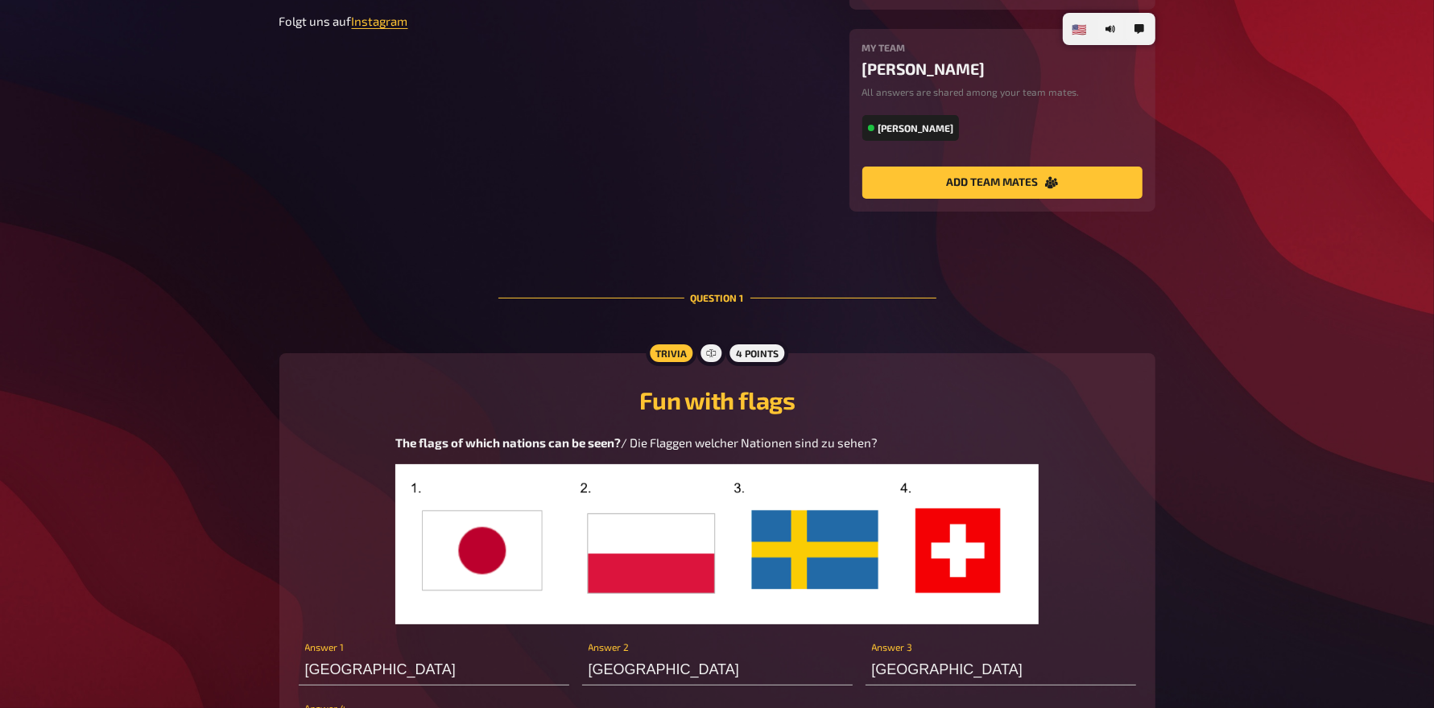
scroll to position [537, 0]
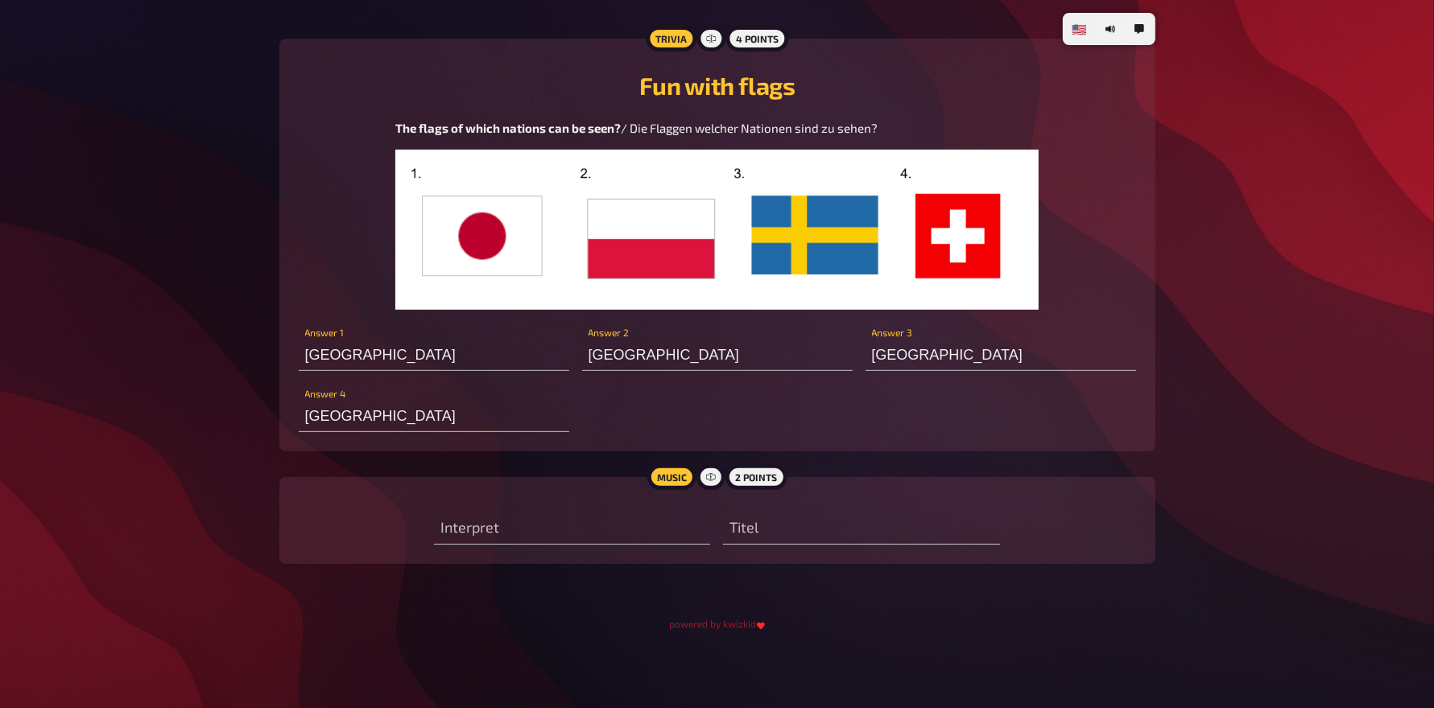
drag, startPoint x: 382, startPoint y: 415, endPoint x: 219, endPoint y: 409, distance: 163.5
click at [219, 409] on div "🇩🇪 Deutsch 🇺🇸 English 🇳🇱 Nederlands Demo-Quiz ✅​ Hallo! Viel Spaß beim heutigen…" at bounding box center [717, 87] width 1434 height 1241
type input "[GEOGRAPHIC_DATA]"
click at [595, 414] on div "Japan Answer 1 [PERSON_NAME] Answer 2 [GEOGRAPHIC_DATA] Answer 3 [GEOGRAPHIC_DA…" at bounding box center [717, 377] width 837 height 109
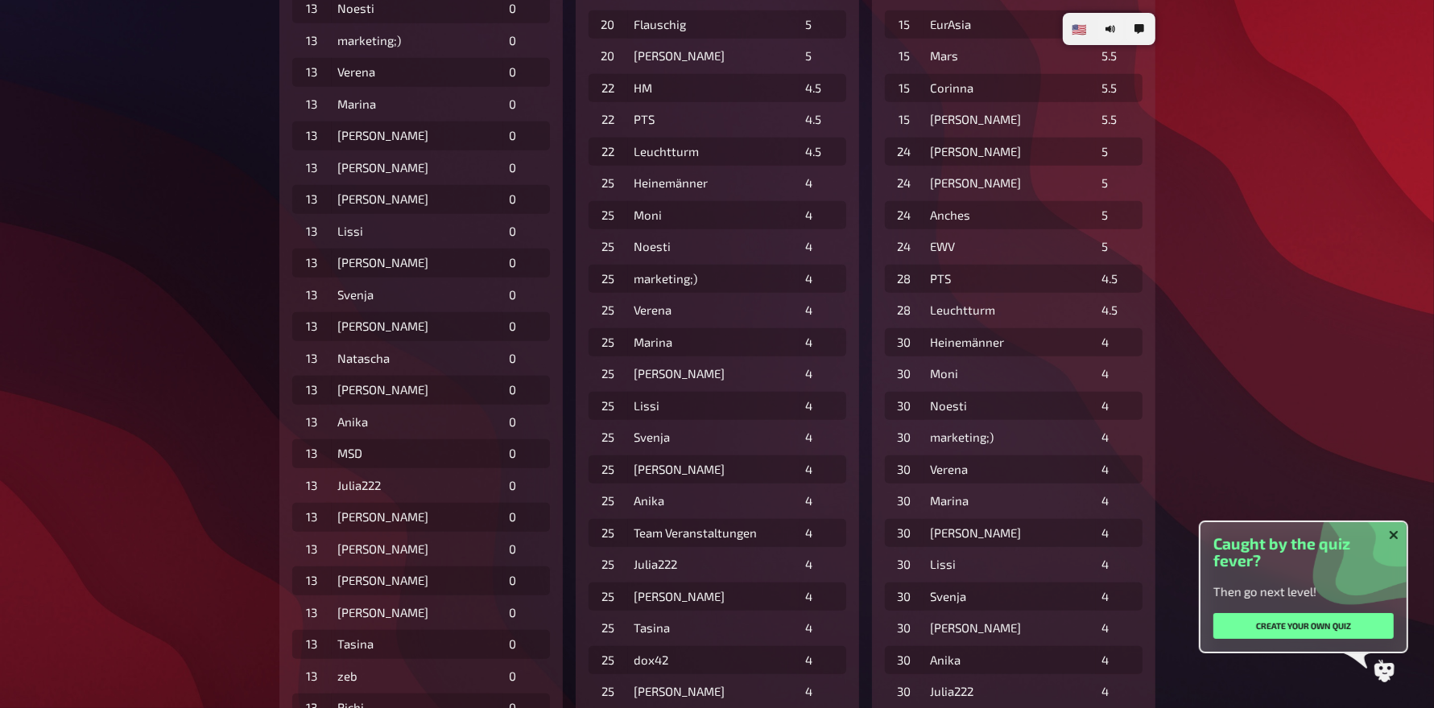
scroll to position [0, 0]
